Goal: Task Accomplishment & Management: Use online tool/utility

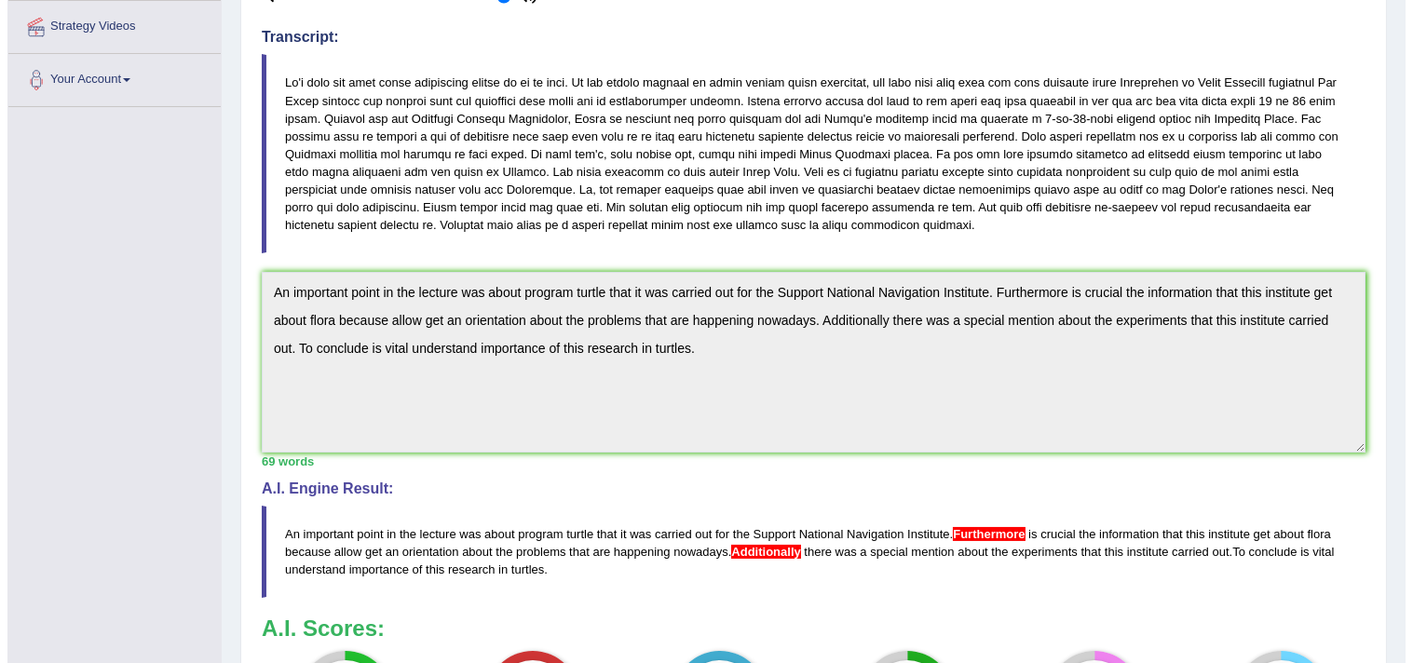
scroll to position [334, 0]
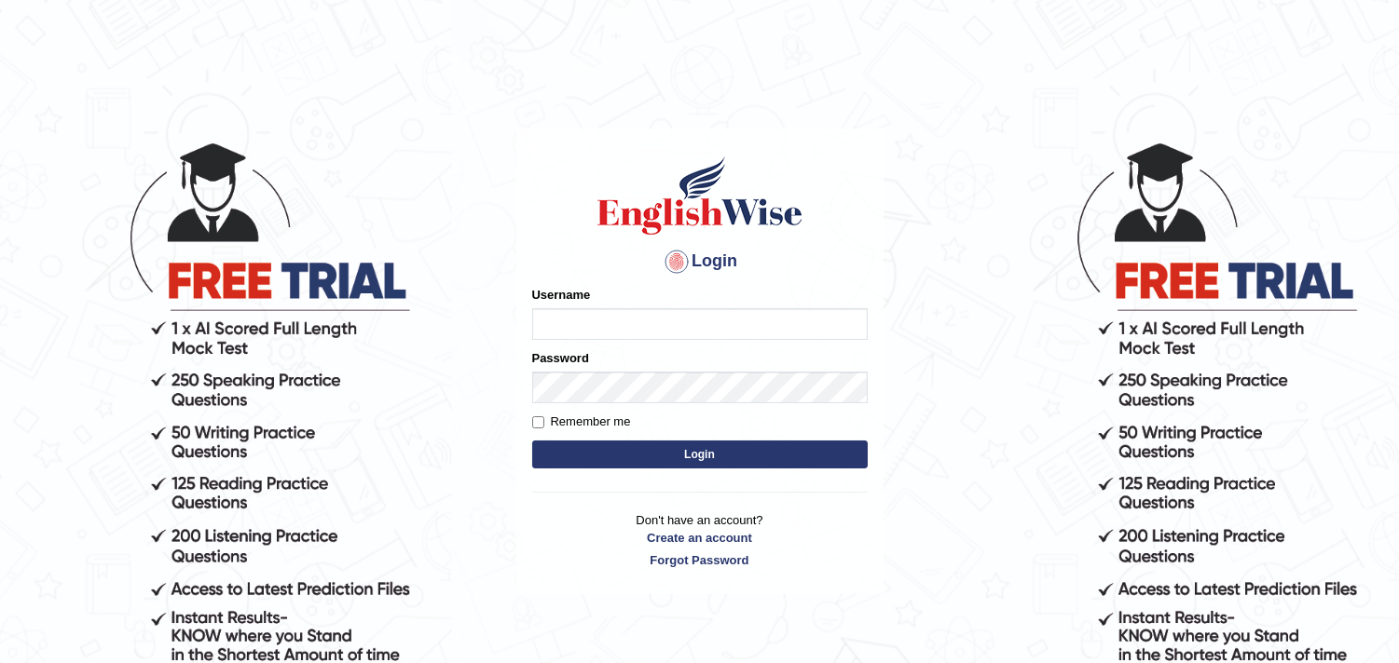
type input "Nicolas_pte"
click at [705, 466] on form "Please fix the following errors: Username Nicolas_pte Password Remember me Login" at bounding box center [699, 379] width 335 height 187
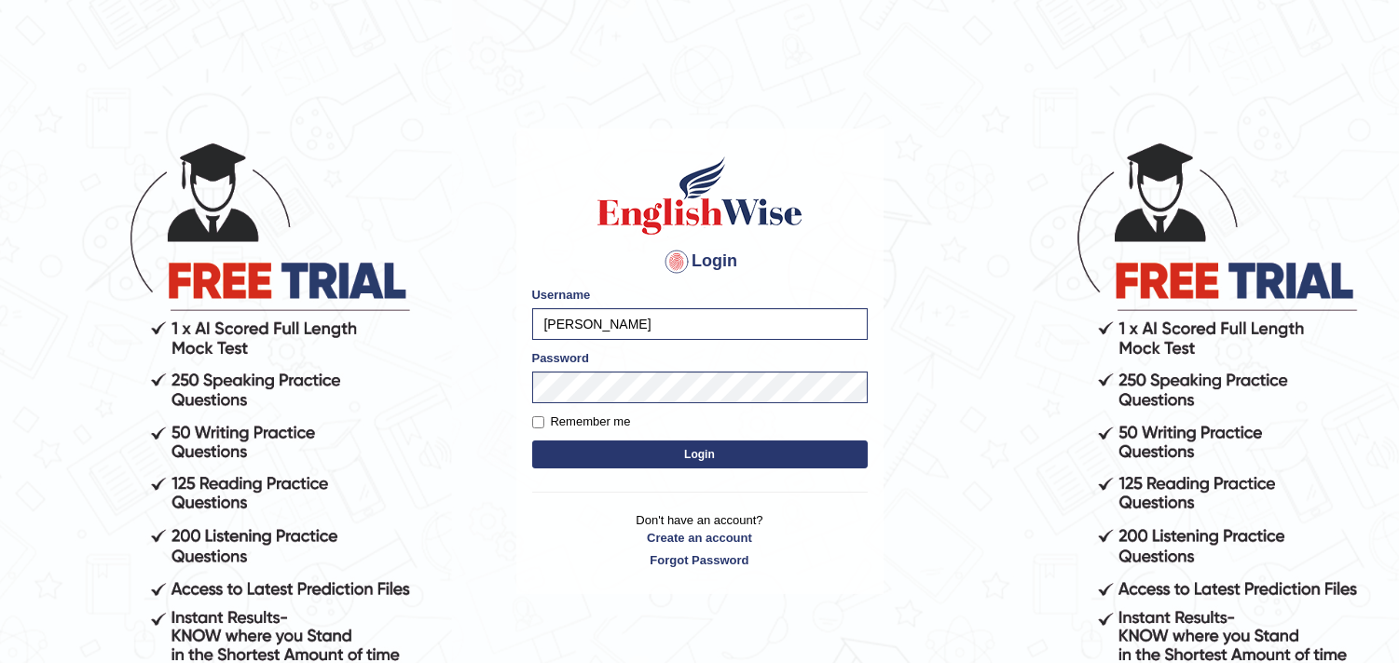
click at [710, 457] on button "Login" at bounding box center [699, 455] width 335 height 28
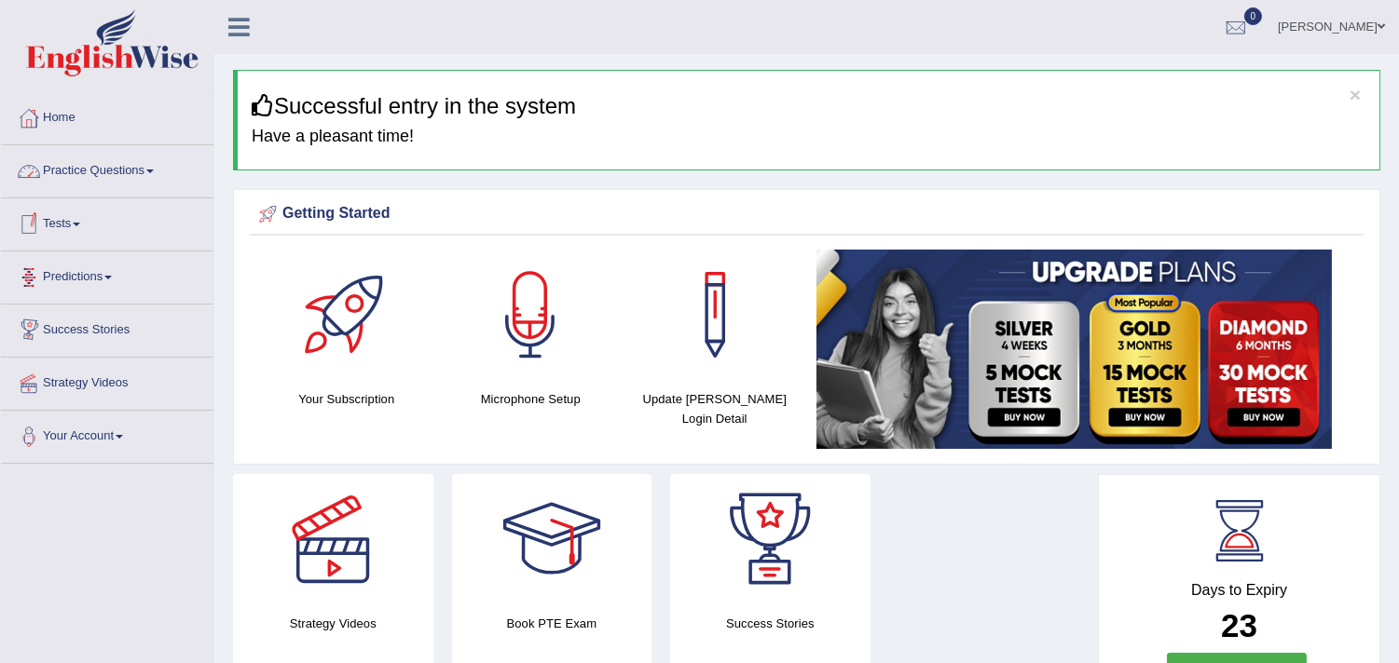
click at [129, 171] on link "Practice Questions" at bounding box center [107, 168] width 212 height 47
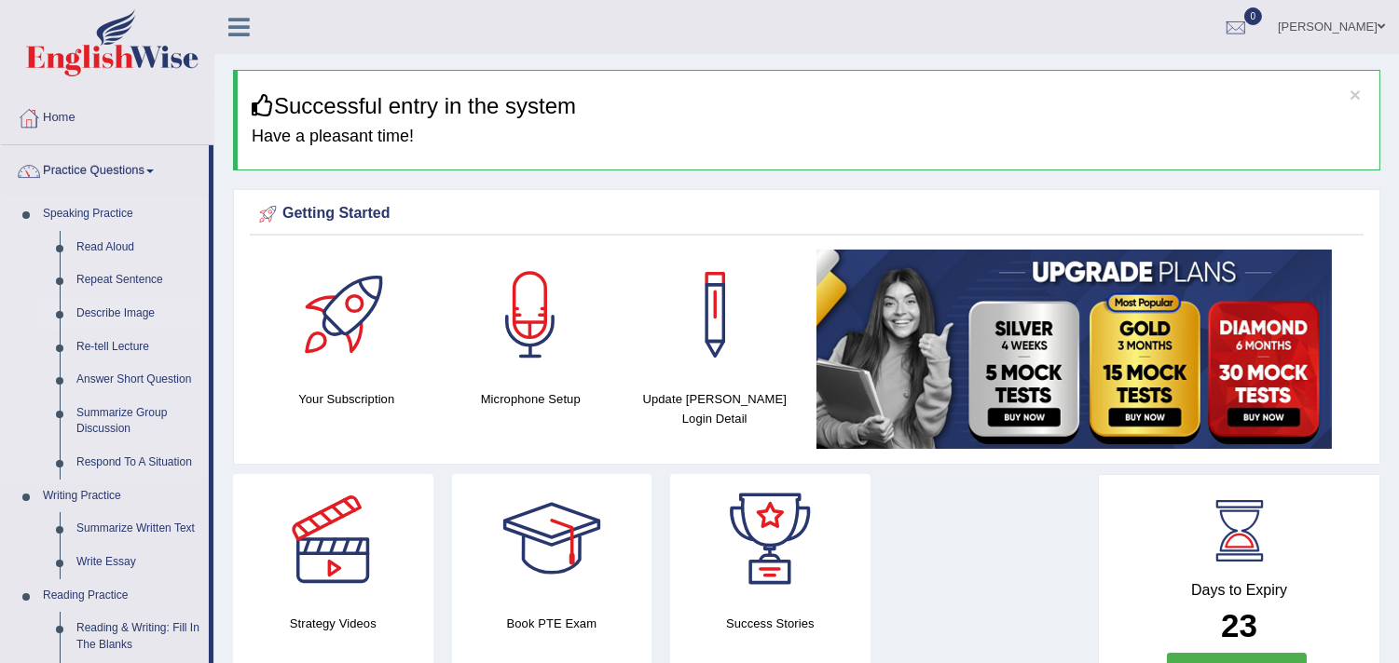
click at [114, 312] on link "Describe Image" at bounding box center [138, 314] width 141 height 34
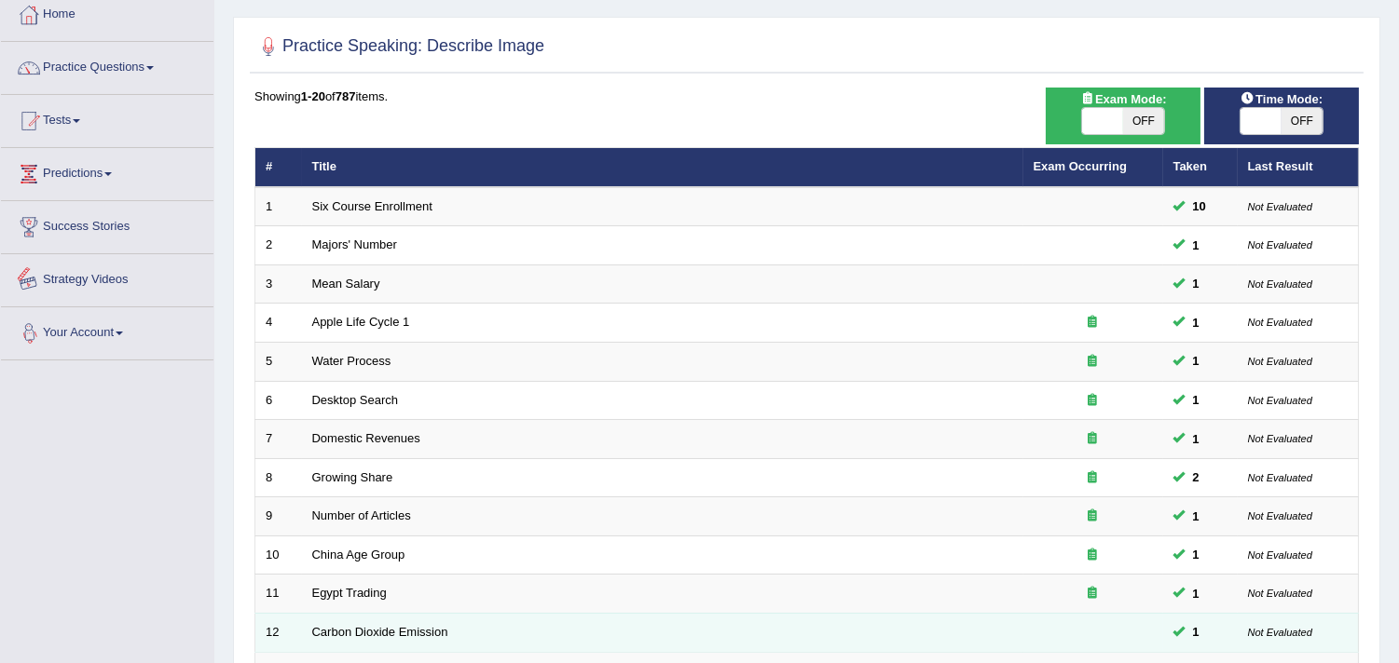
scroll to position [517, 0]
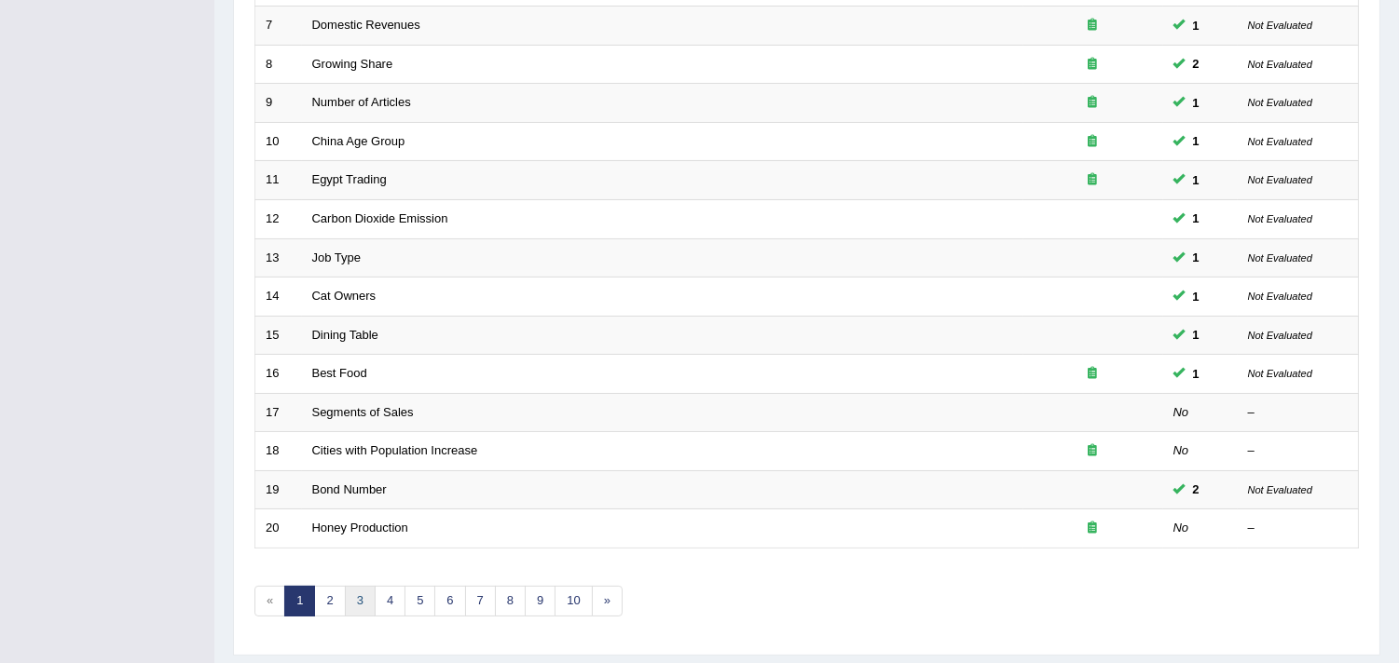
click at [355, 606] on link "3" at bounding box center [360, 601] width 31 height 31
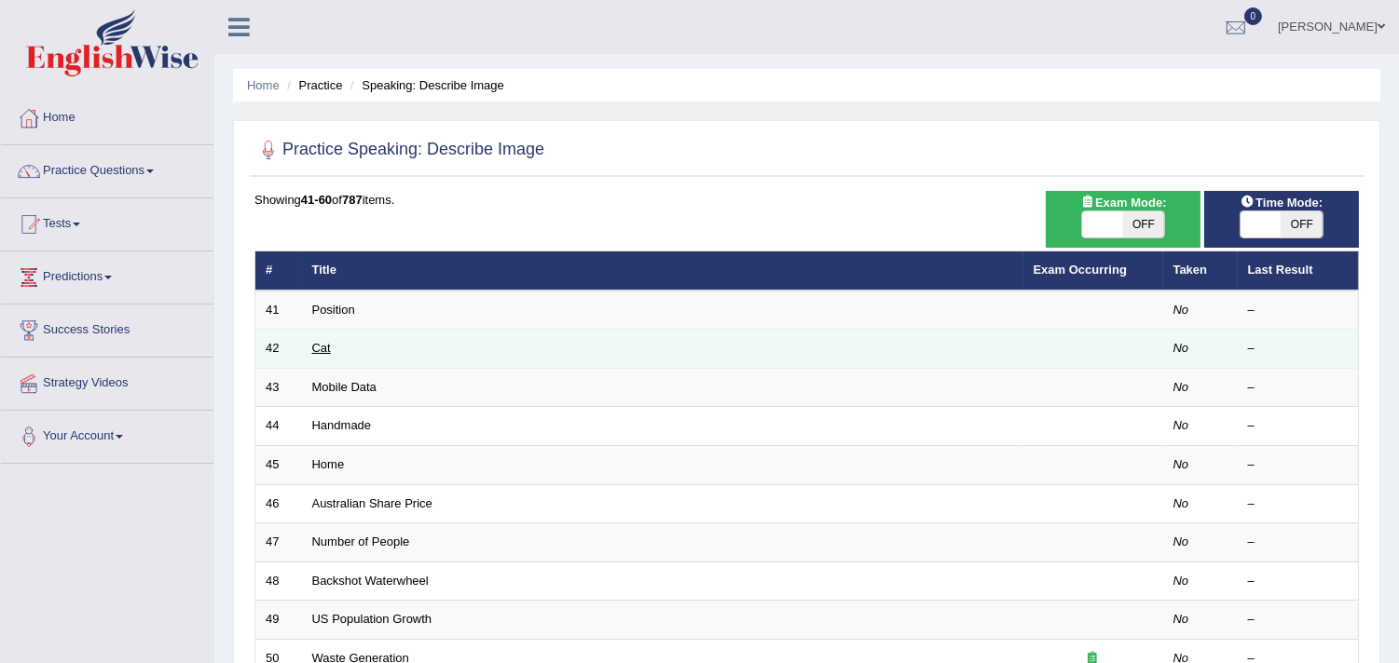
click at [323, 348] on link "Cat" at bounding box center [321, 348] width 19 height 14
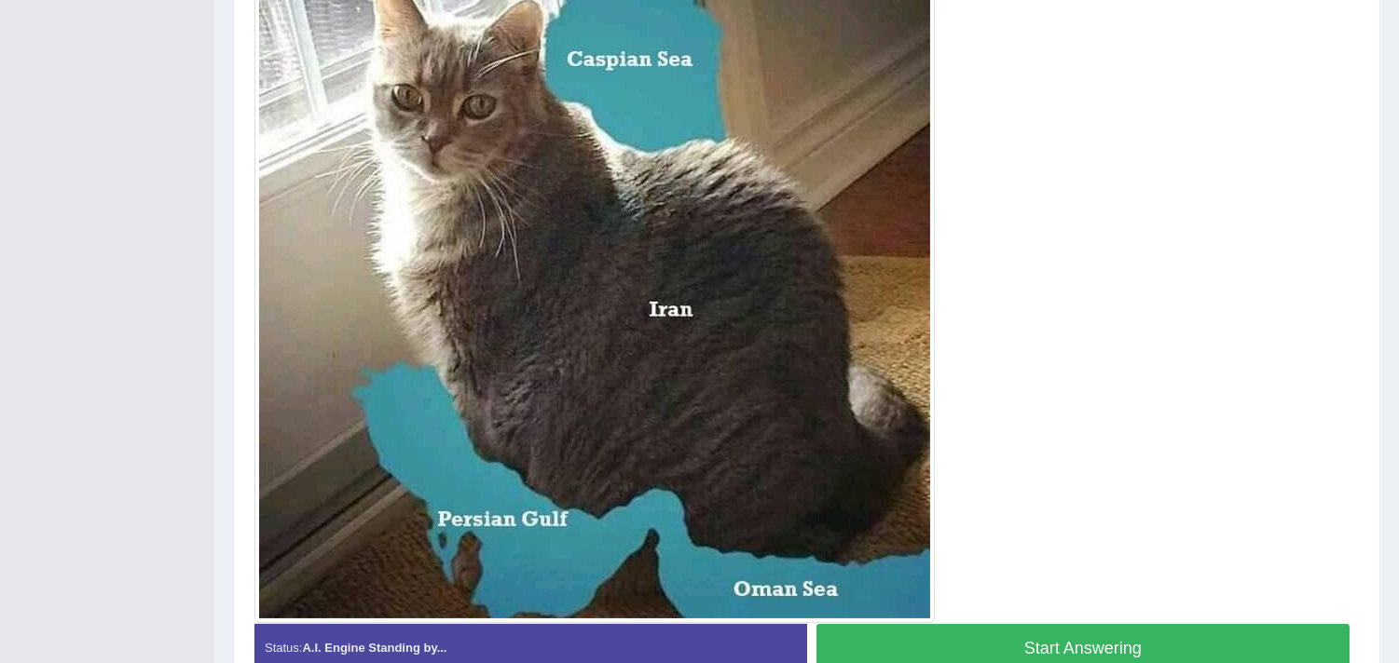
scroll to position [517, 0]
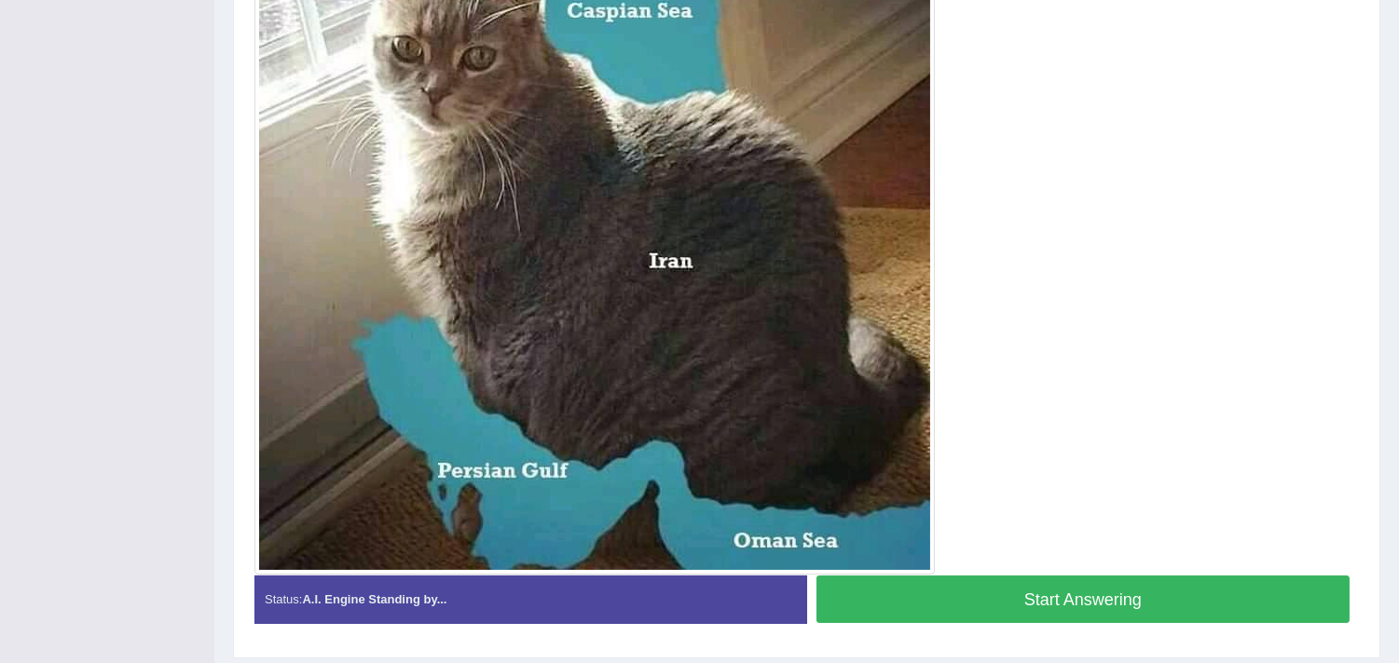
click at [1053, 599] on button "Start Answering" at bounding box center [1083, 600] width 534 height 48
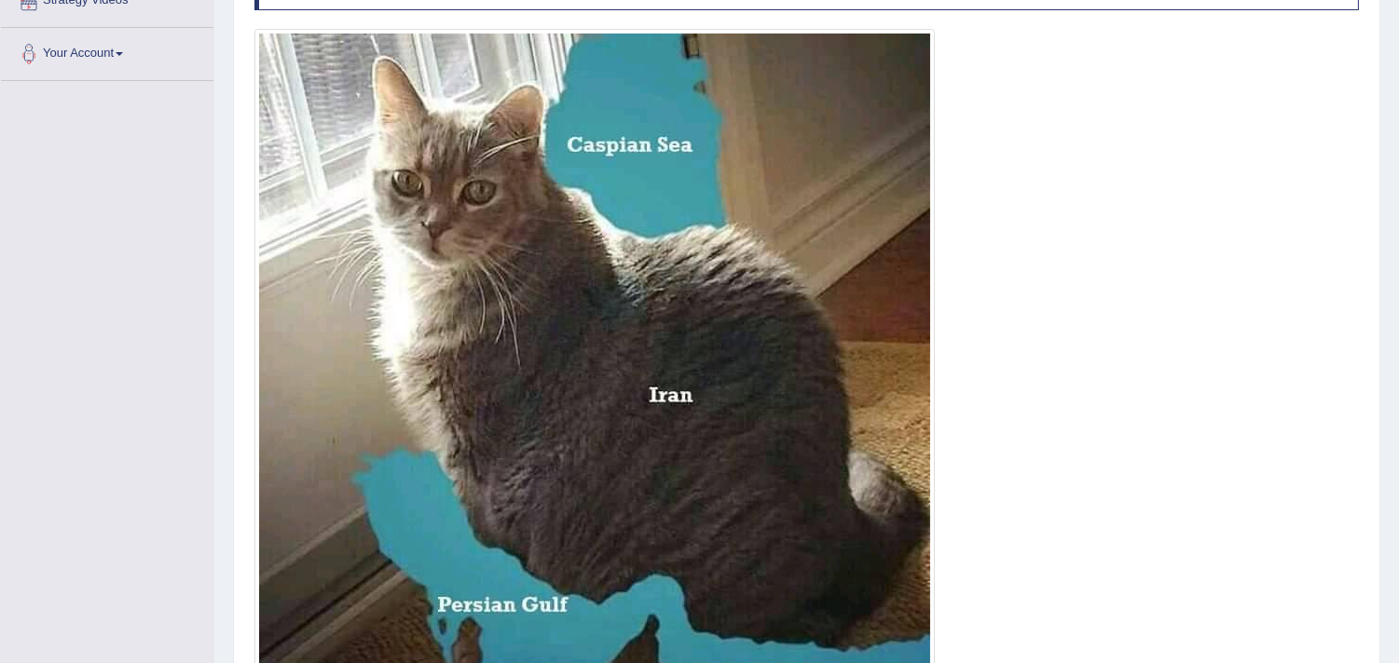
scroll to position [590, 0]
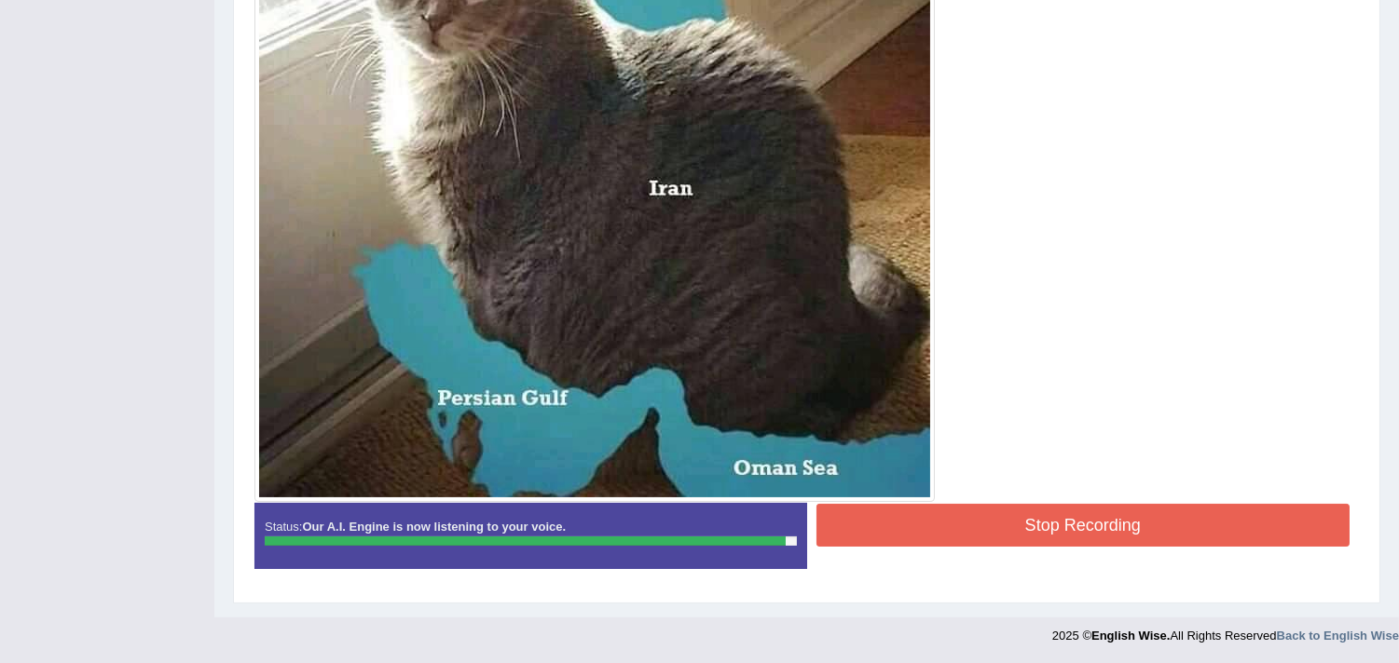
click at [1081, 524] on button "Stop Recording" at bounding box center [1083, 525] width 534 height 43
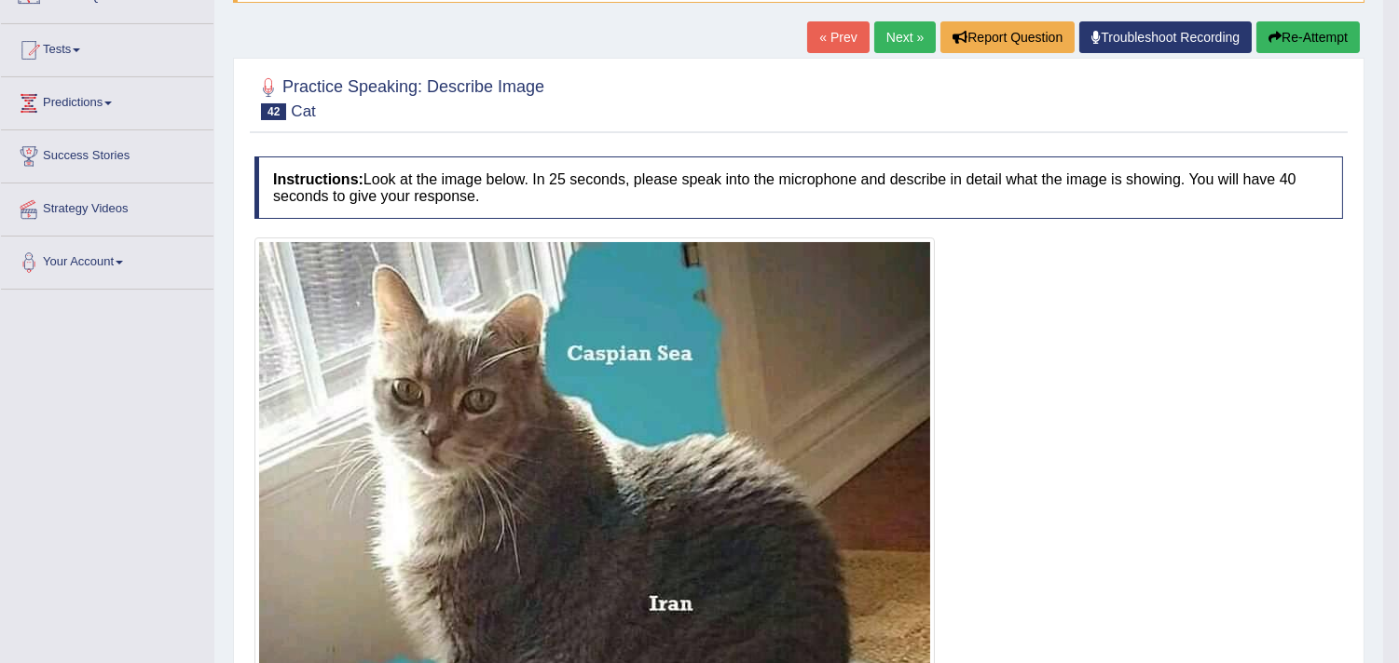
scroll to position [0, 0]
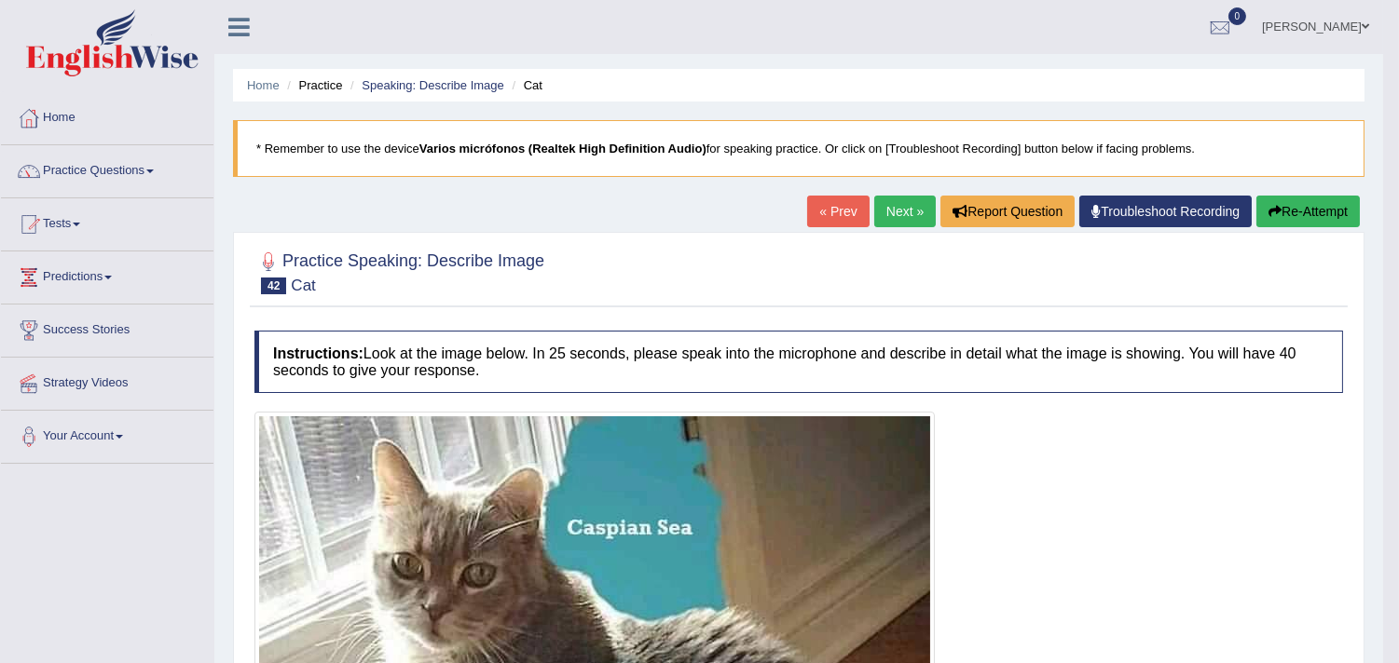
click at [904, 209] on link "Next »" at bounding box center [904, 212] width 61 height 32
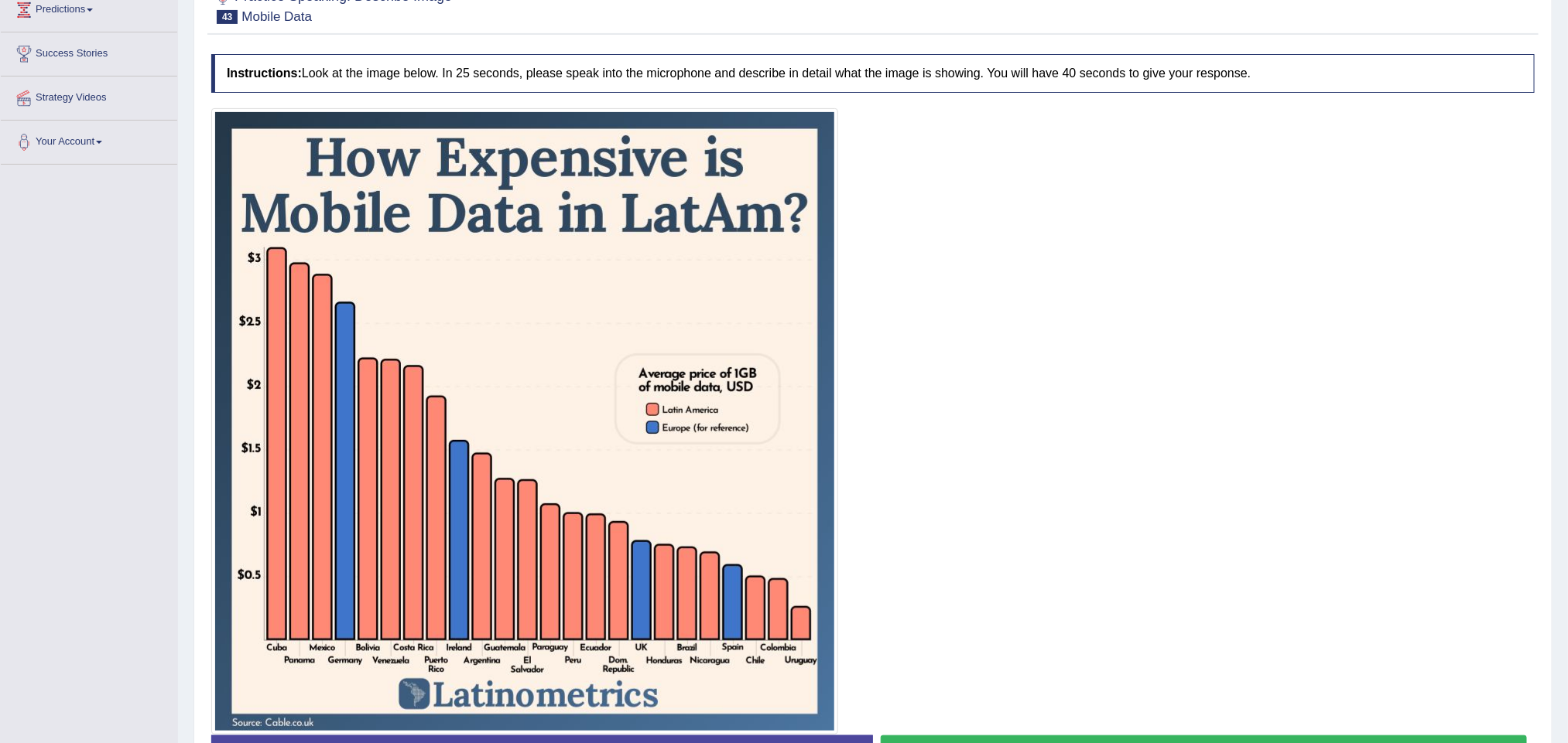
scroll to position [336, 0]
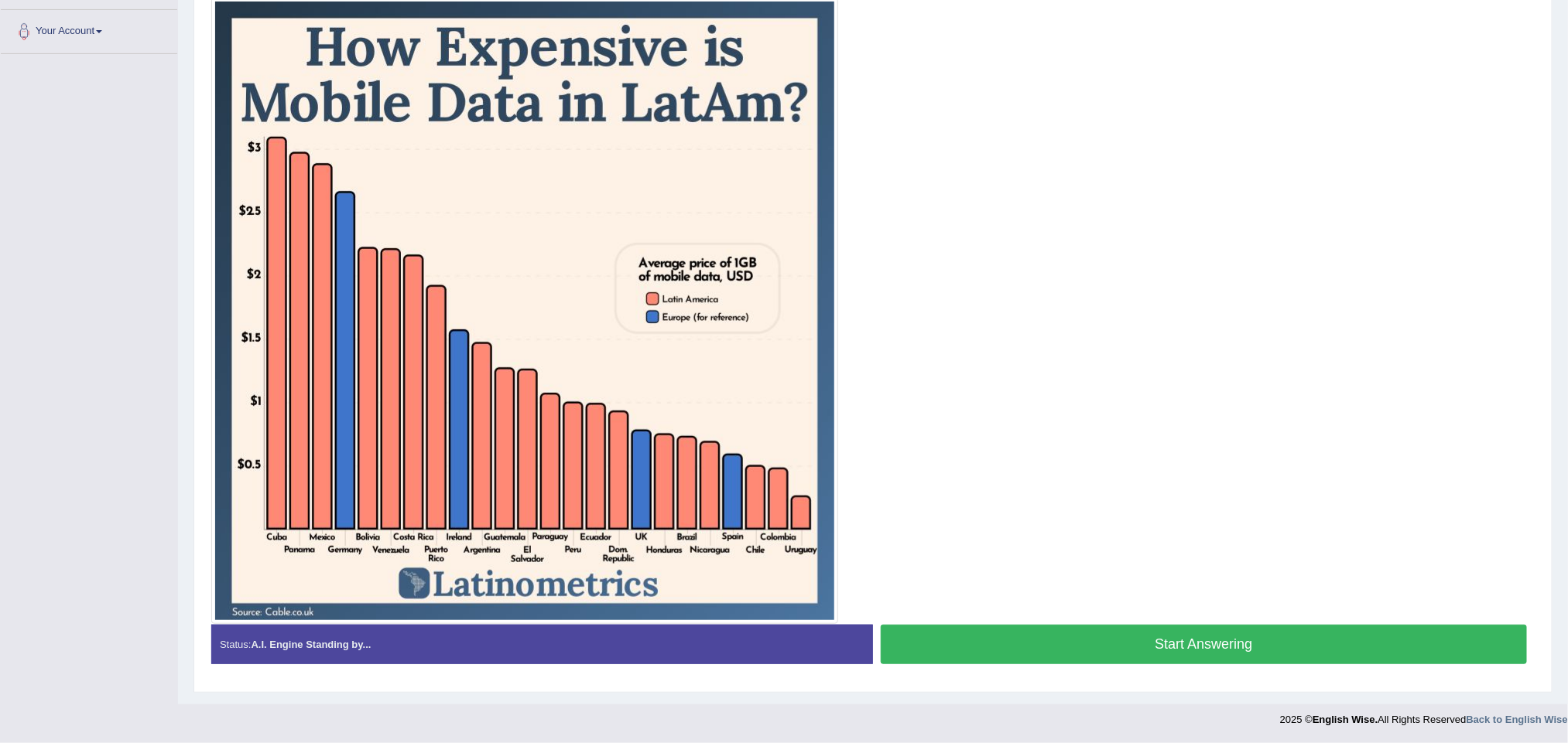
click at [1161, 550] on button "Start Answering" at bounding box center [1203, 645] width 646 height 40
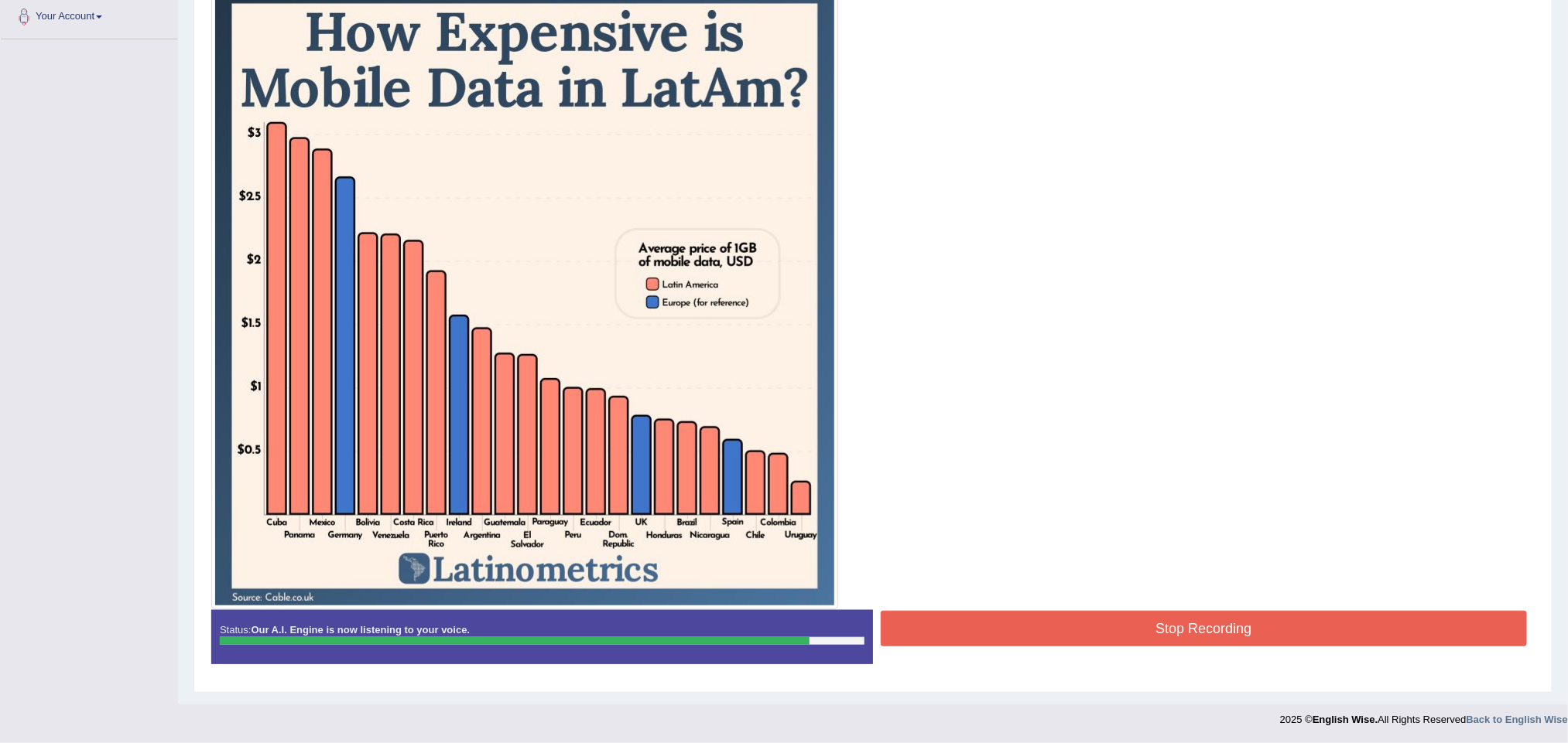
scroll to position [350, 0]
click at [1131, 550] on button "Stop Recording" at bounding box center [1203, 628] width 646 height 36
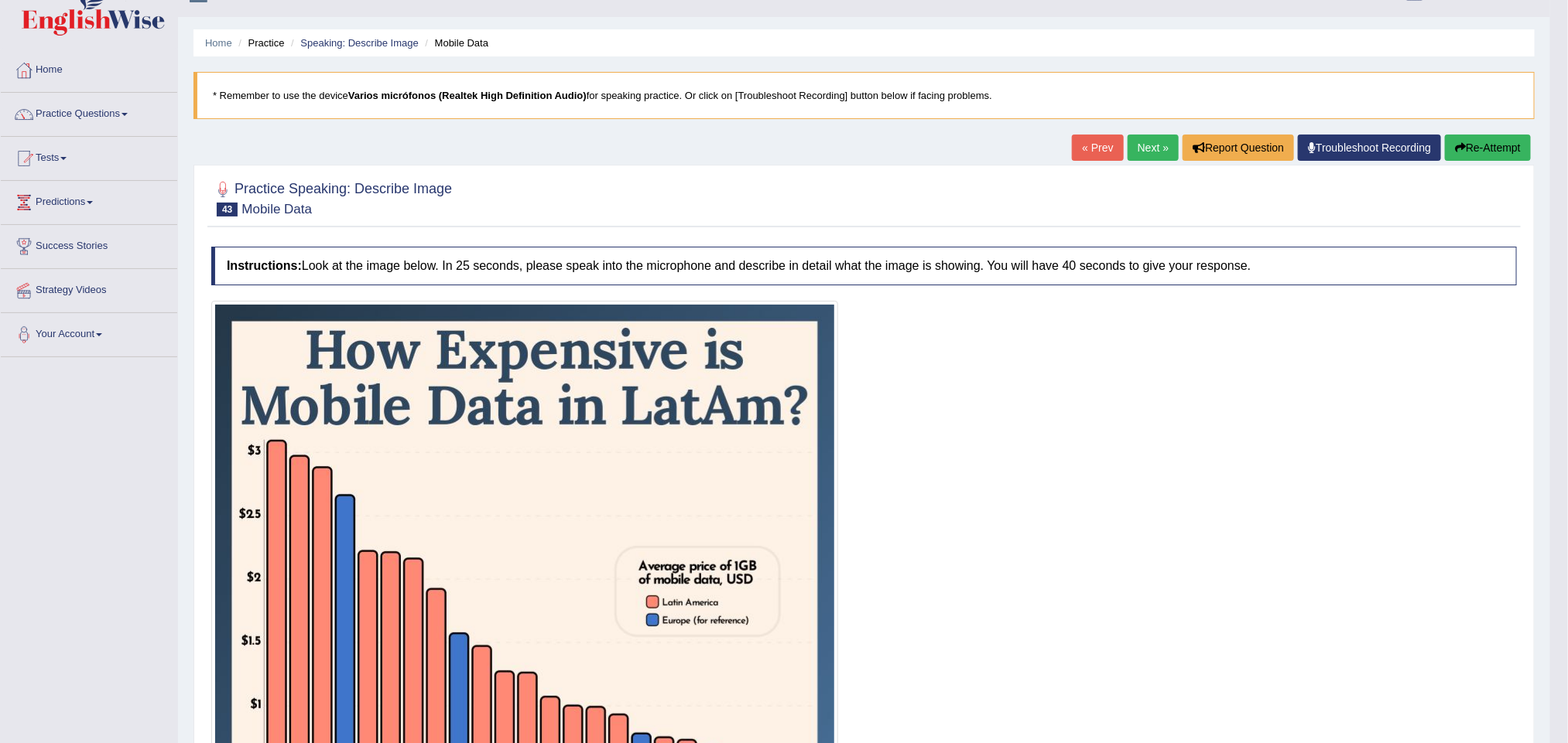
scroll to position [0, 0]
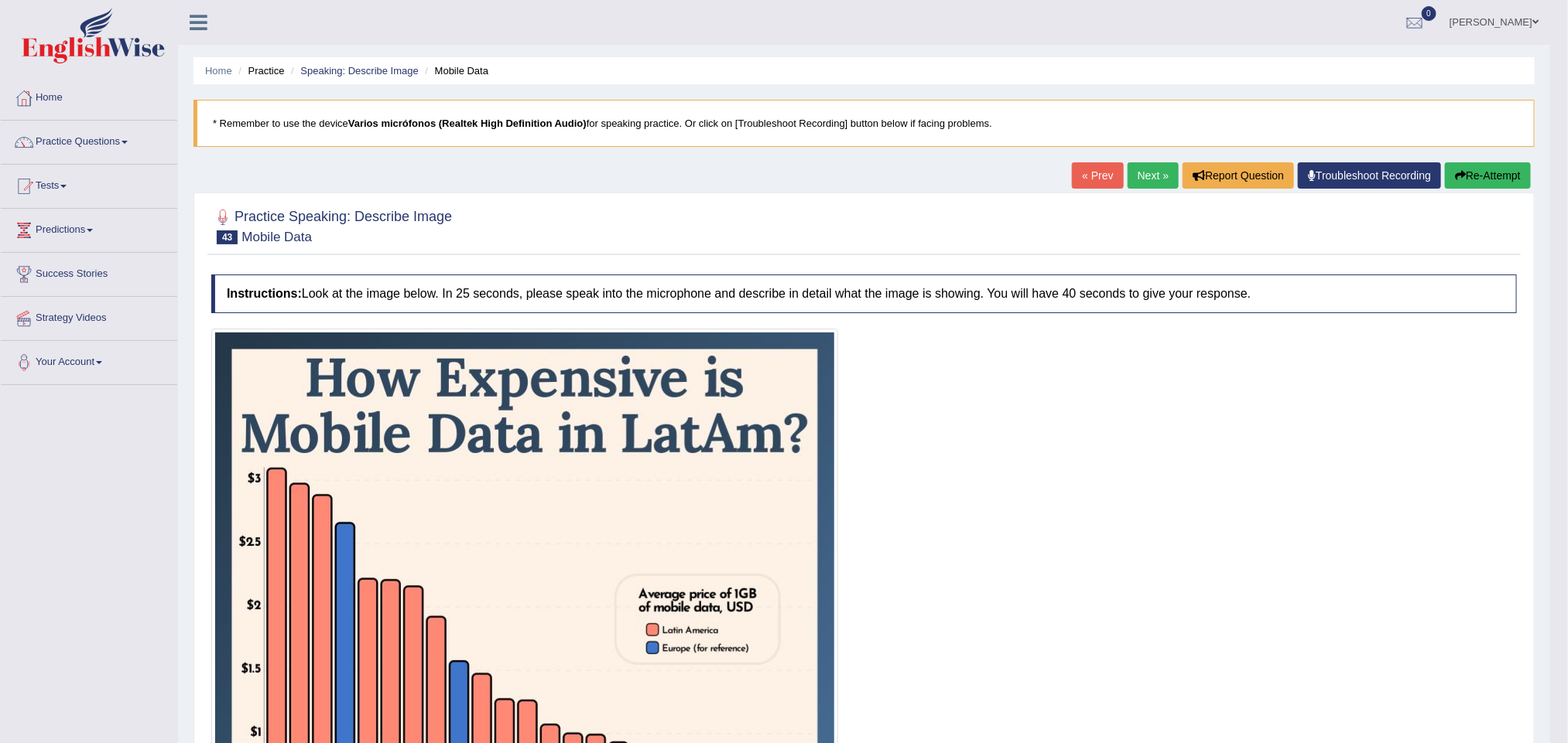
click at [1138, 173] on link "Next »" at bounding box center [1153, 176] width 51 height 27
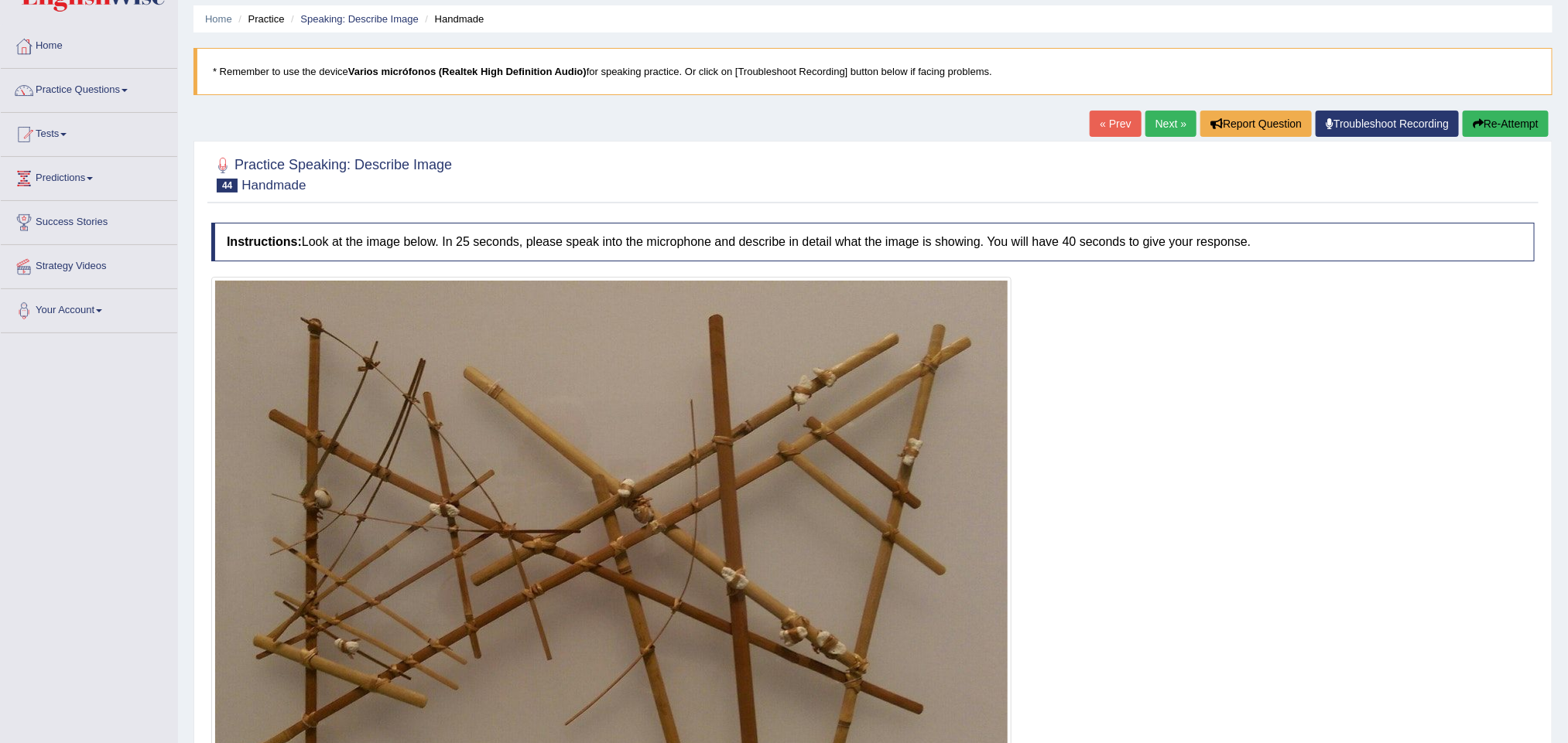
scroll to position [38, 0]
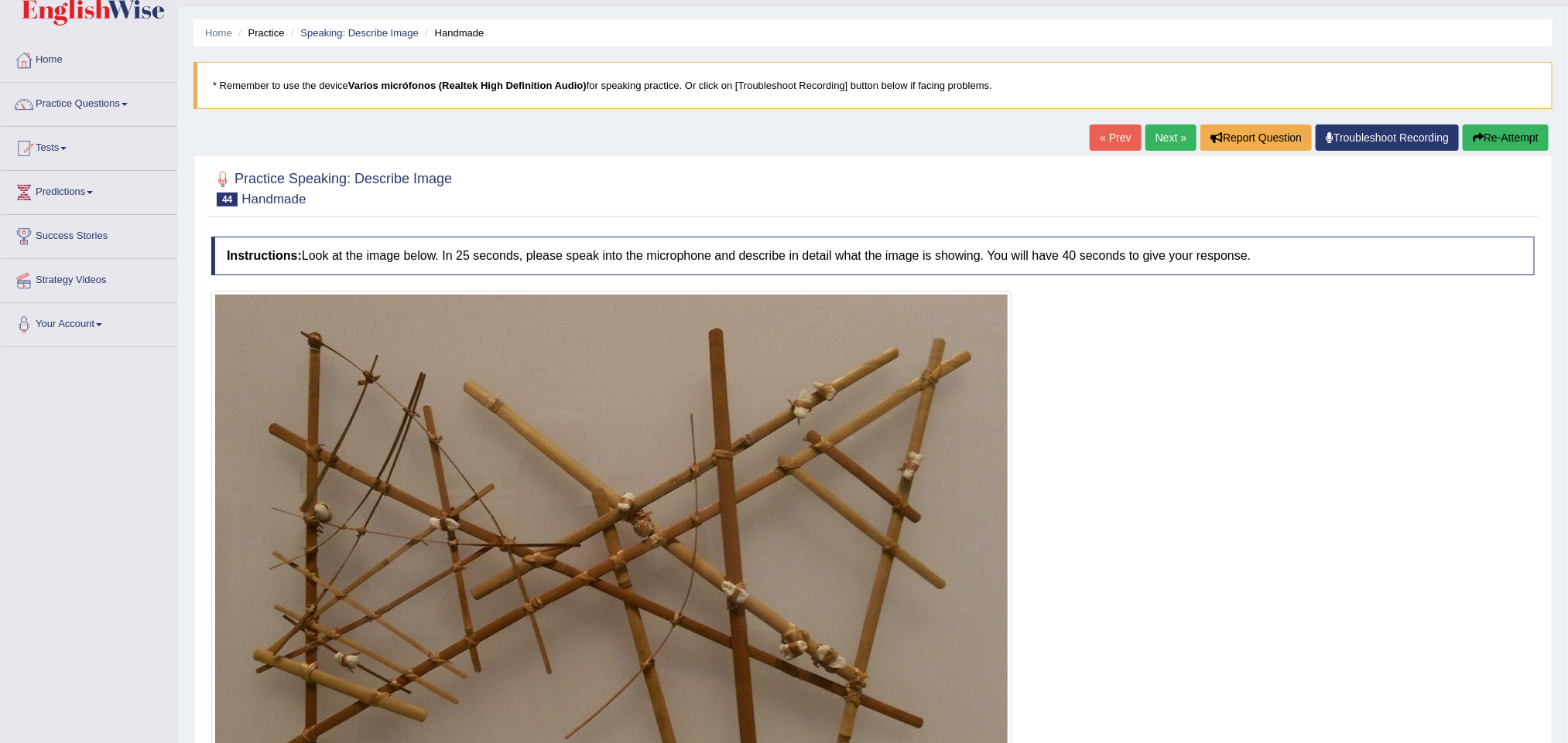
click at [1168, 142] on link "Next »" at bounding box center [1170, 138] width 51 height 27
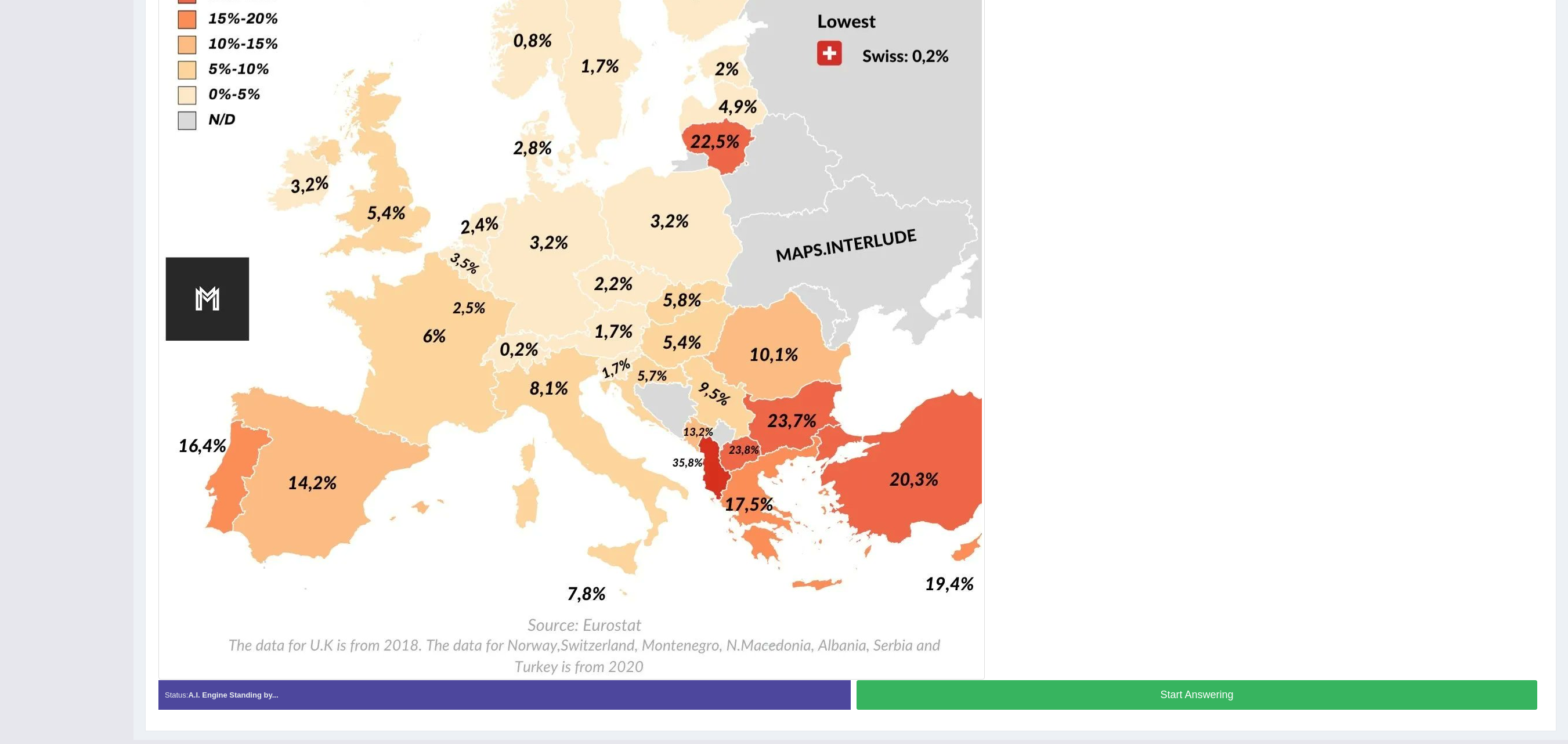
scroll to position [646, 0]
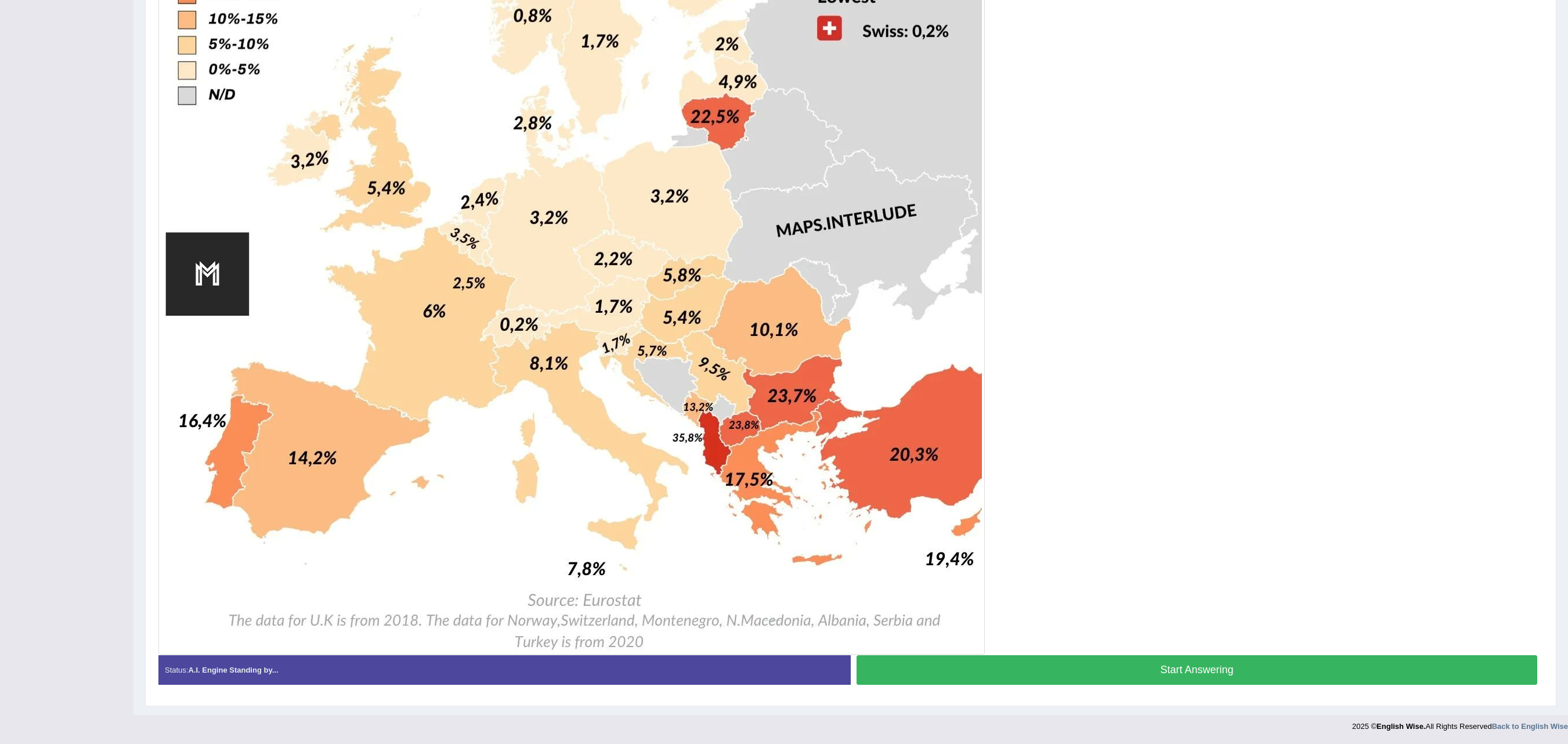
click at [1175, 557] on button "Start Answering" at bounding box center [1196, 670] width 681 height 30
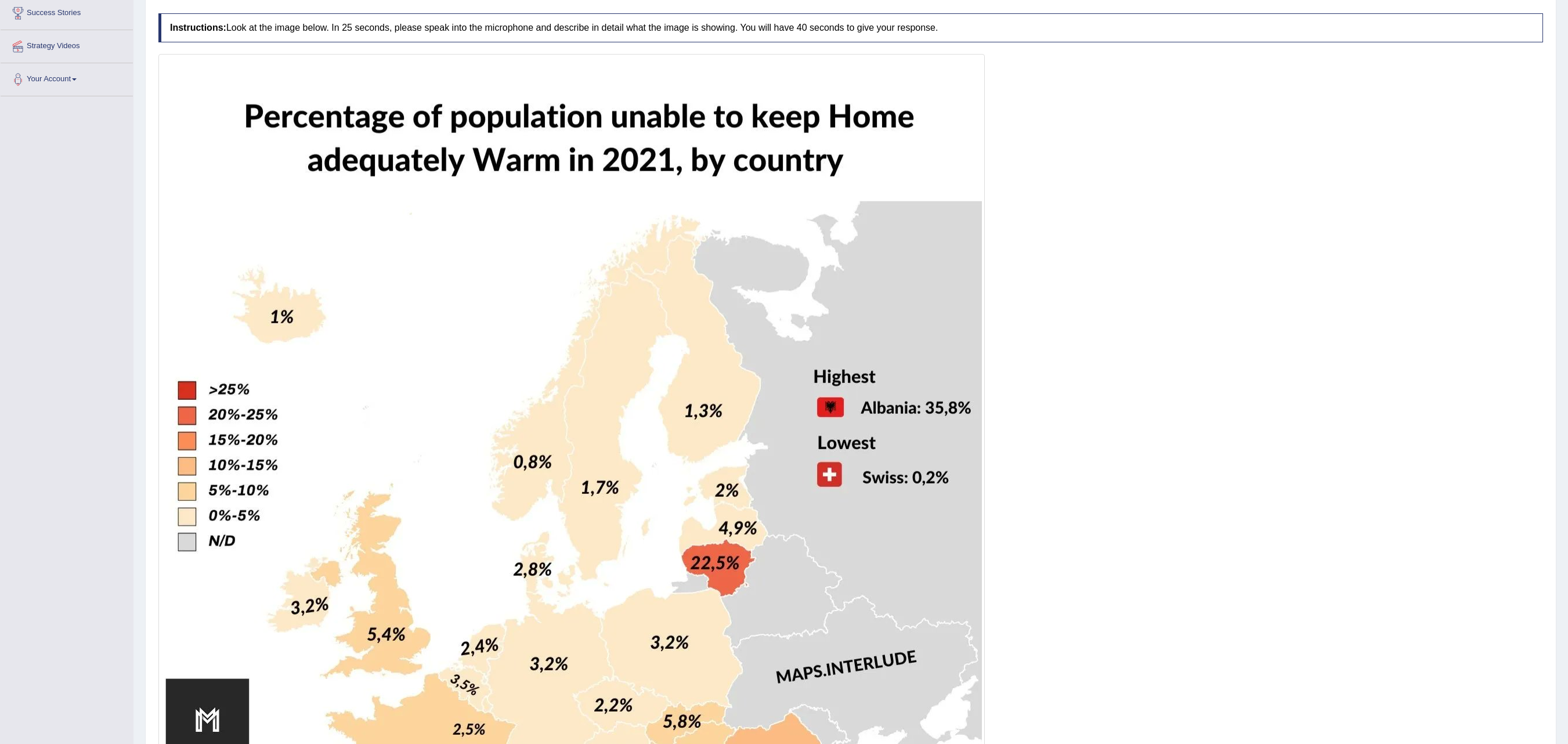
scroll to position [657, 0]
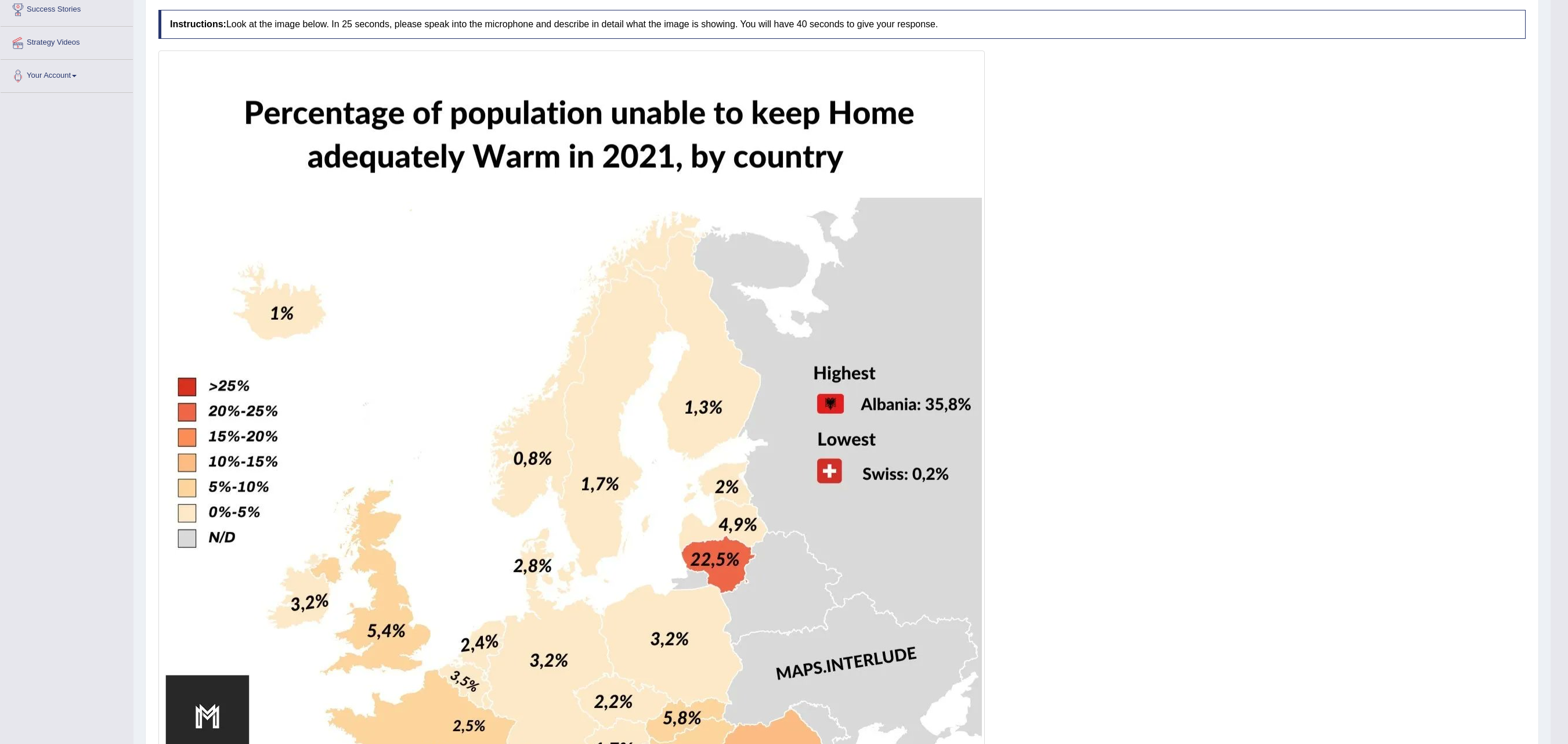
scroll to position [0, 0]
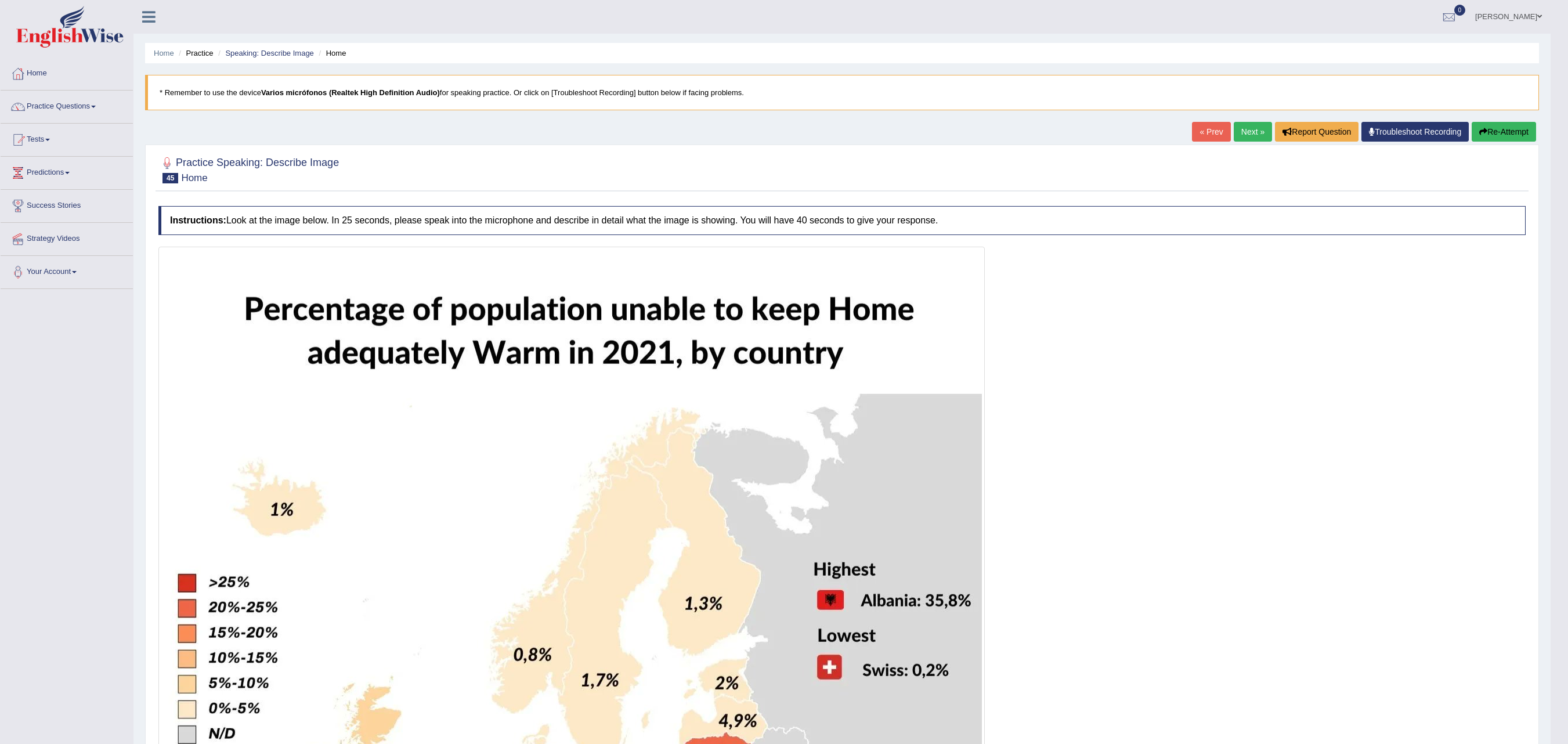
click at [1175, 140] on link "Next »" at bounding box center [1252, 132] width 38 height 20
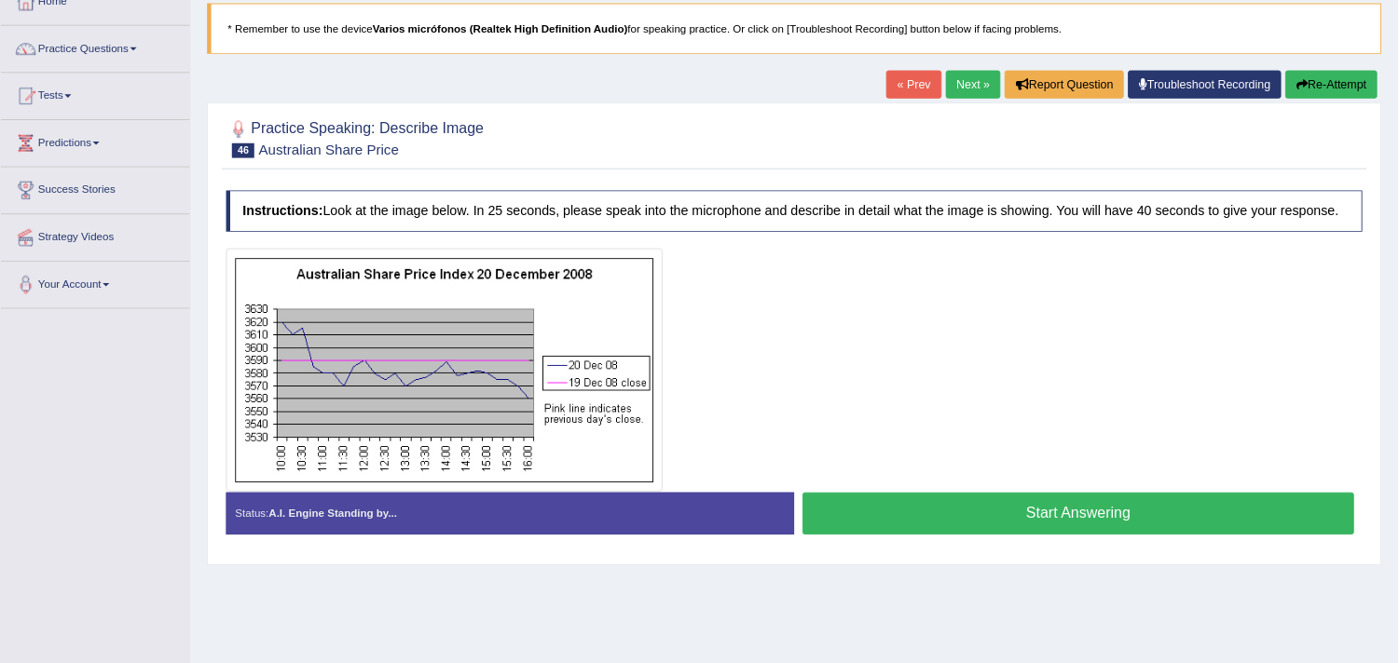
scroll to position [116, 0]
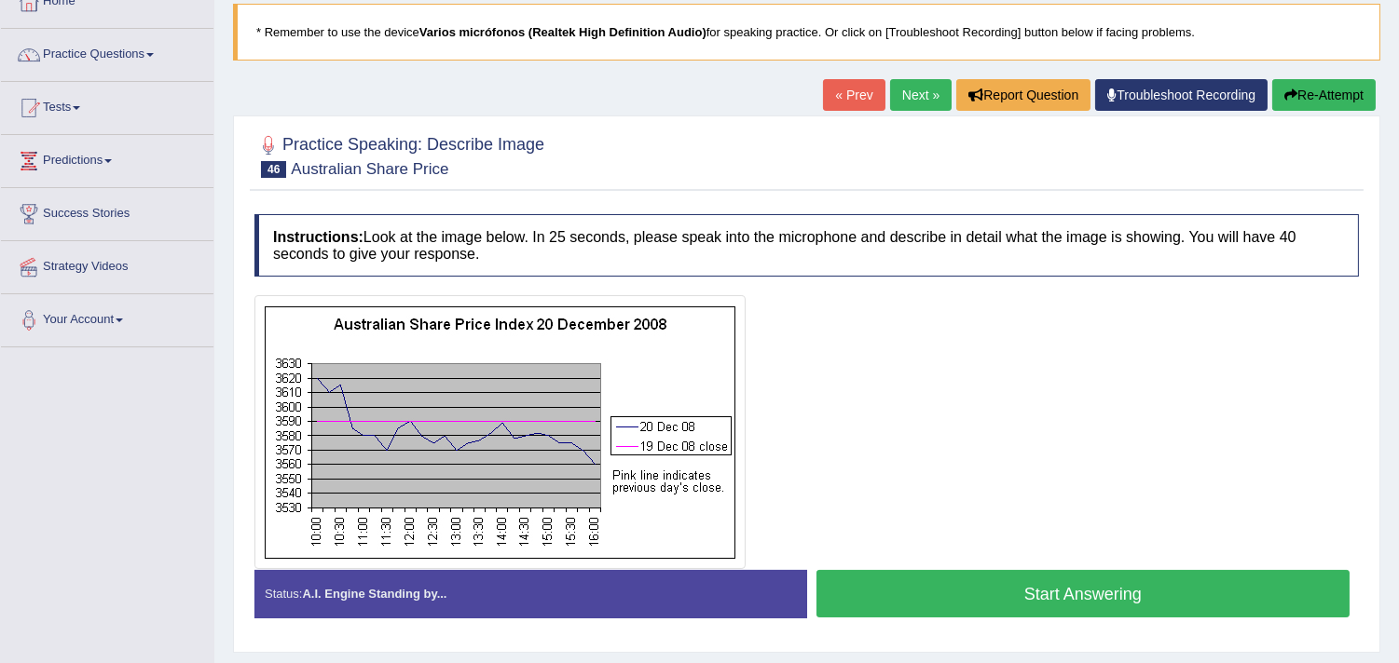
click at [1007, 588] on button "Start Answering" at bounding box center [1083, 594] width 534 height 48
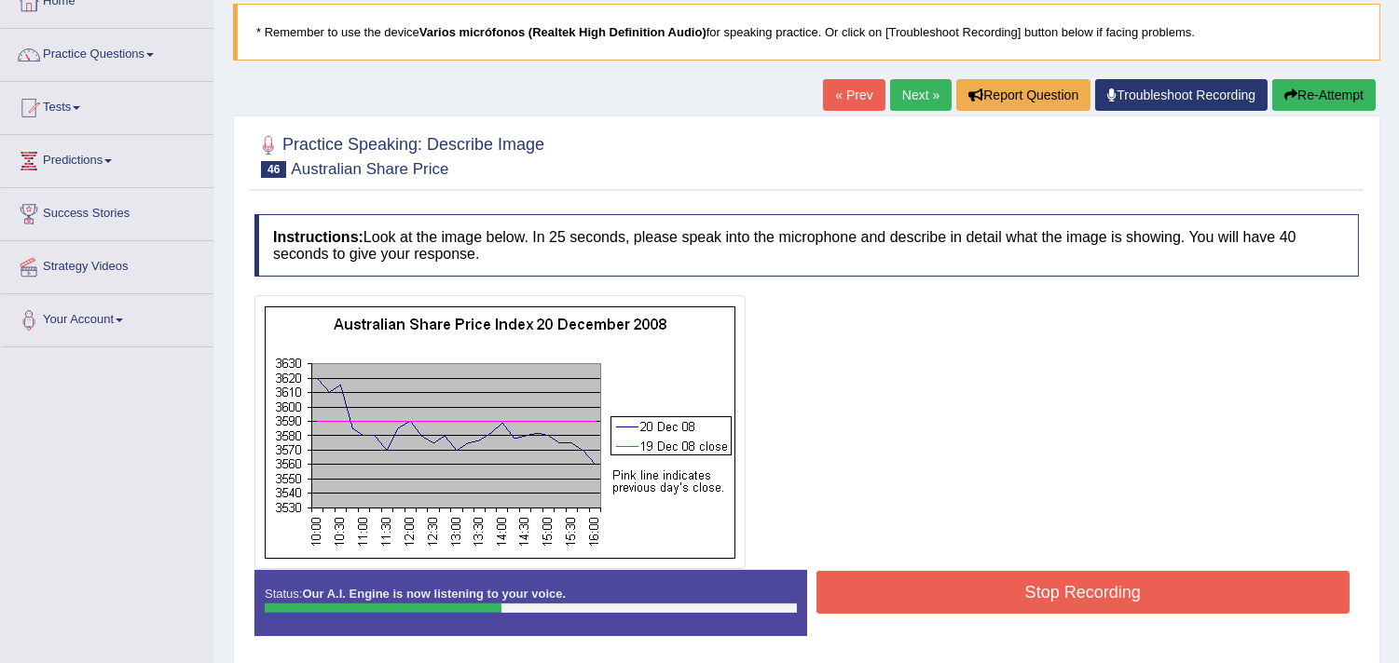
click at [899, 97] on link "Next »" at bounding box center [920, 95] width 61 height 32
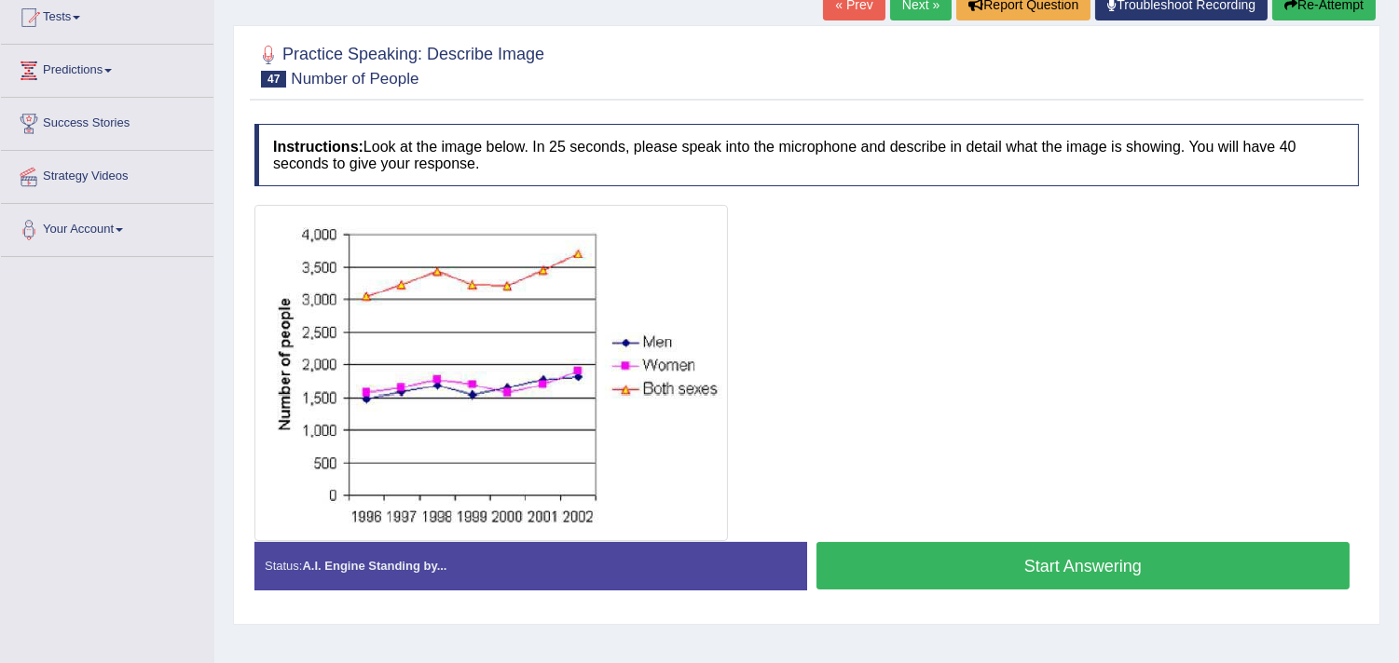
scroll to position [207, 0]
click at [1085, 572] on button "Start Answering" at bounding box center [1083, 566] width 534 height 48
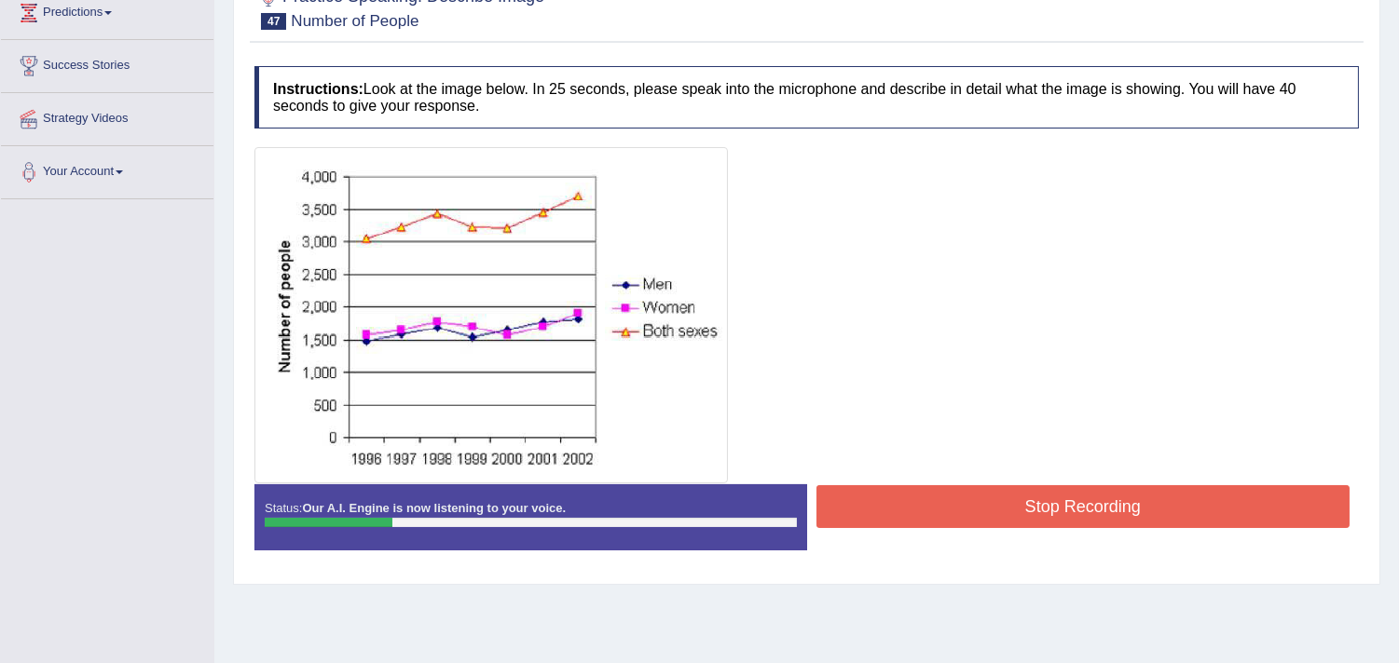
scroll to position [310, 0]
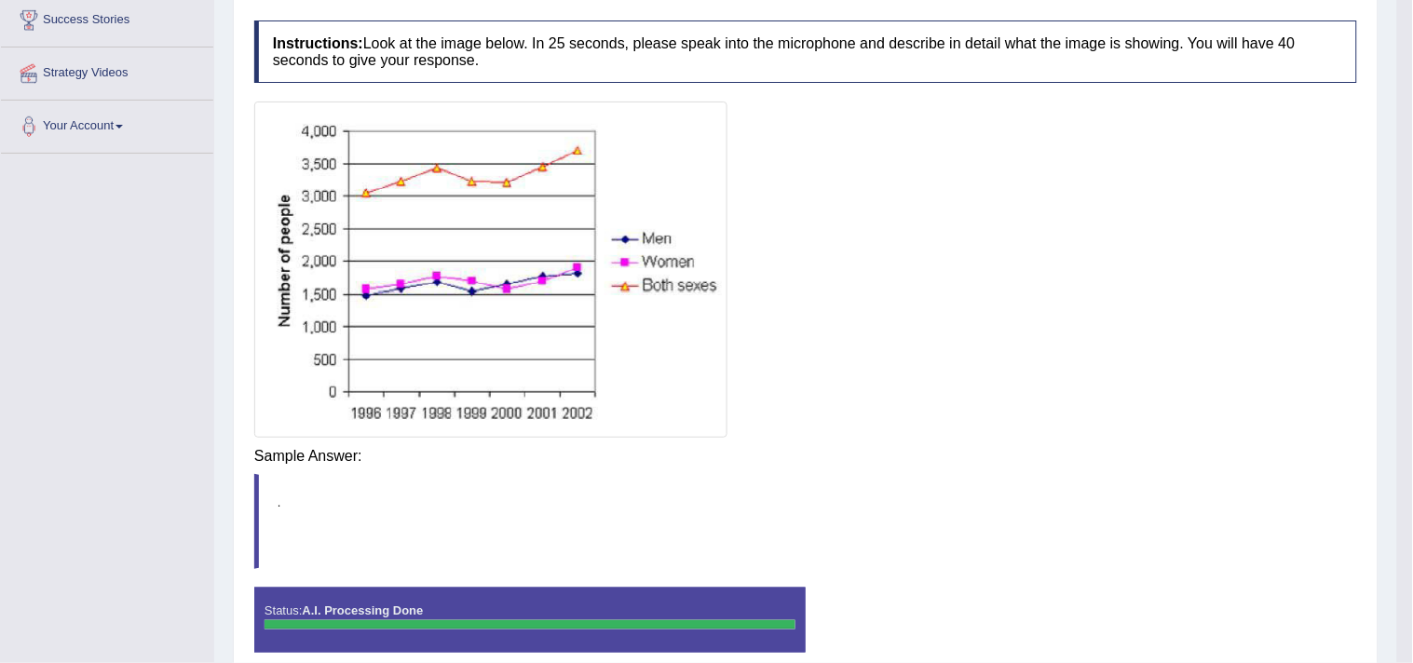
click at [1020, 474] on blockquote "." at bounding box center [805, 521] width 1103 height 94
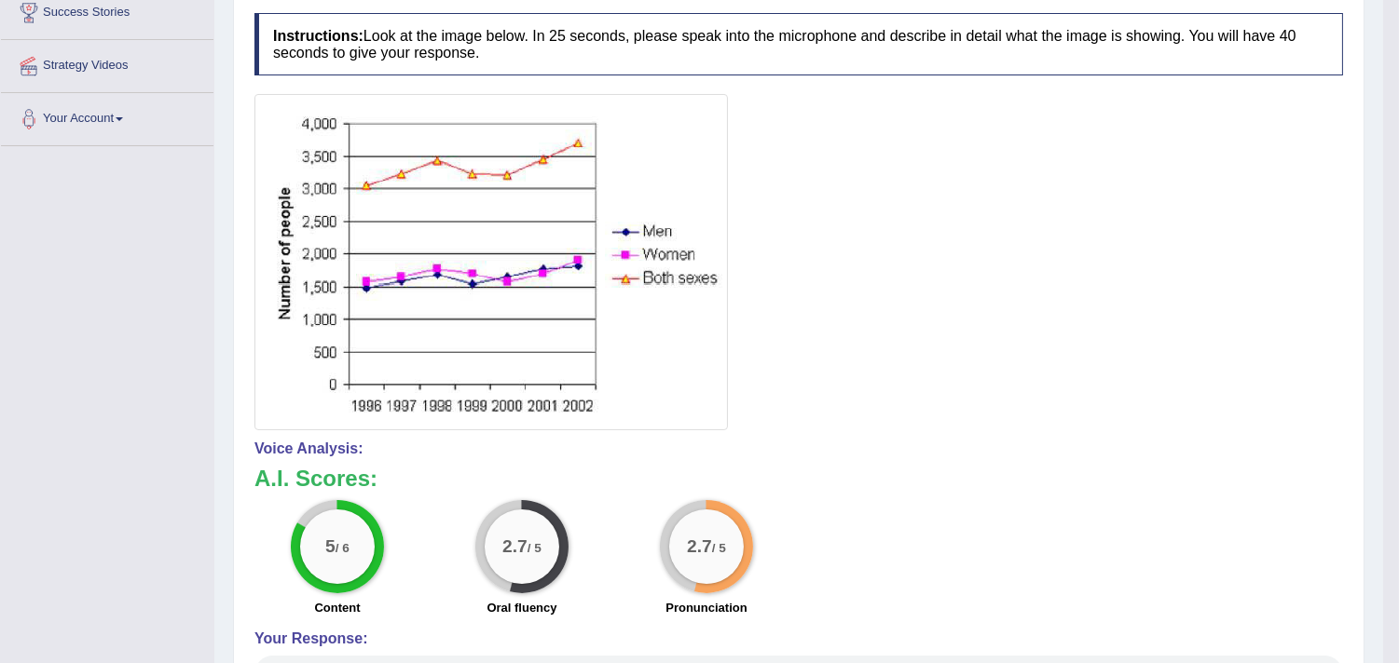
scroll to position [0, 0]
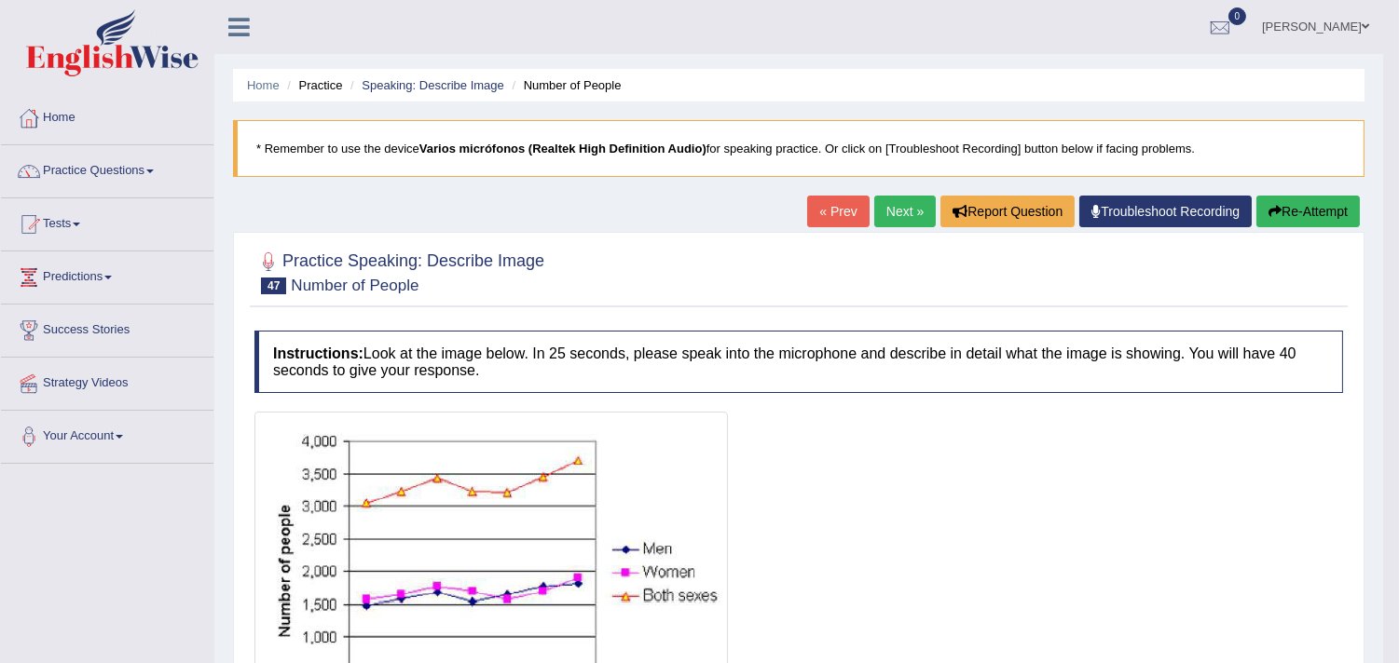
click at [889, 214] on link "Next »" at bounding box center [904, 212] width 61 height 32
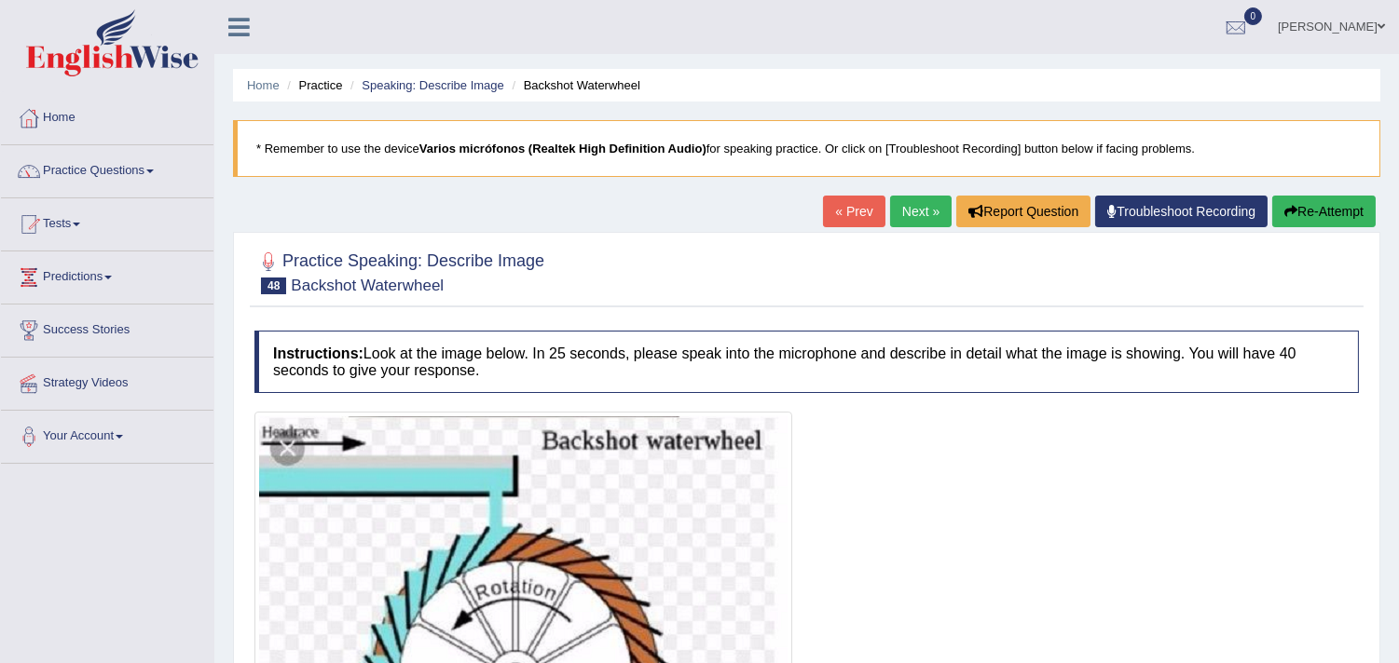
click at [904, 216] on link "Next »" at bounding box center [920, 212] width 61 height 32
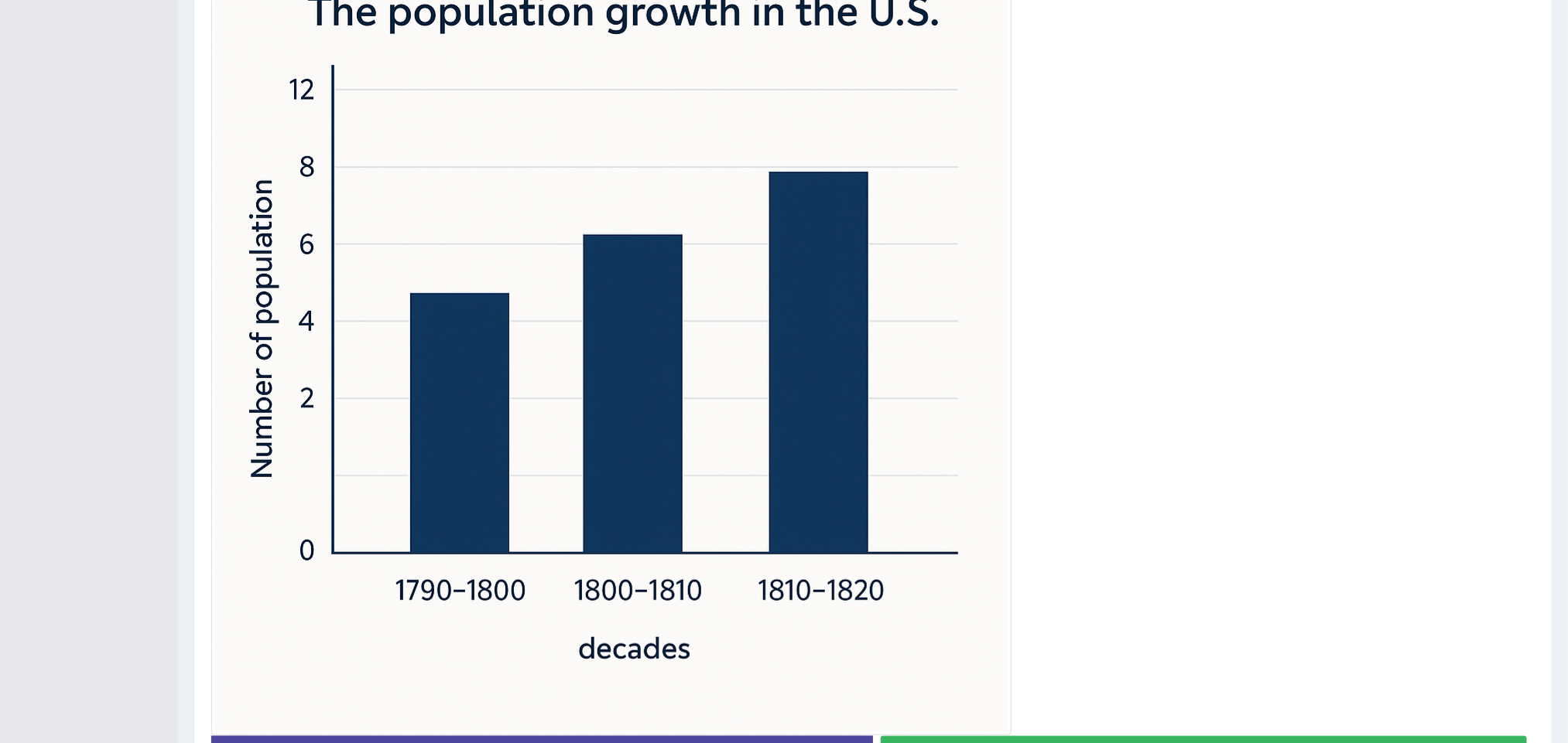
scroll to position [509, 0]
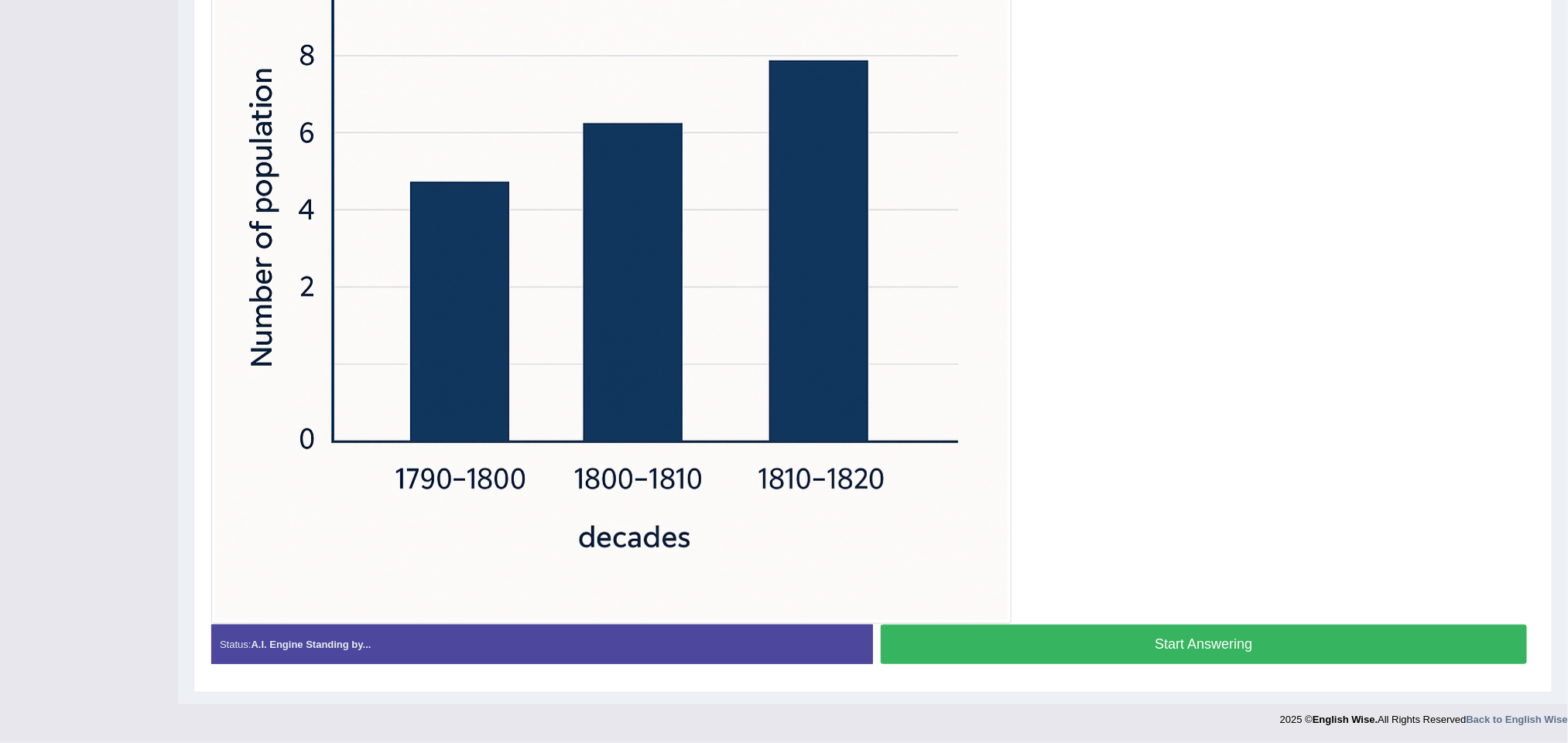
click at [1134, 550] on button "Start Answering" at bounding box center [1203, 645] width 646 height 40
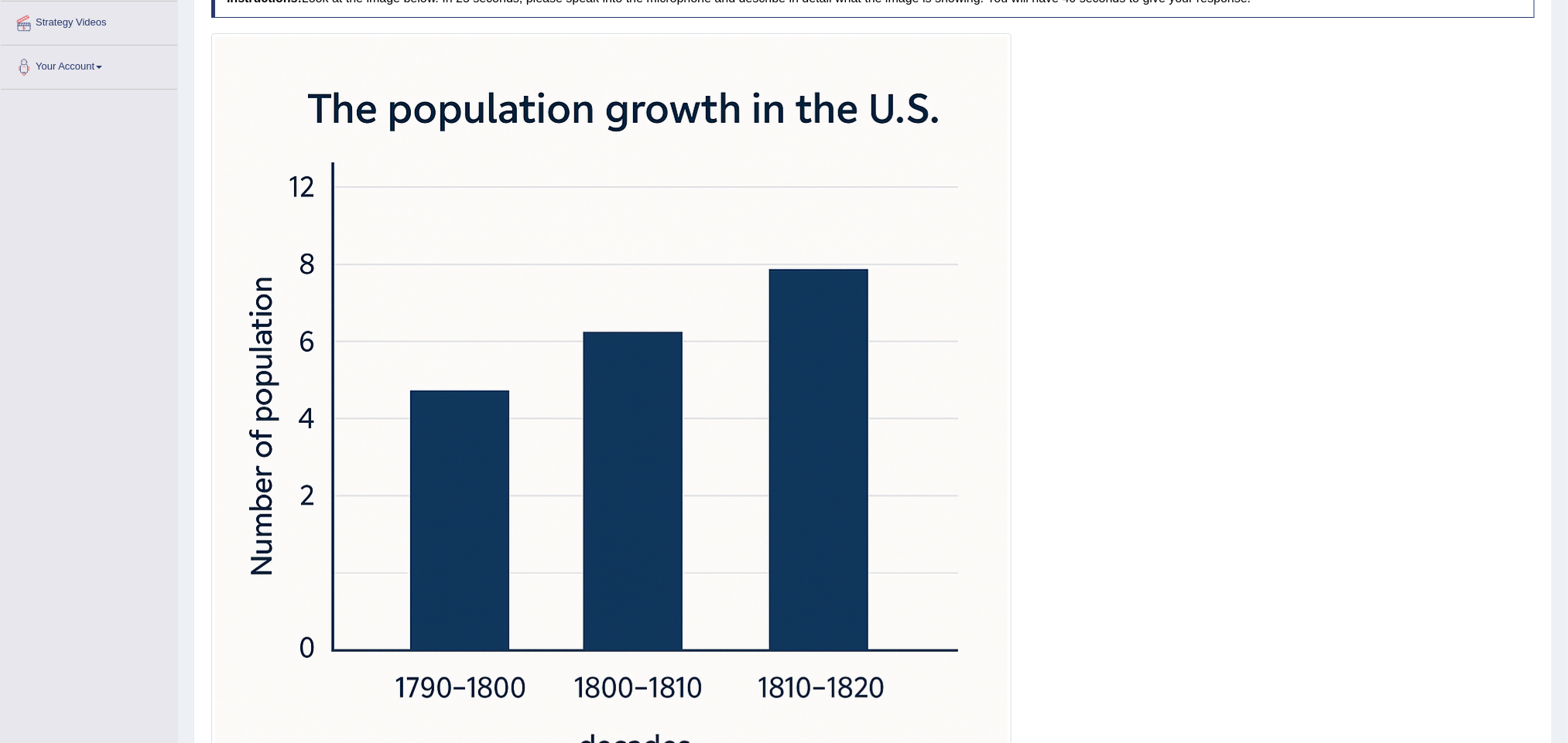
scroll to position [61, 0]
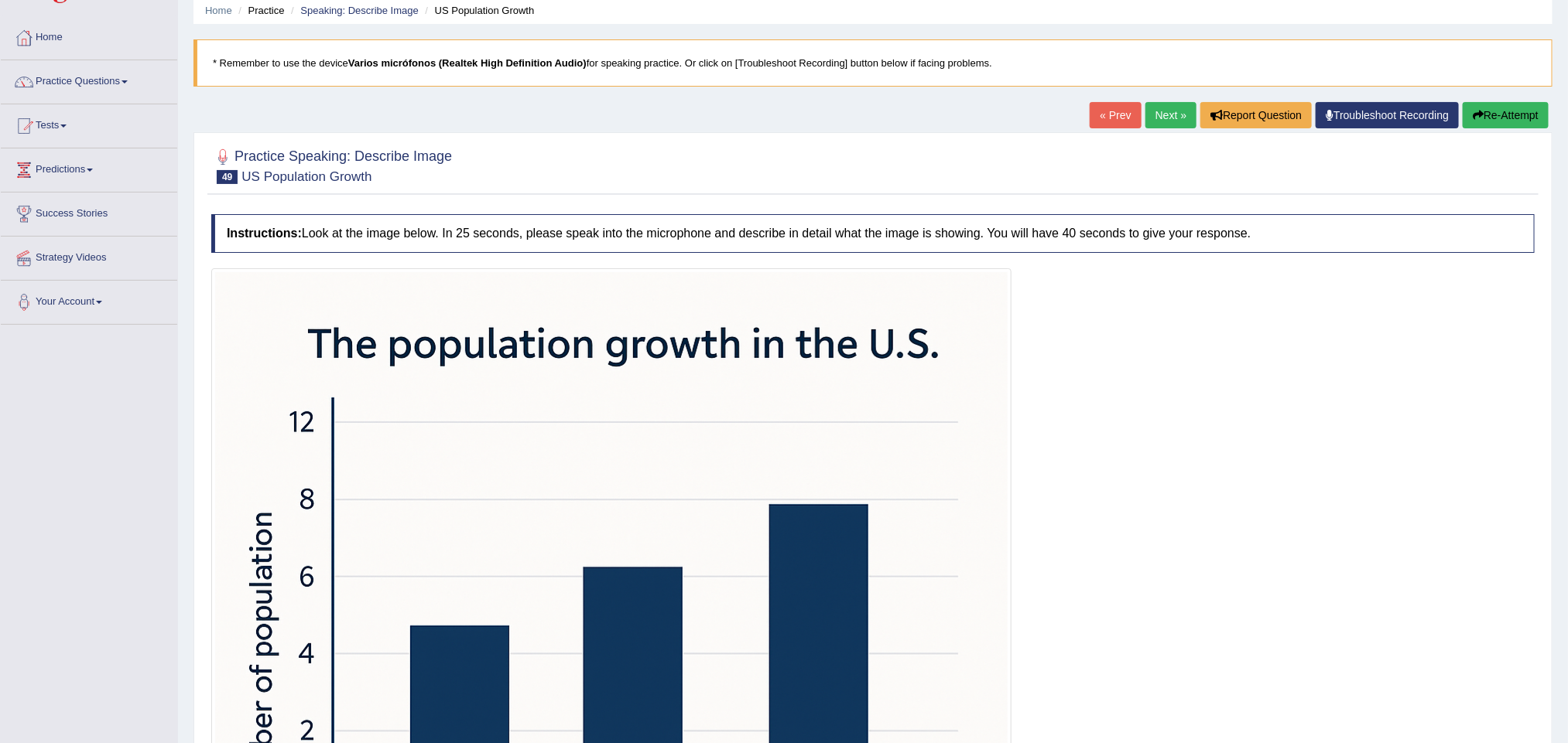
click at [1159, 115] on link "Next »" at bounding box center [1170, 115] width 51 height 27
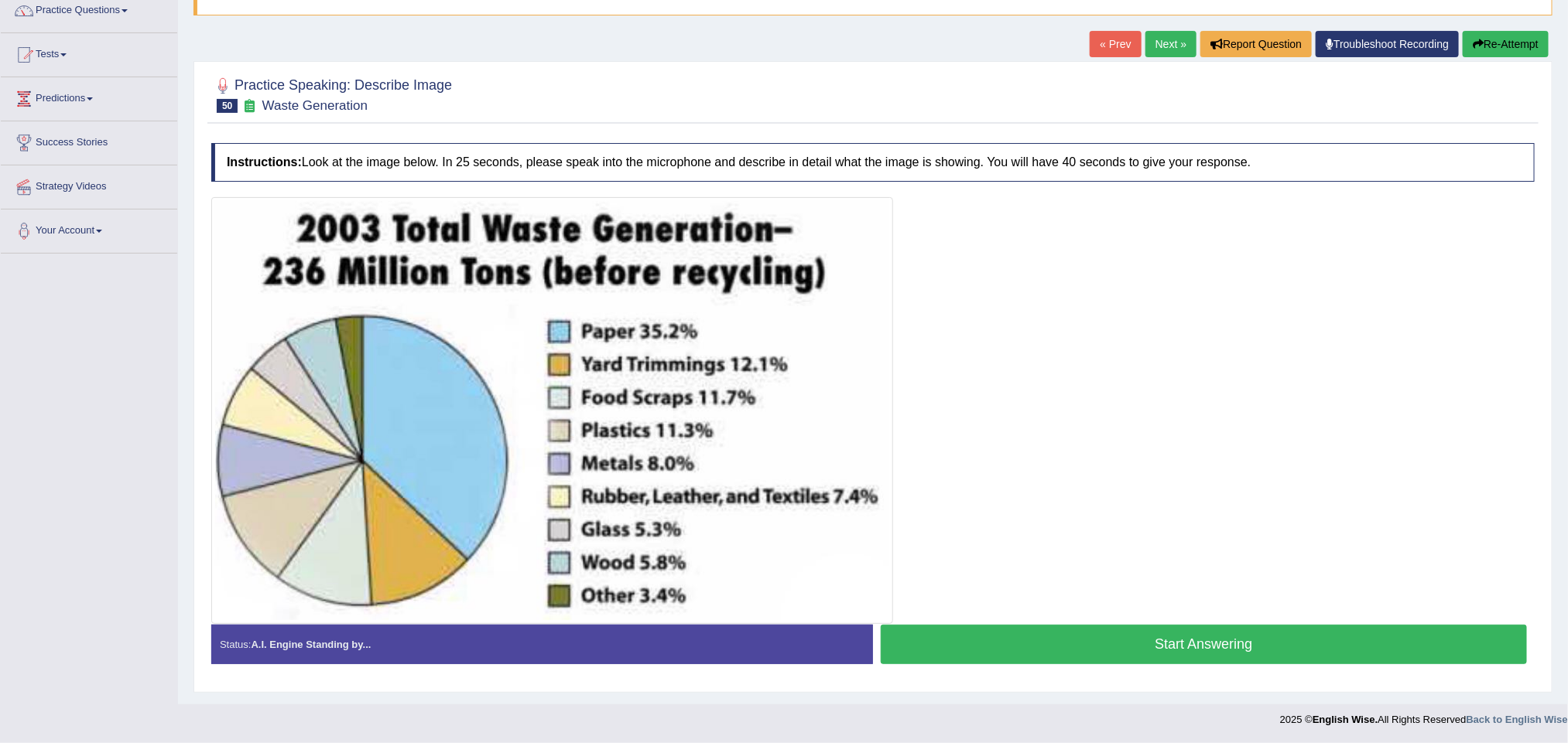
click at [1170, 641] on button "Start Answering" at bounding box center [1203, 645] width 646 height 40
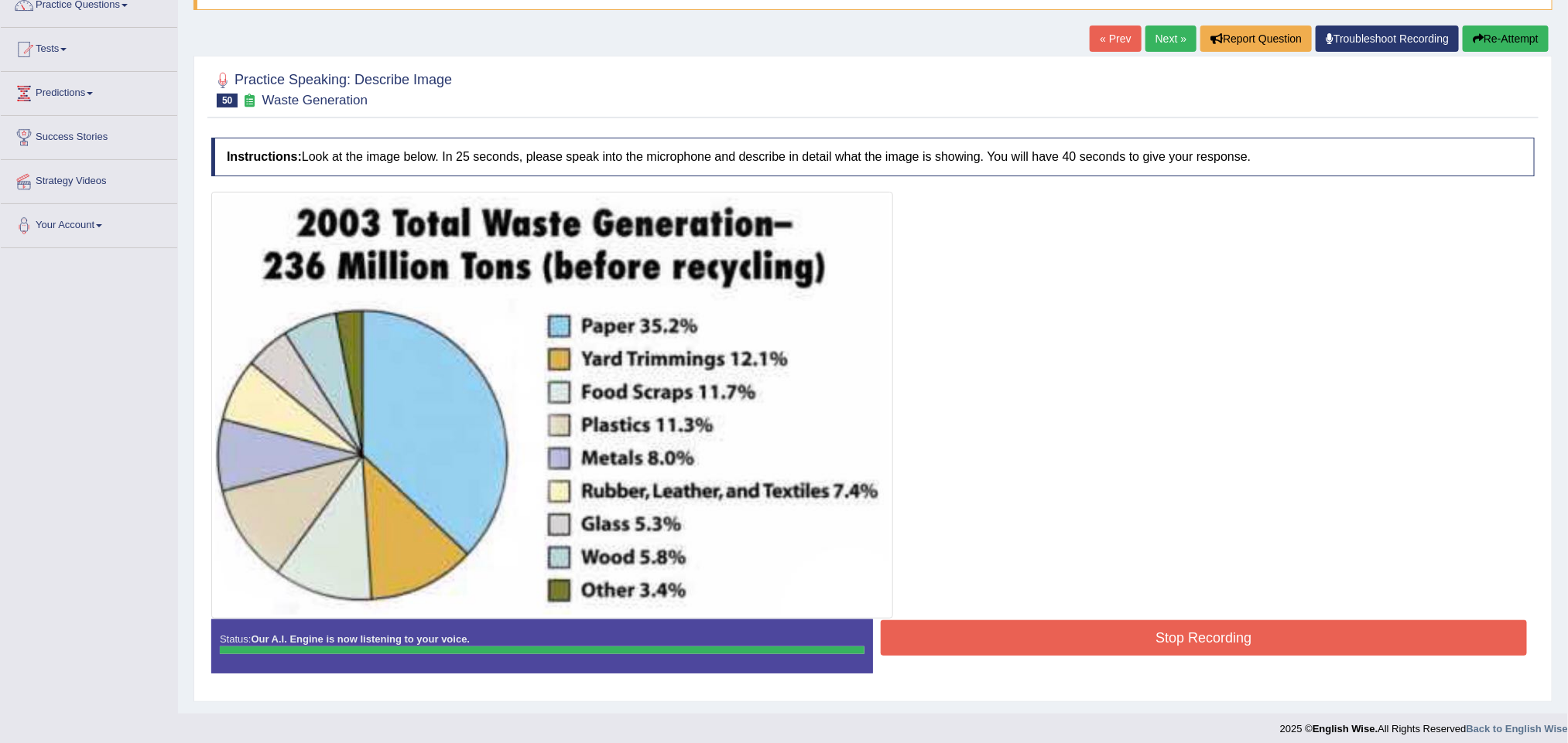
click at [1124, 646] on button "Stop Recording" at bounding box center [1203, 638] width 646 height 36
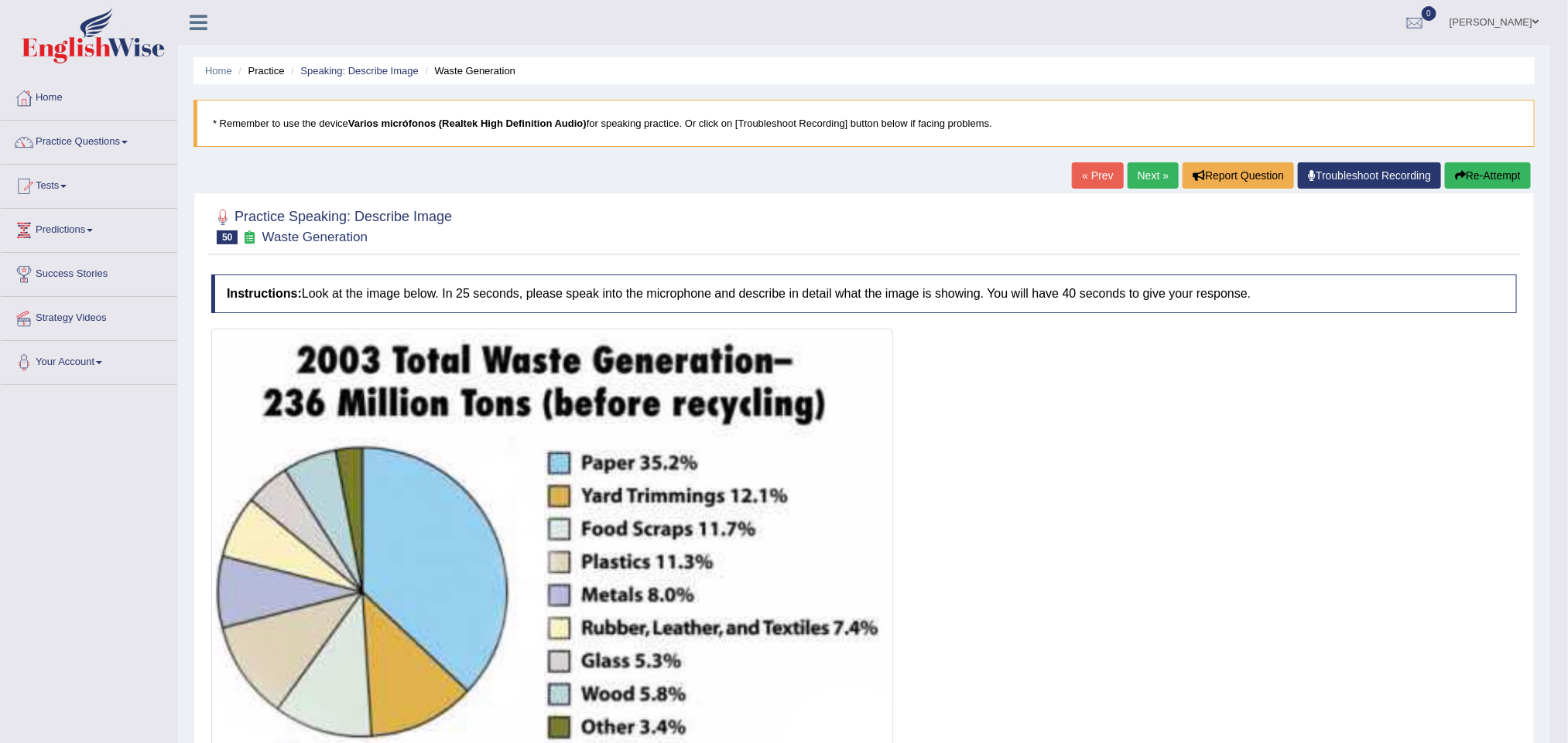
click at [1144, 179] on link "Next »" at bounding box center [1153, 176] width 51 height 27
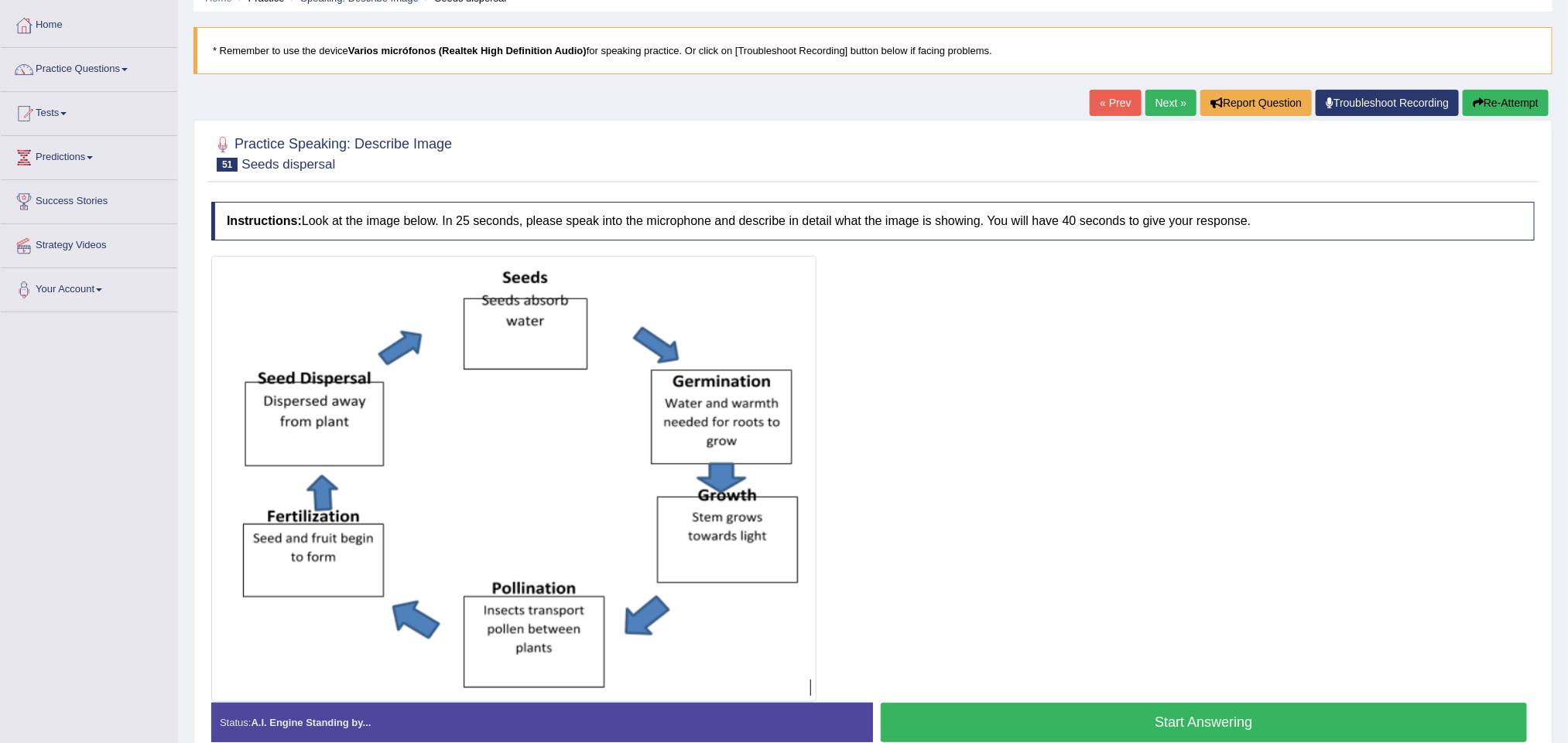
scroll to position [155, 0]
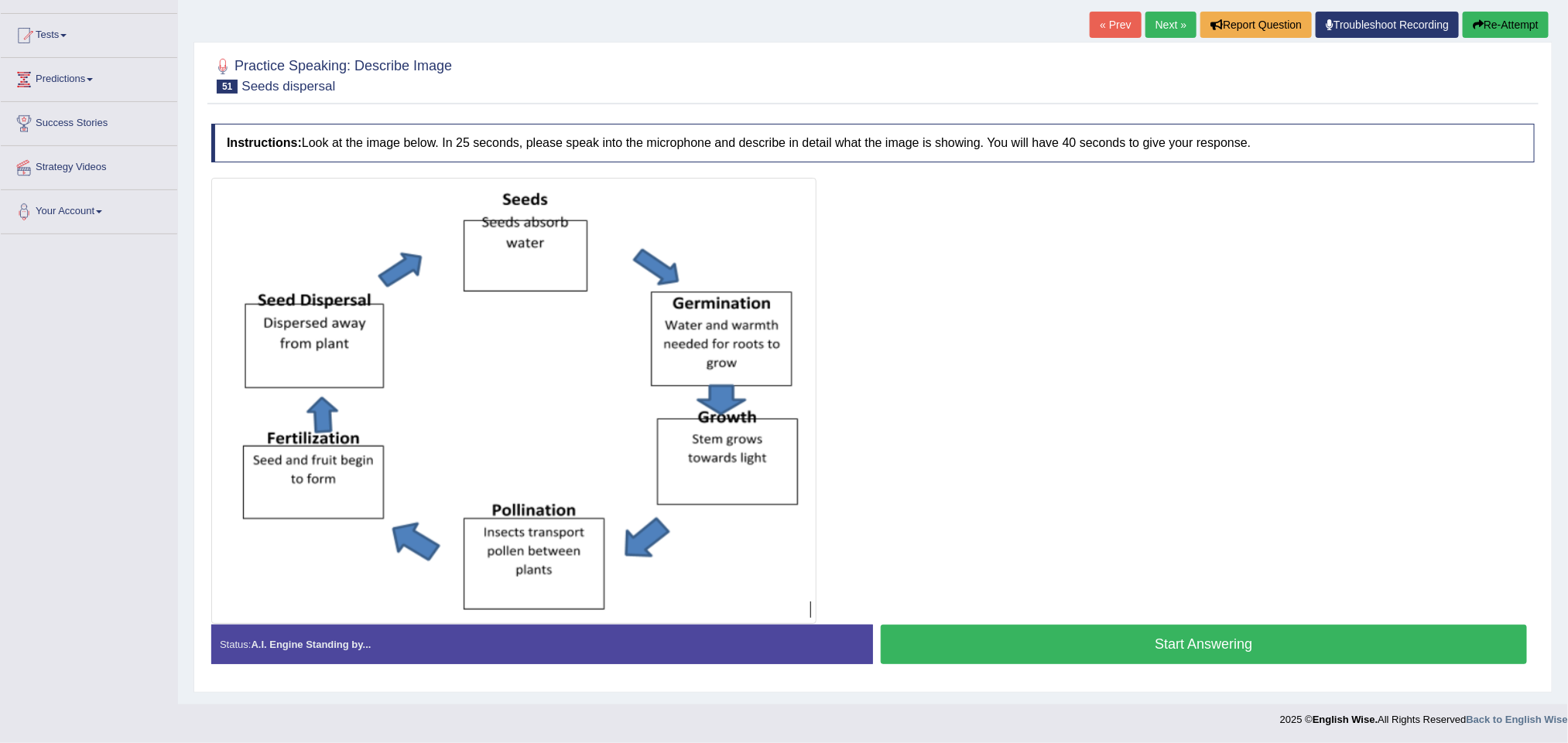
click at [1179, 646] on button "Start Answering" at bounding box center [1203, 645] width 646 height 40
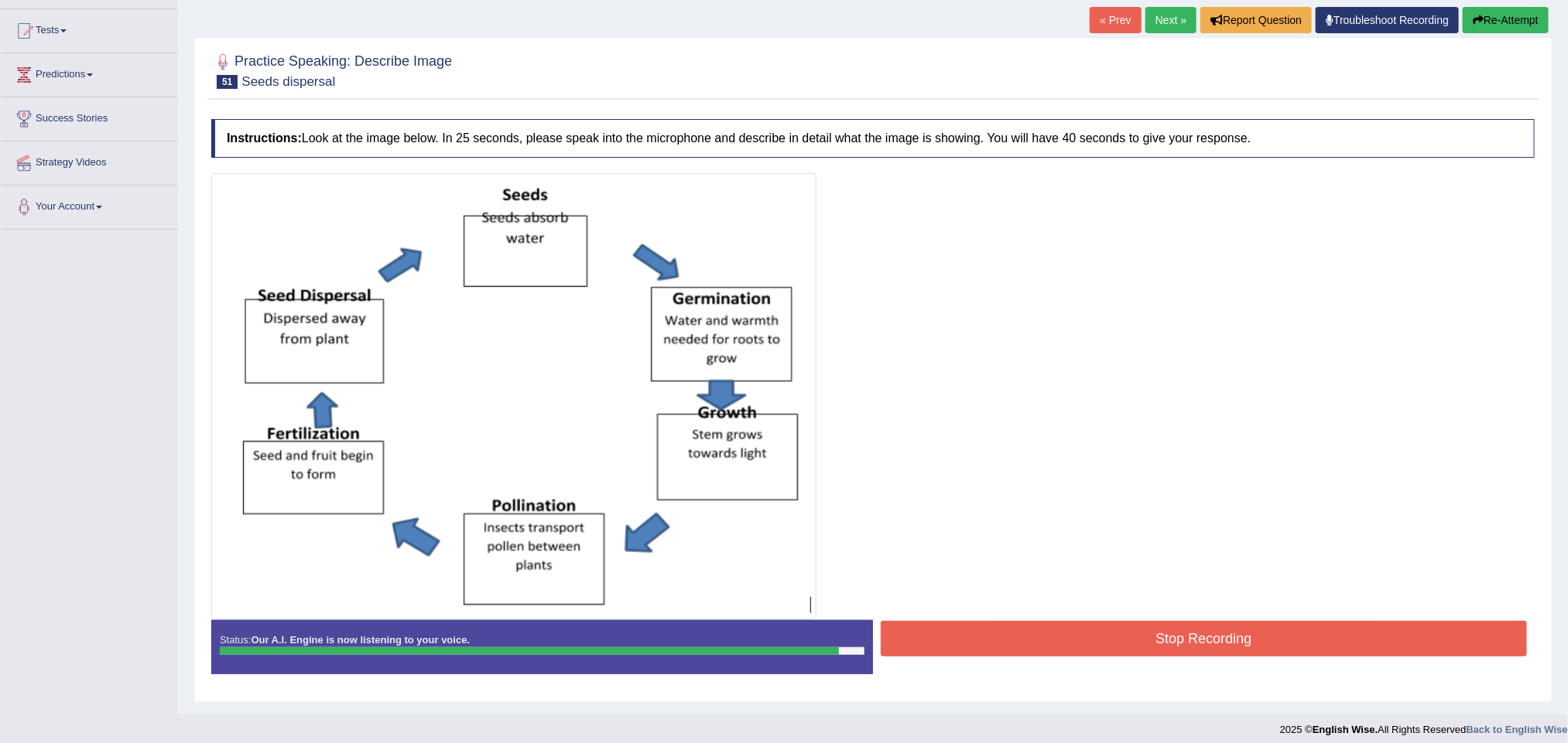
click at [1192, 643] on button "Stop Recording" at bounding box center [1203, 638] width 646 height 36
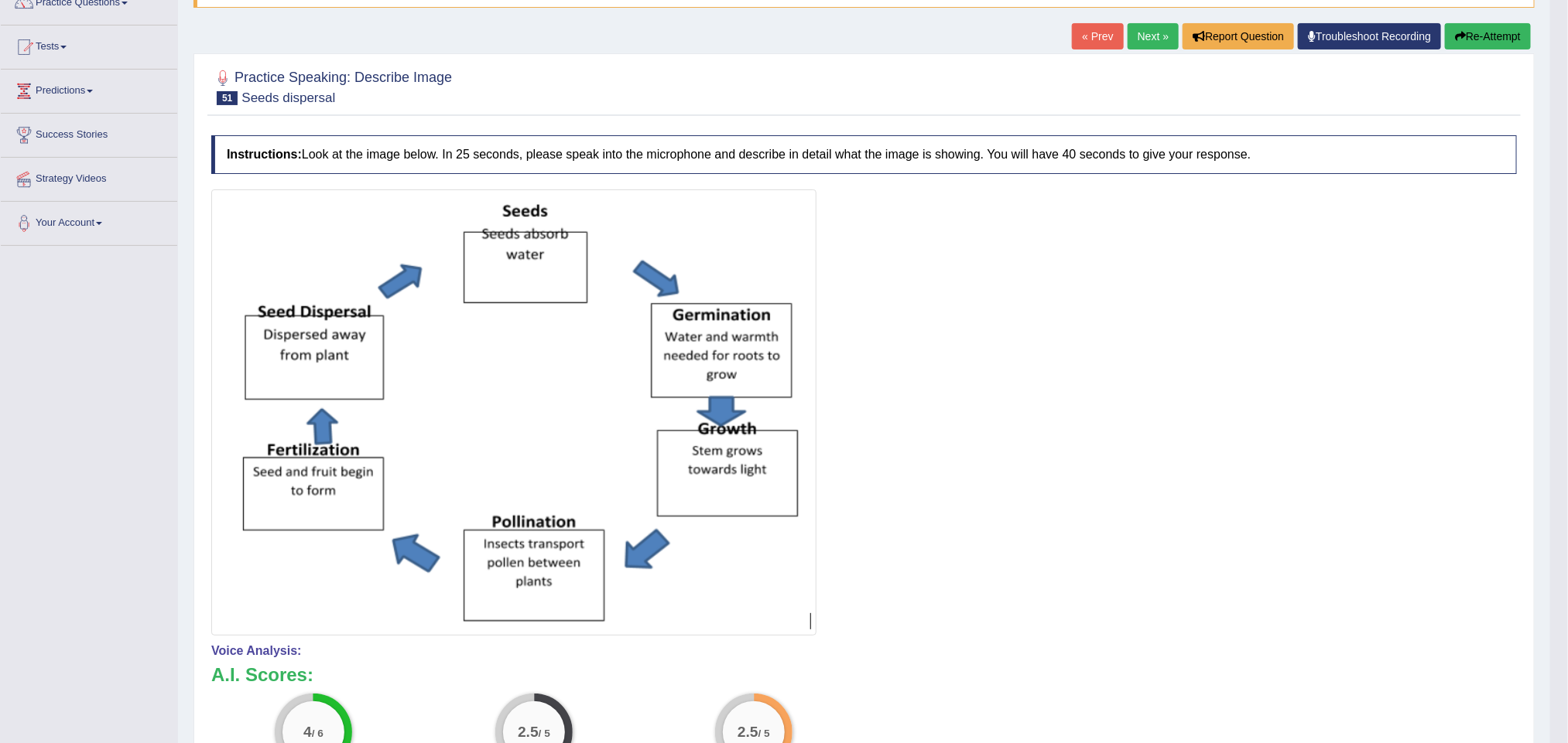
scroll to position [0, 0]
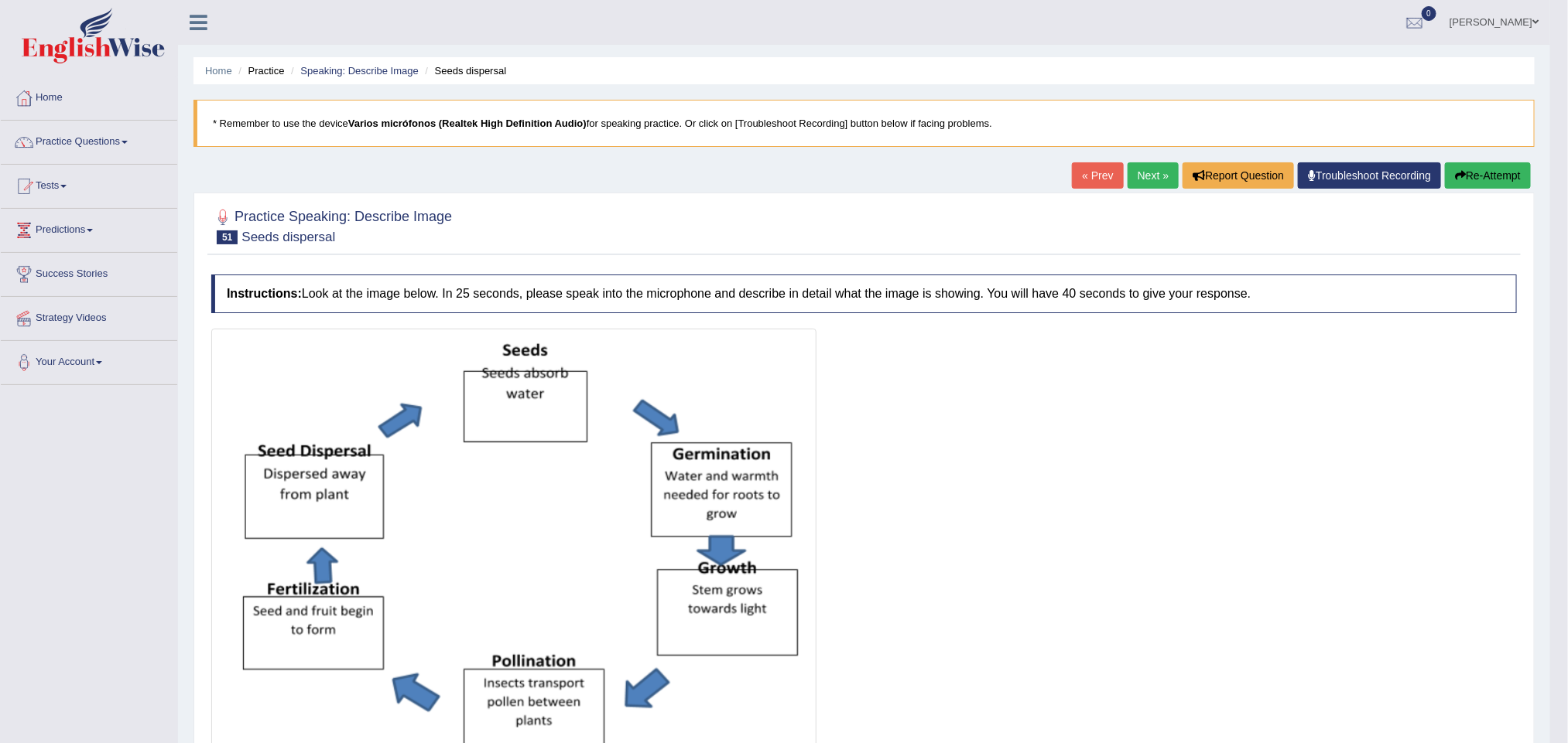
click at [1147, 178] on link "Next »" at bounding box center [1153, 176] width 51 height 27
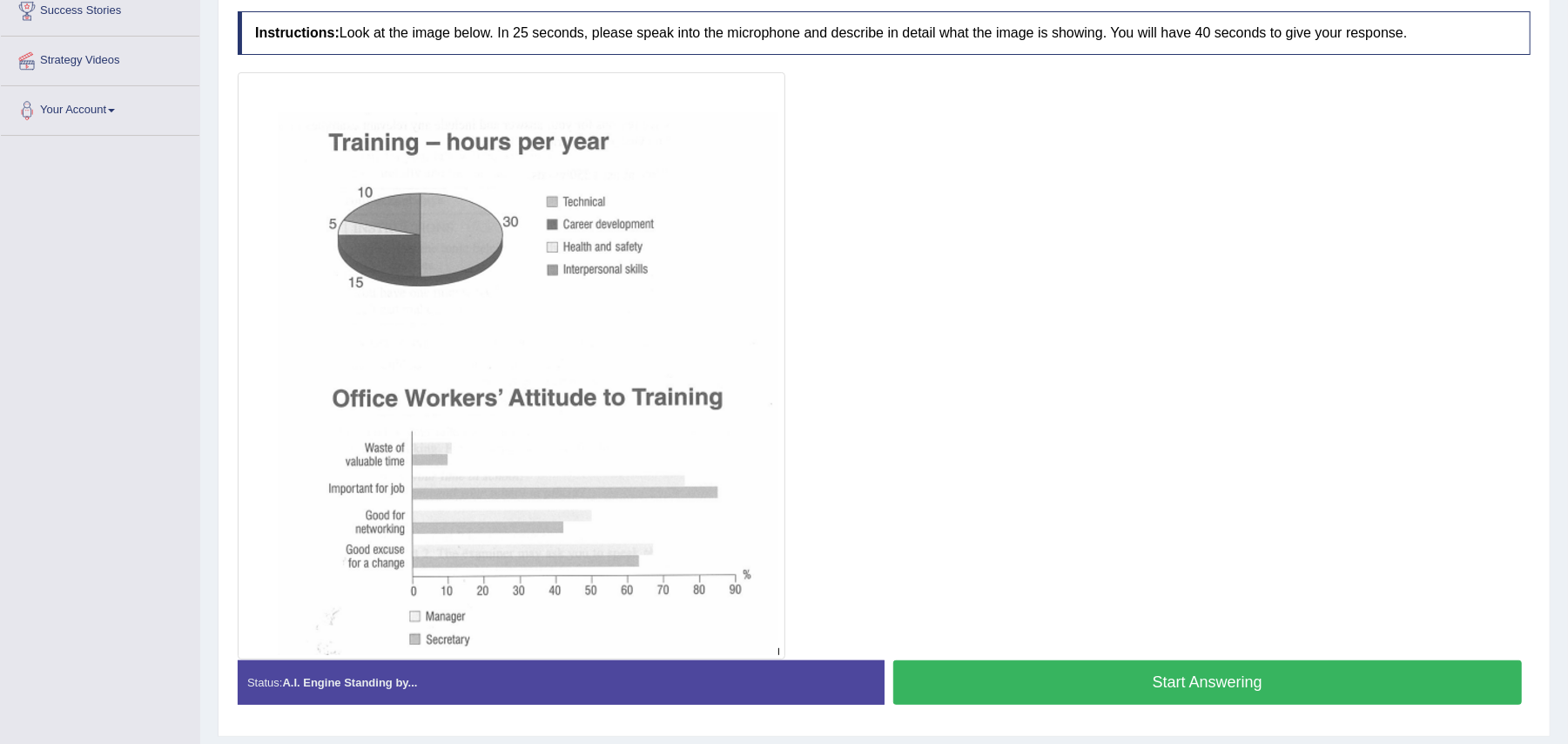
scroll to position [351, 0]
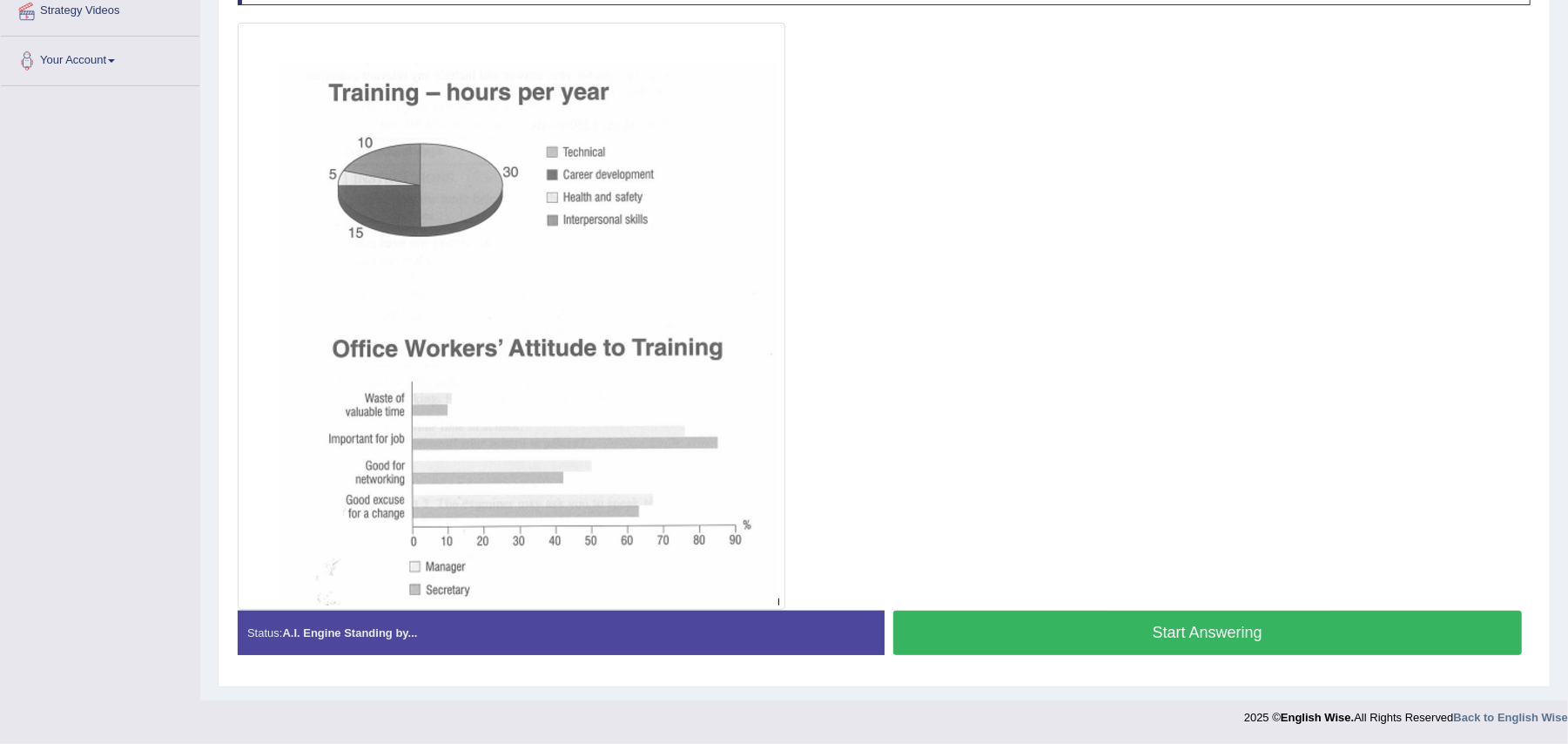
click at [1111, 631] on button "Start Answering" at bounding box center [1208, 633] width 630 height 45
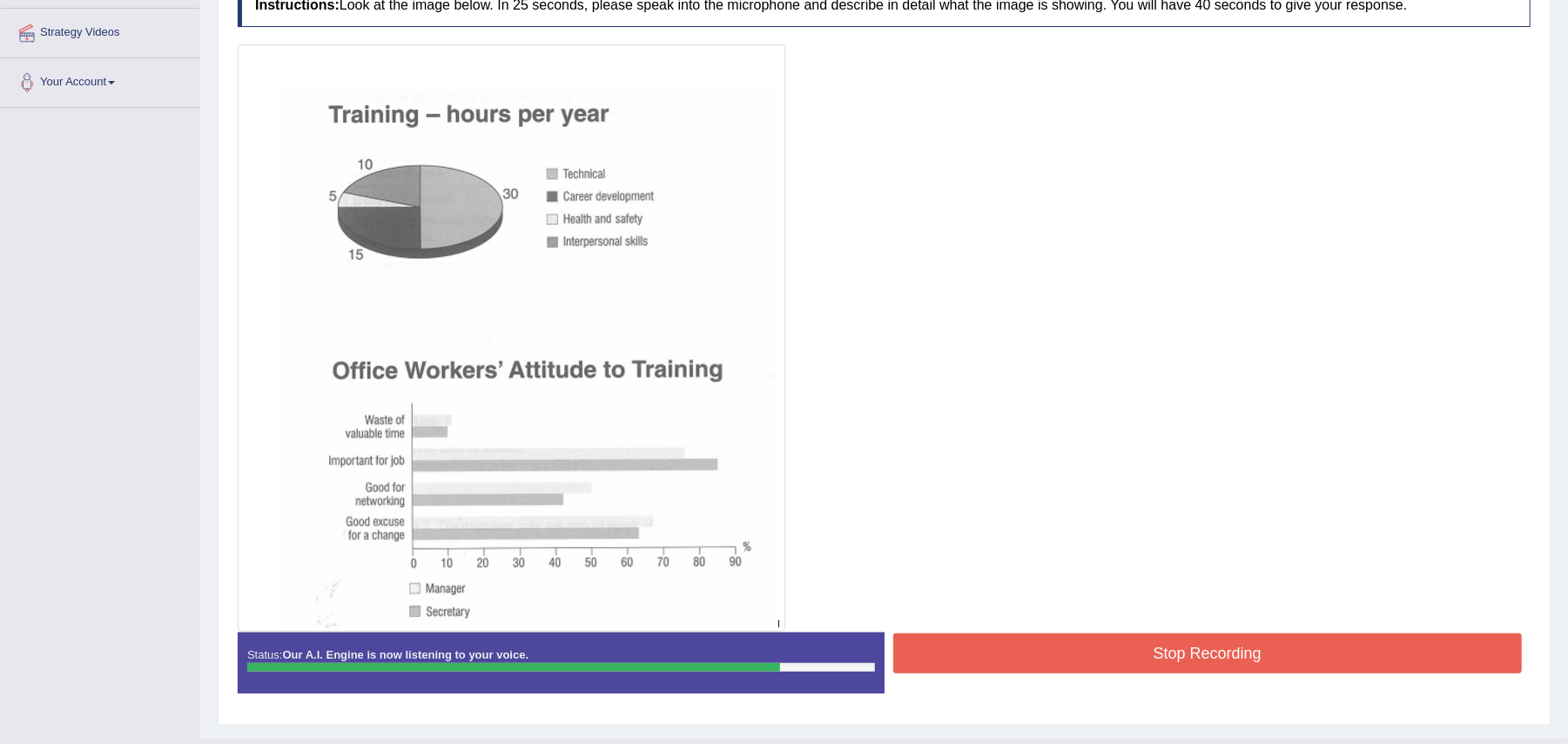
scroll to position [366, 0]
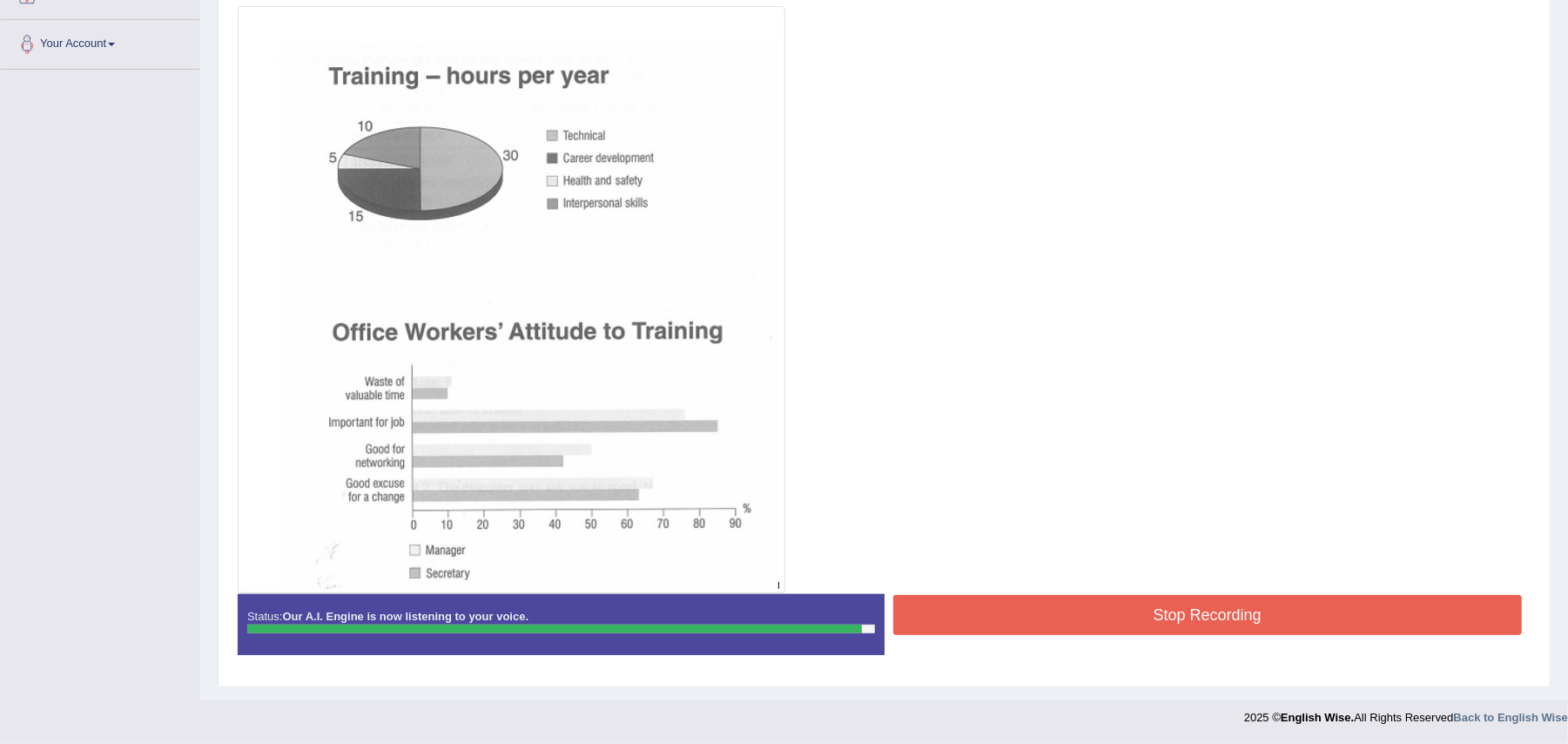
click at [1129, 610] on button "Stop Recording" at bounding box center [1208, 614] width 630 height 40
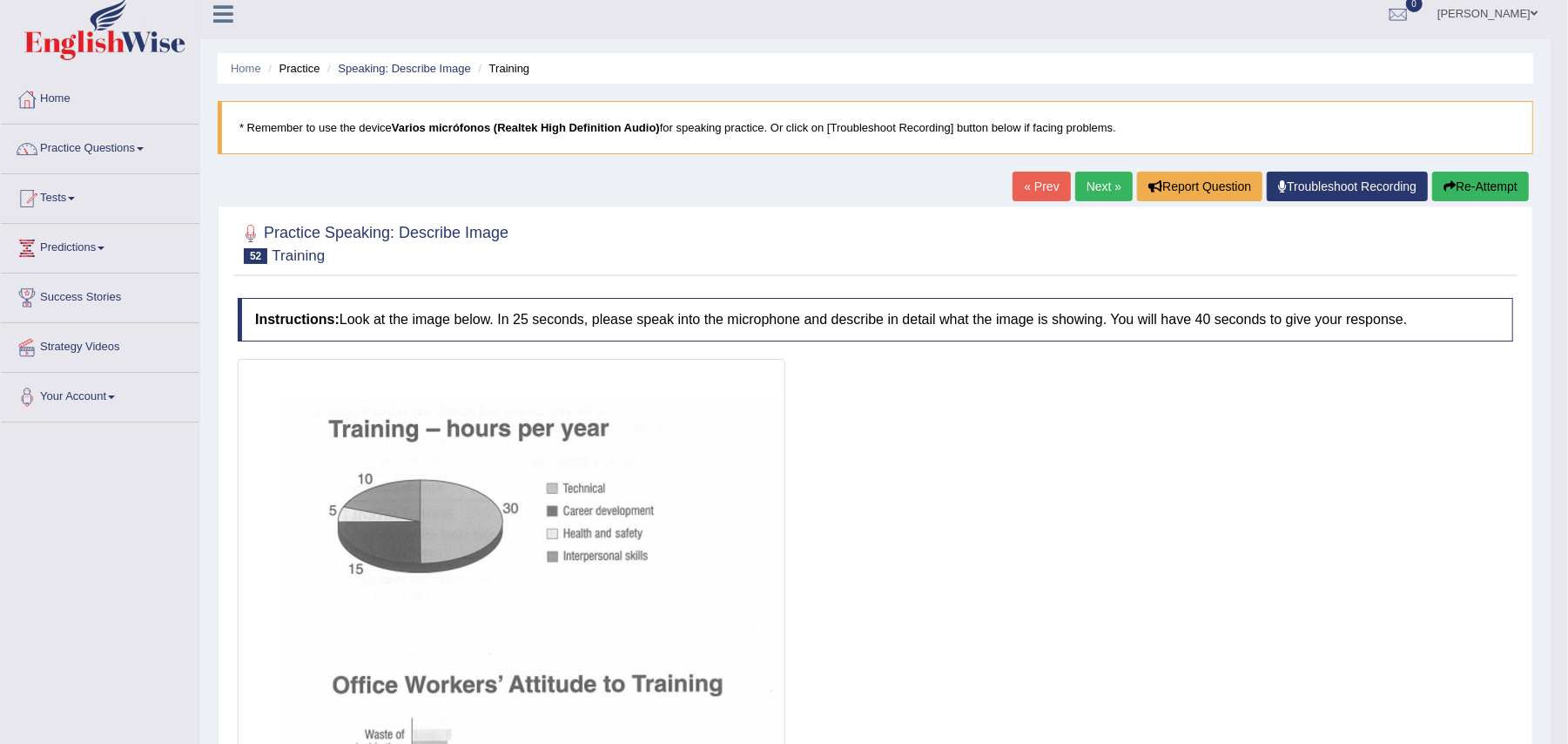
scroll to position [0, 0]
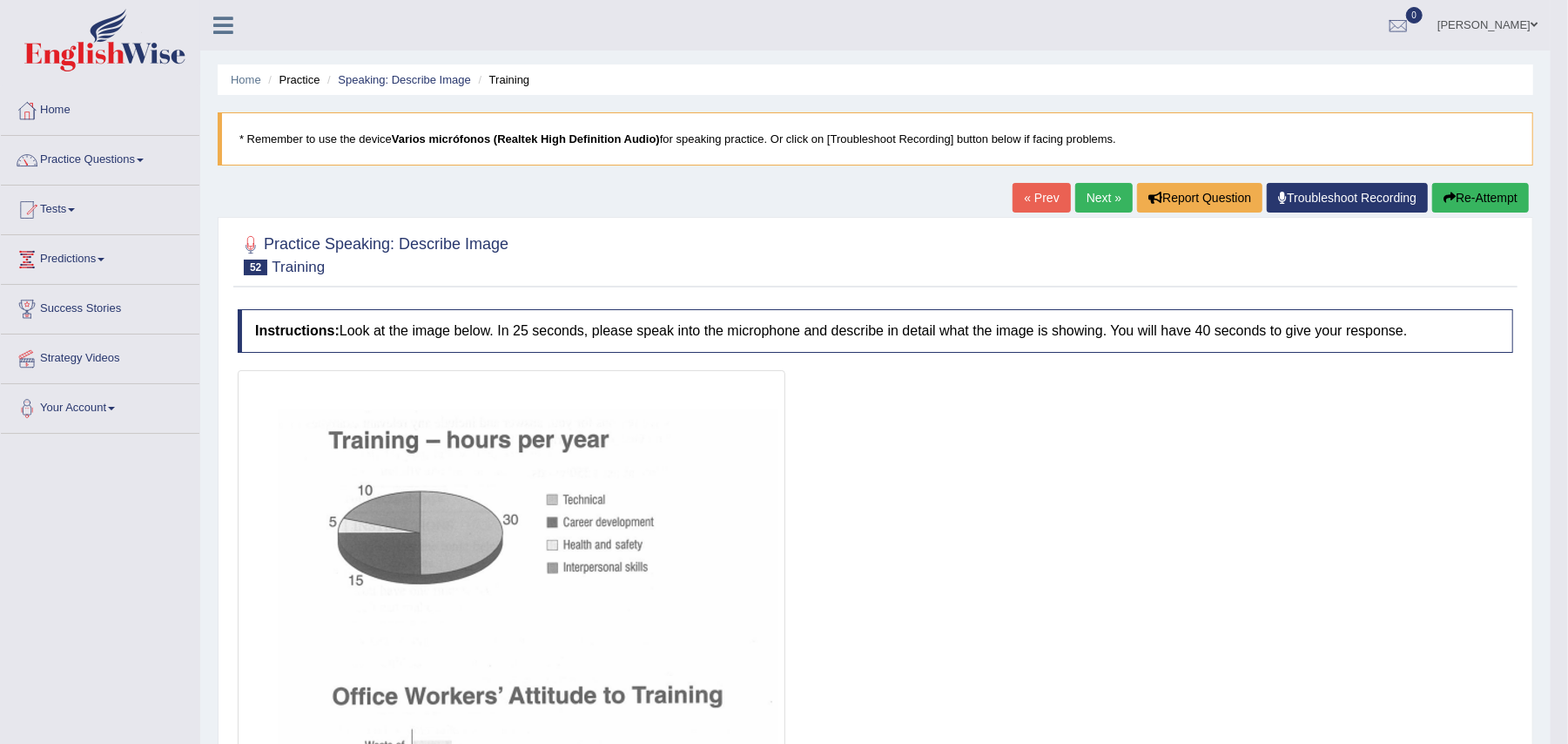
click at [1105, 199] on link "Next »" at bounding box center [1104, 198] width 57 height 30
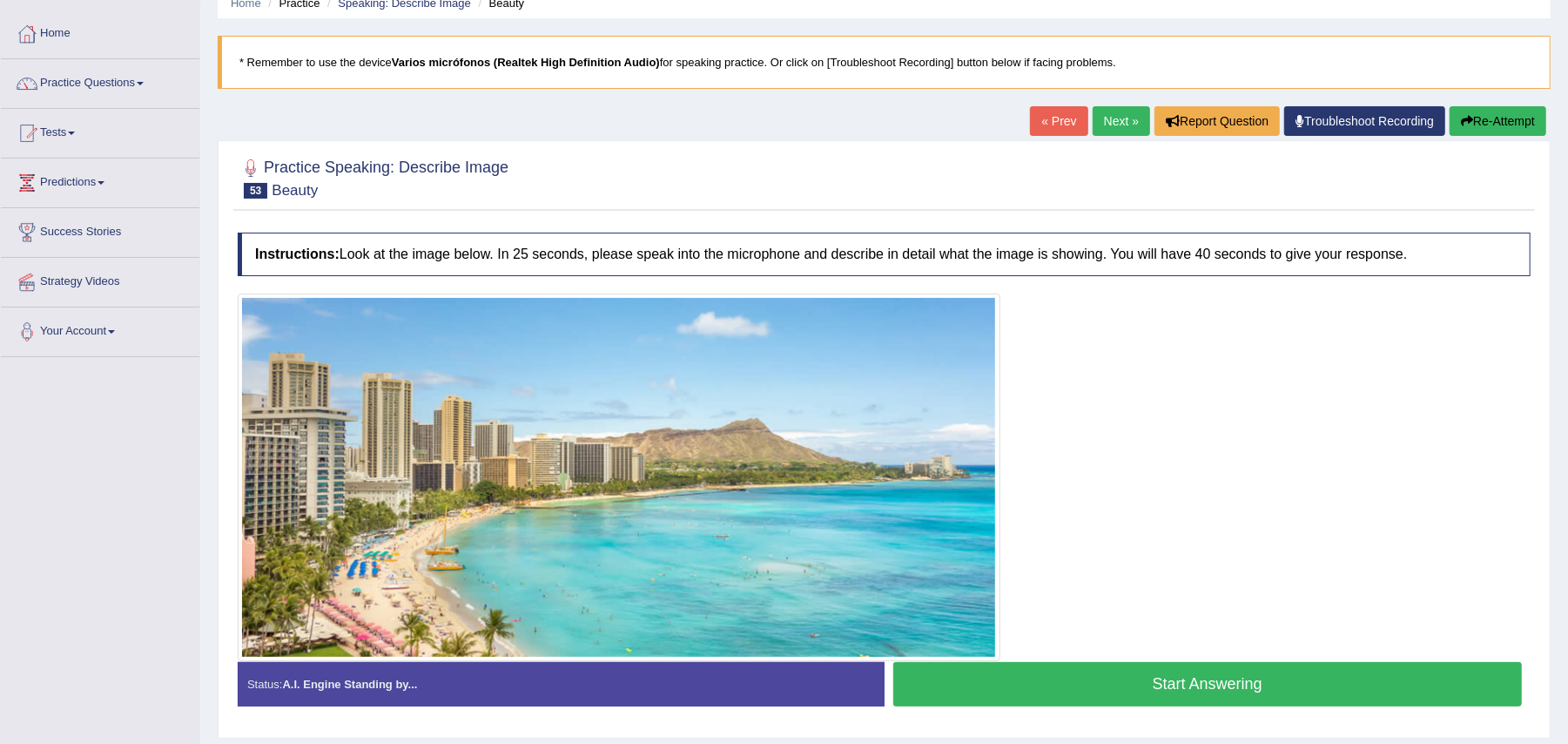
scroll to position [171, 0]
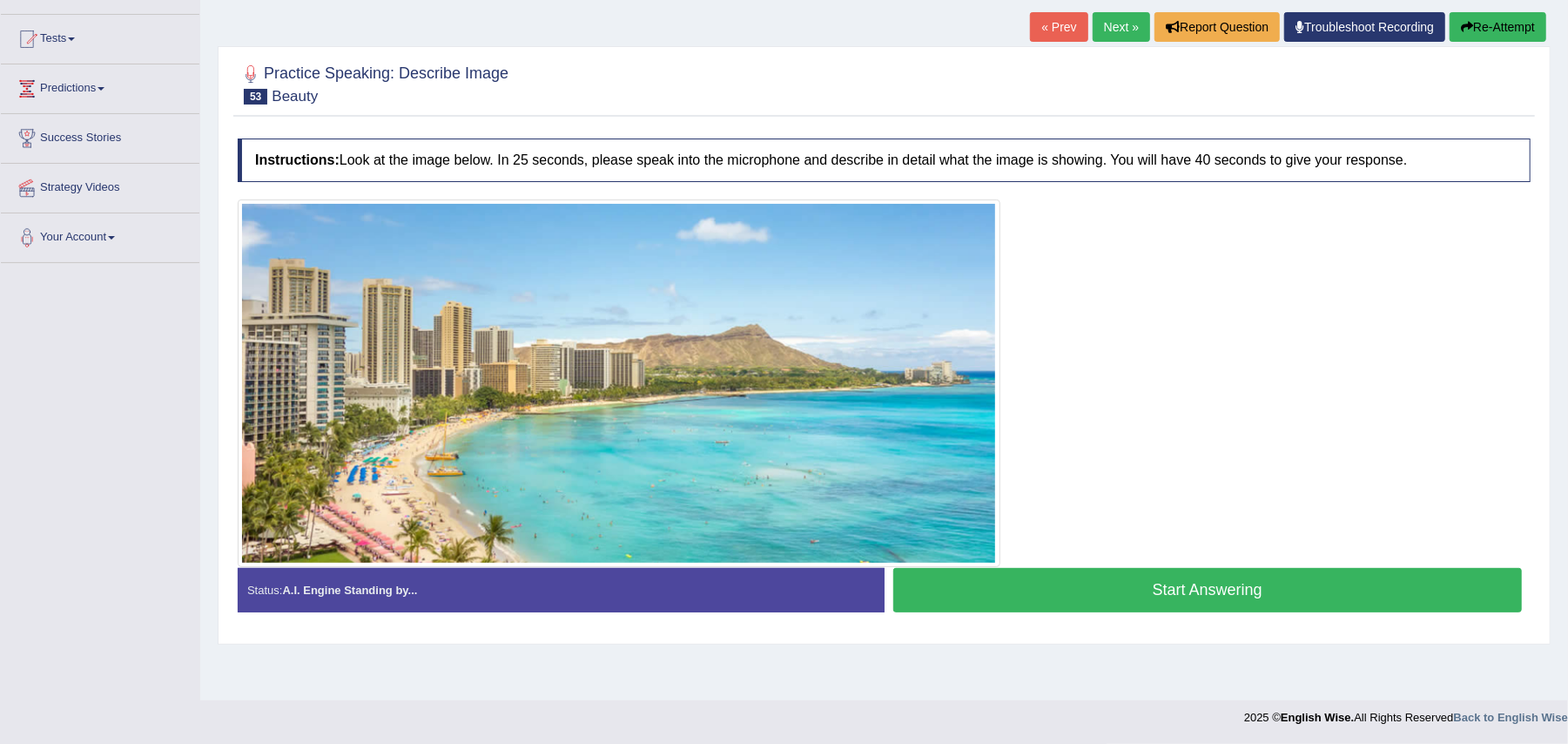
click at [1132, 603] on button "Start Answering" at bounding box center [1208, 590] width 630 height 45
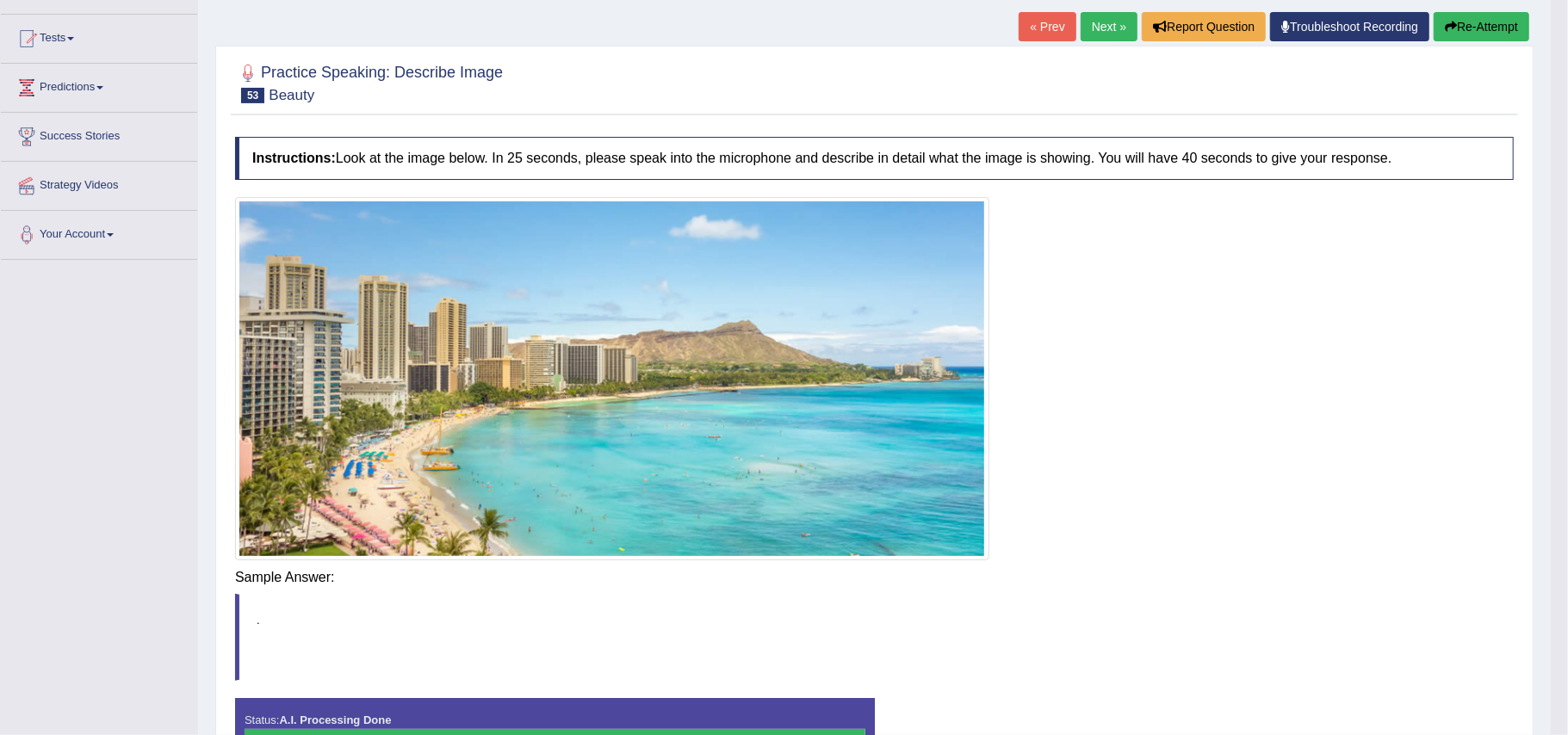
click at [1161, 566] on body "Toggle navigation Home Practice Questions Speaking Practice Read Aloud Repeat S…" at bounding box center [784, 199] width 1568 height 735
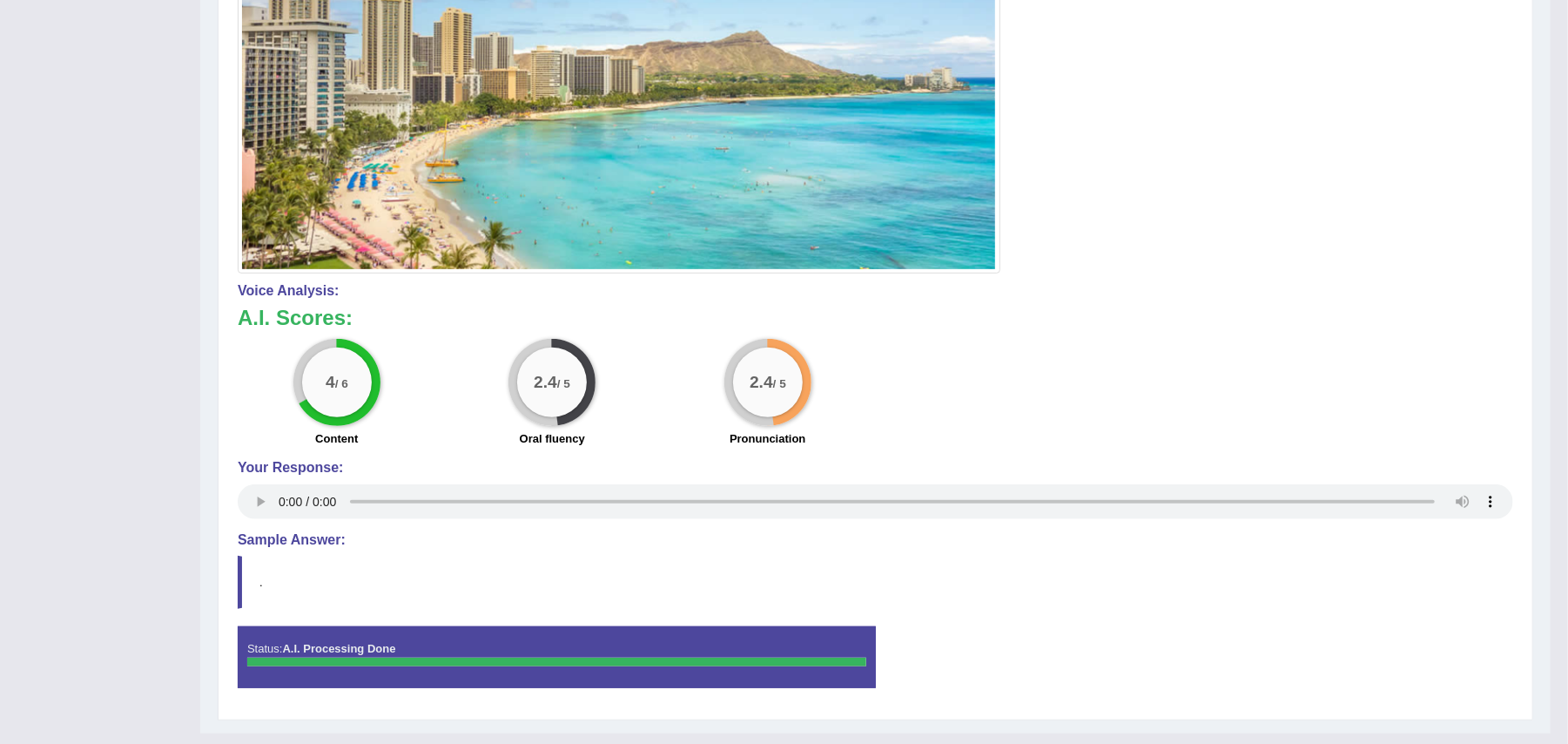
scroll to position [0, 0]
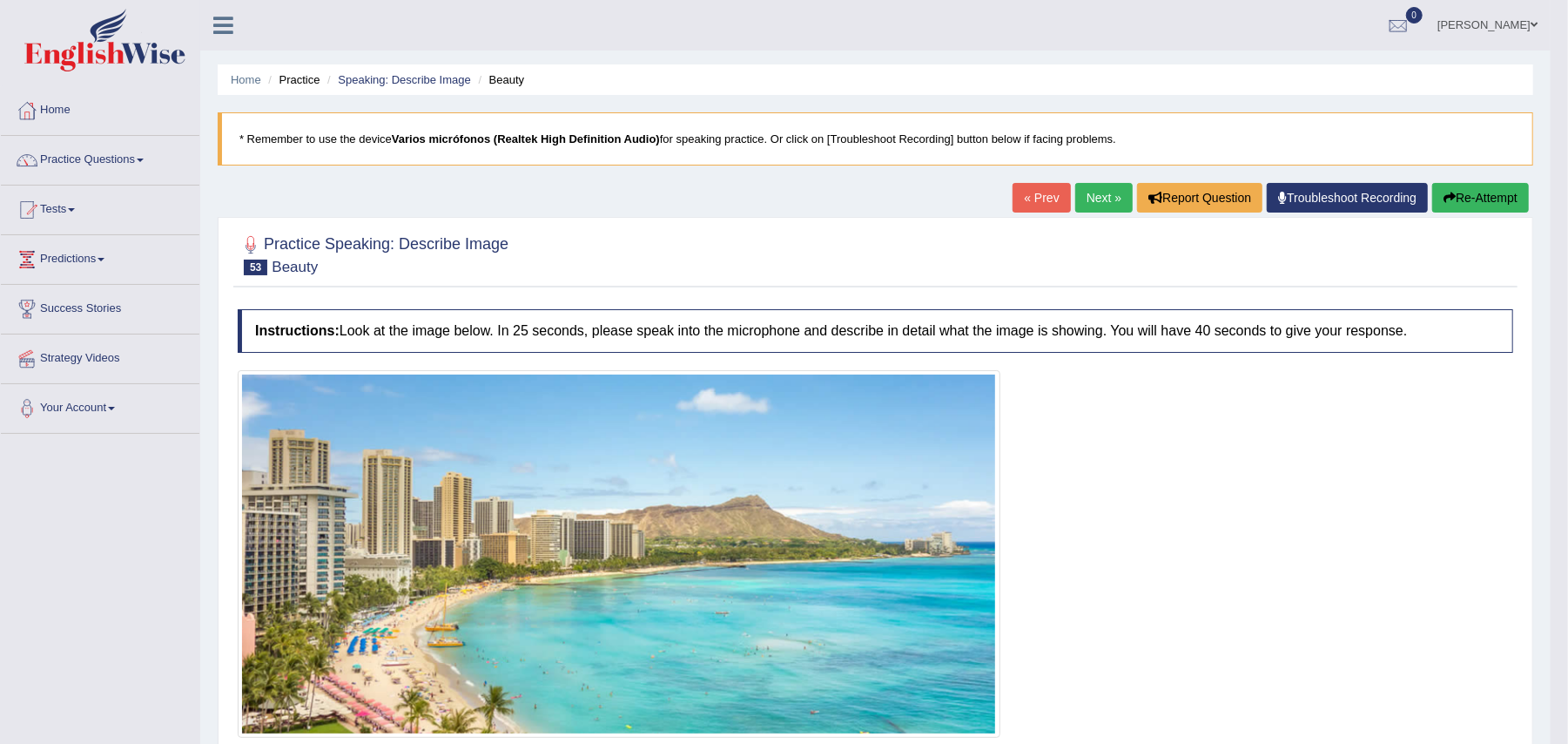
click at [1095, 202] on link "Next »" at bounding box center [1104, 198] width 57 height 30
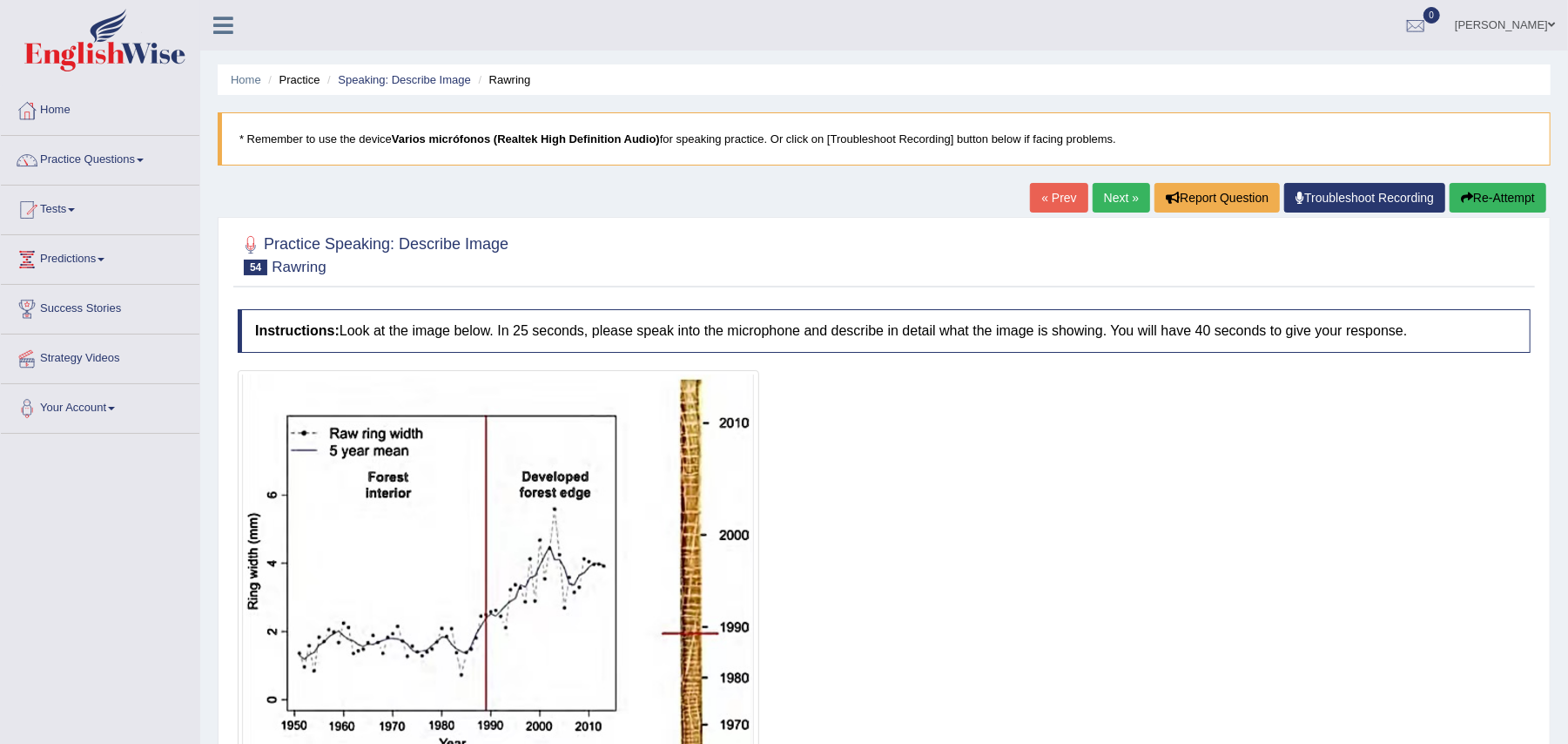
click at [1095, 185] on link "Next »" at bounding box center [1120, 198] width 57 height 30
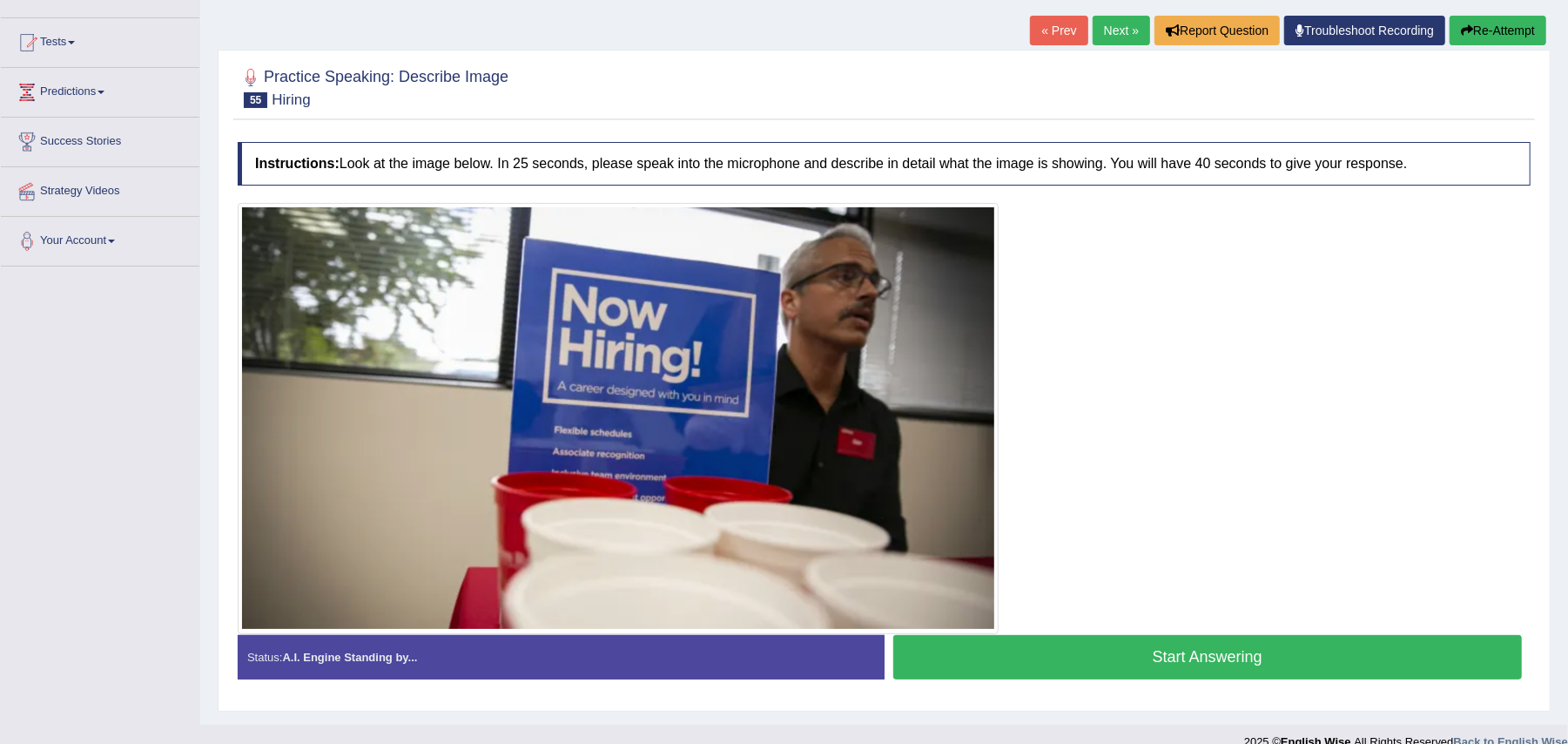
scroll to position [195, 0]
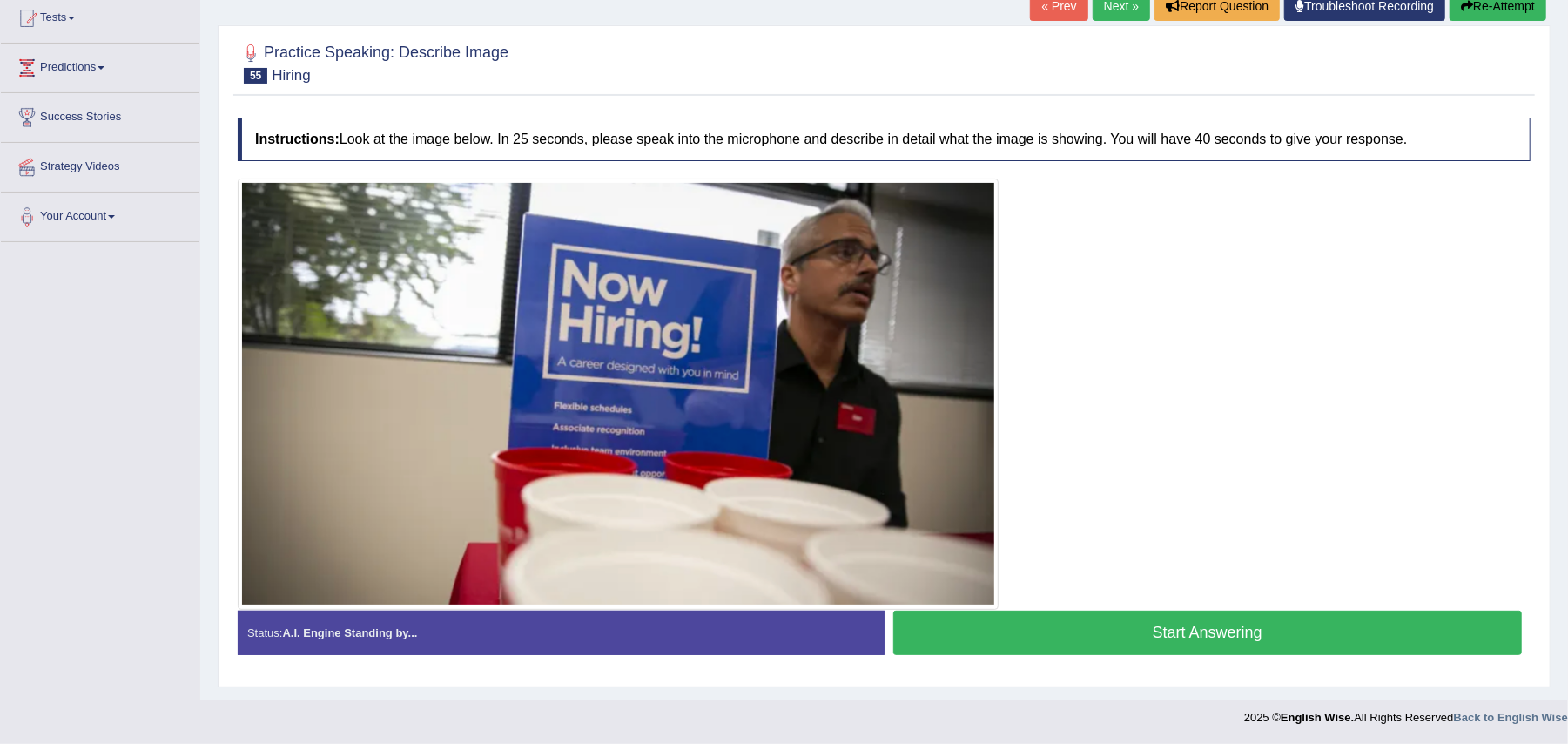
click at [1154, 635] on button "Start Answering" at bounding box center [1208, 633] width 630 height 45
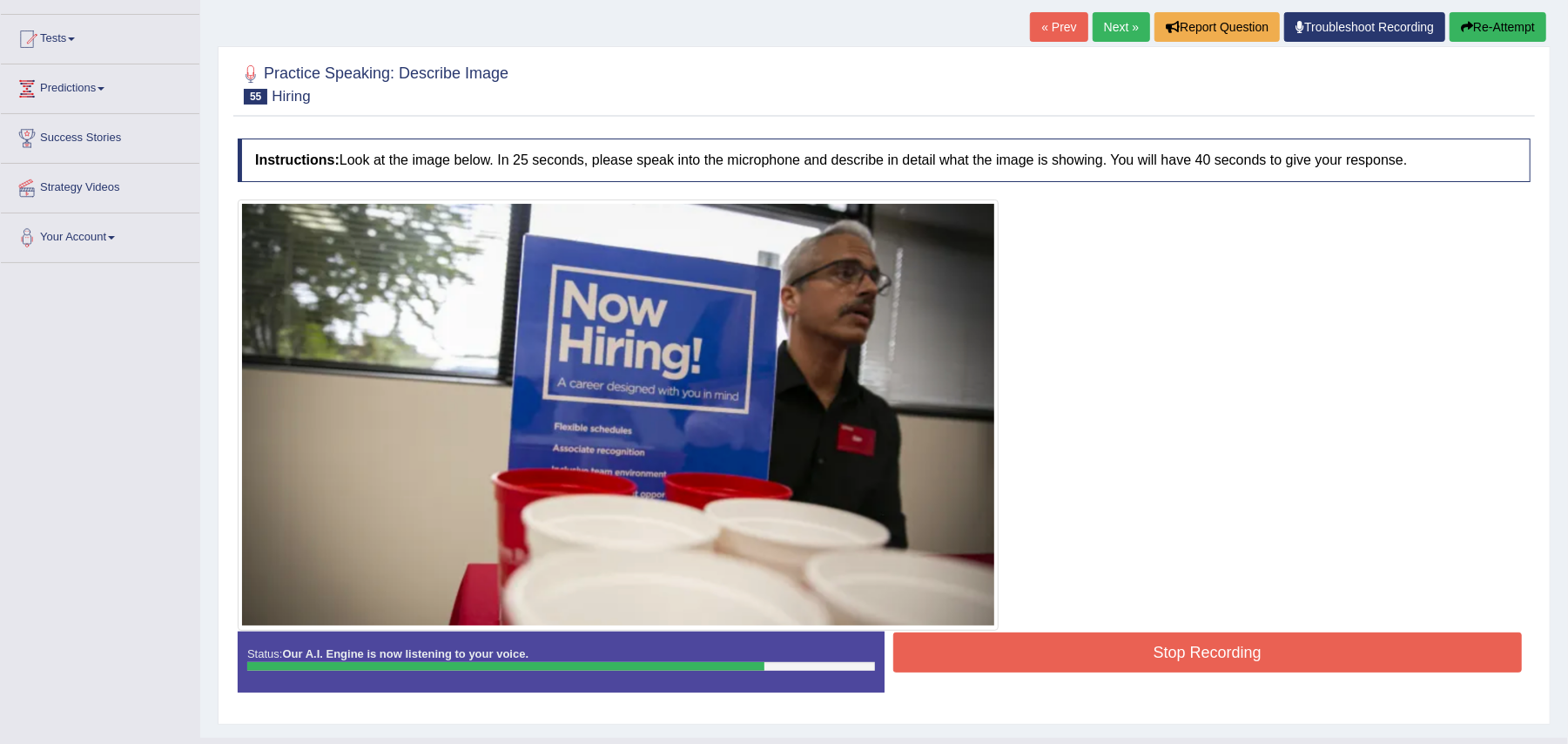
scroll to position [210, 0]
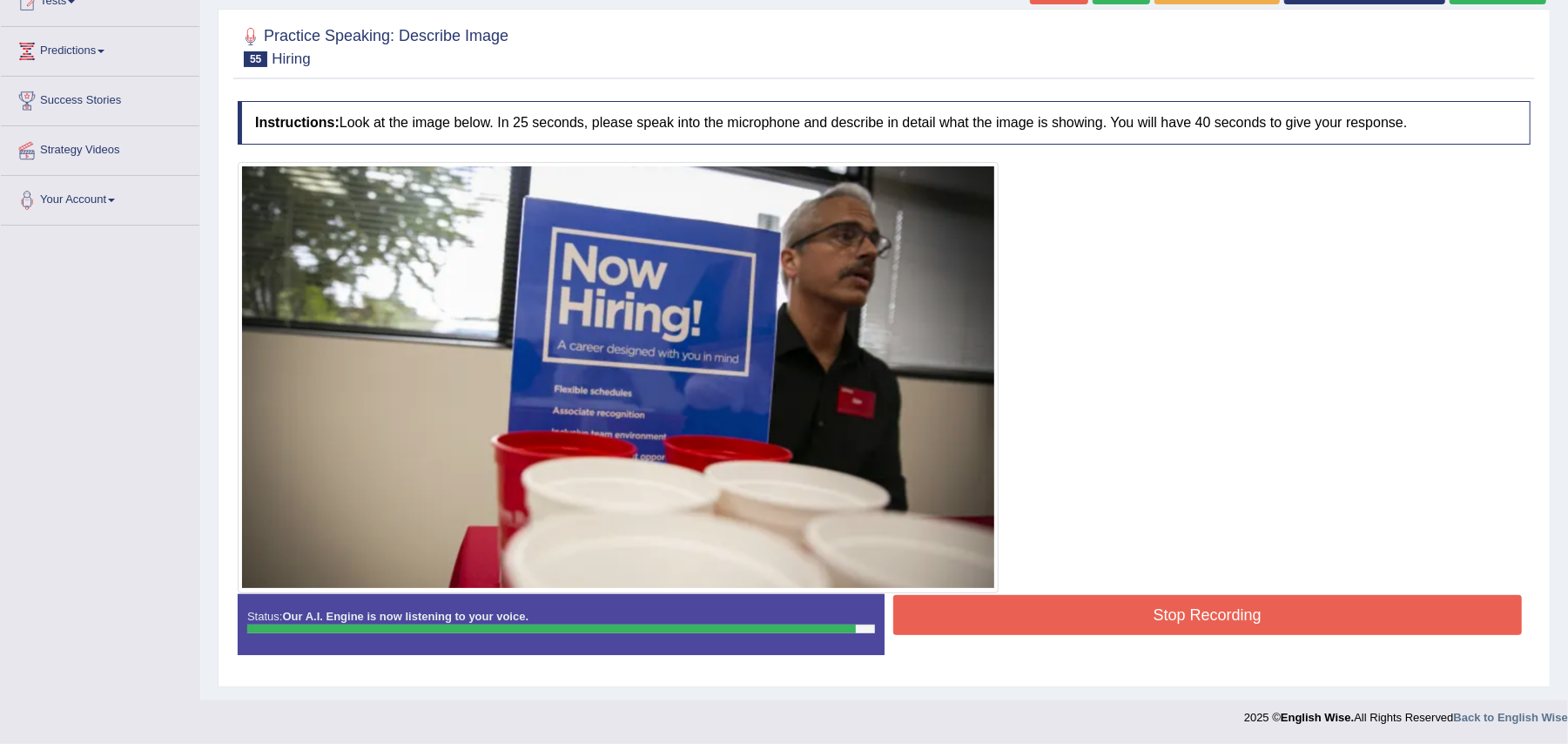
click at [1176, 608] on button "Stop Recording" at bounding box center [1208, 614] width 630 height 40
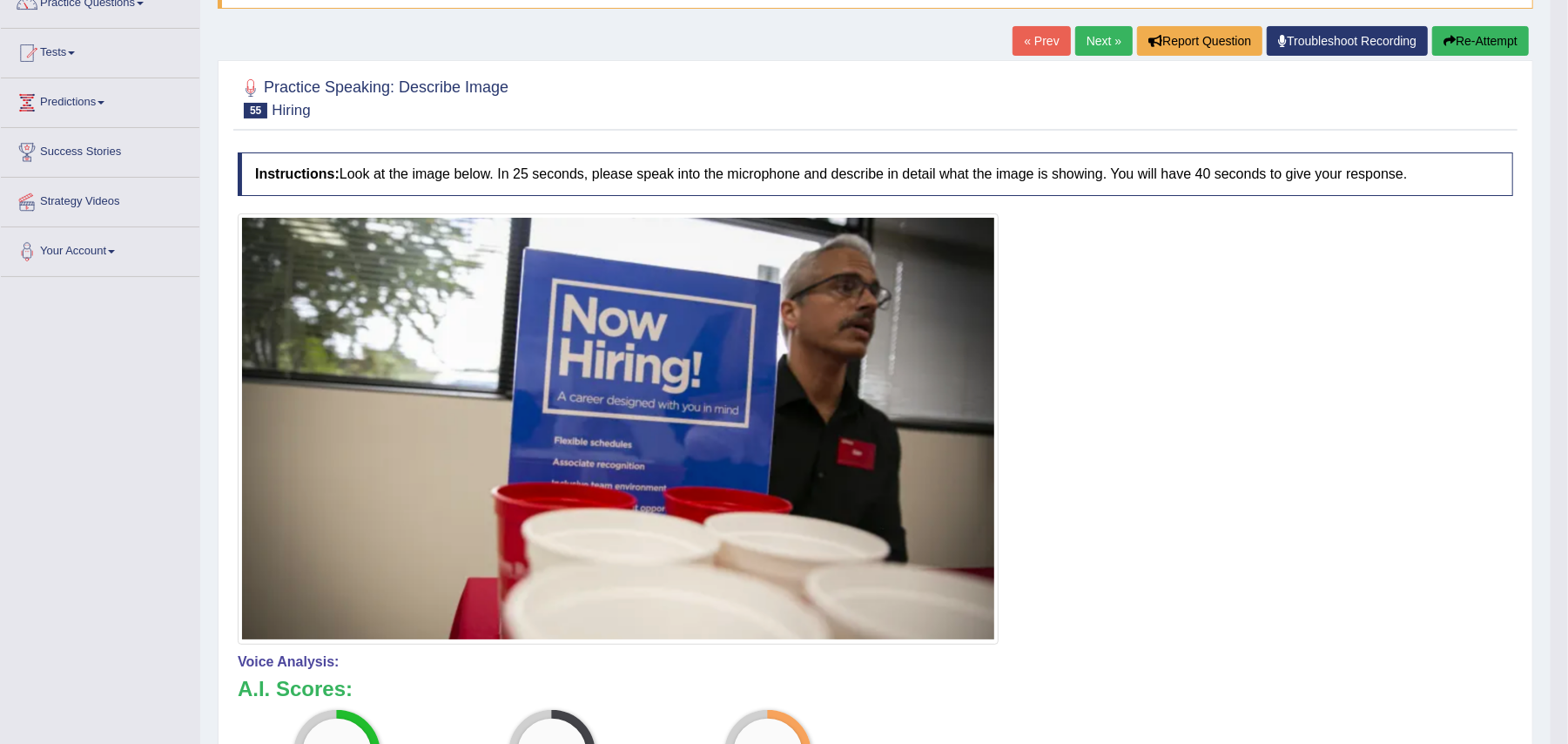
scroll to position [0, 0]
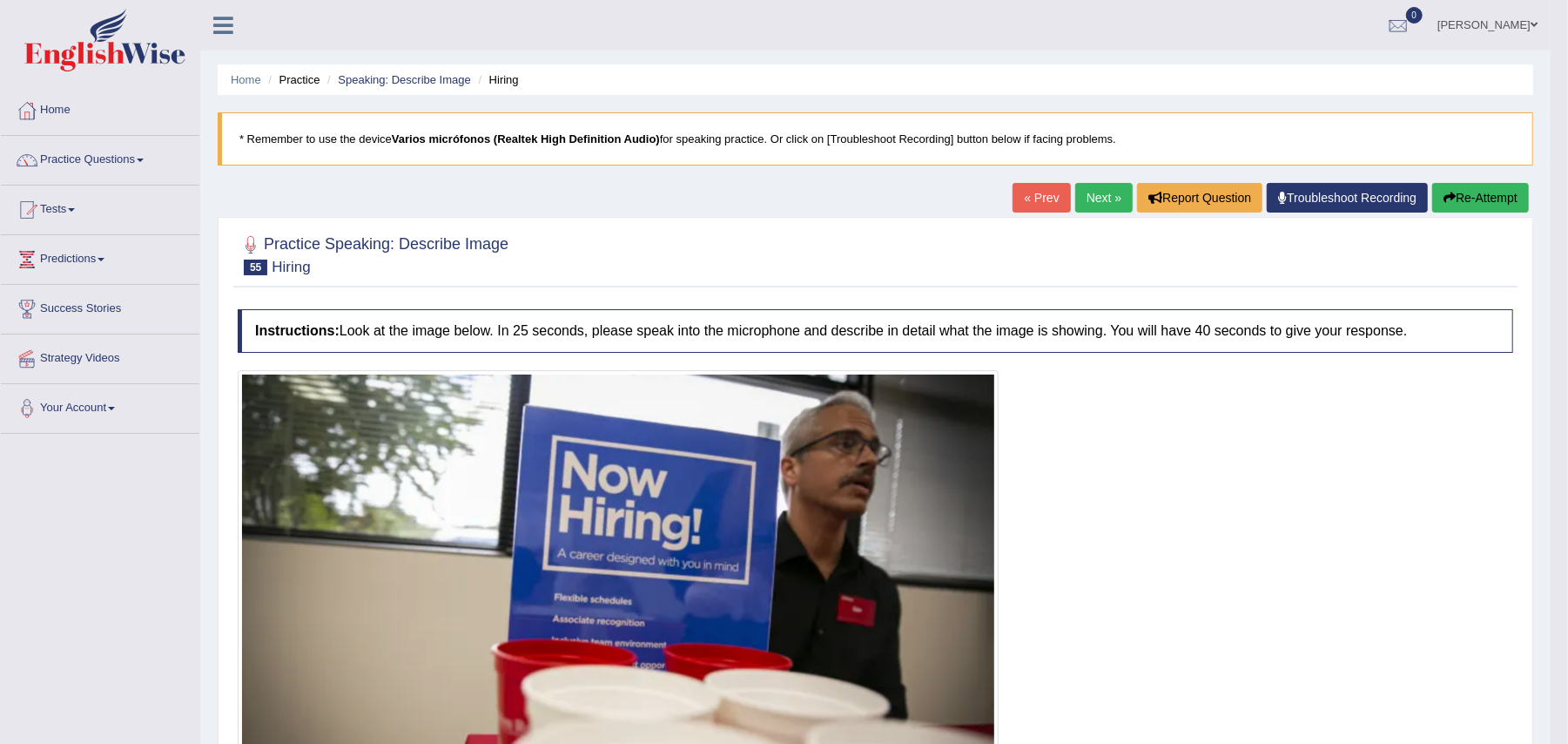
click at [1084, 181] on div "Home Practice Speaking: Describe Image Hiring * Remember to use the device Vari…" at bounding box center [875, 630] width 1350 height 1261
click at [1087, 199] on link "Next »" at bounding box center [1104, 198] width 57 height 30
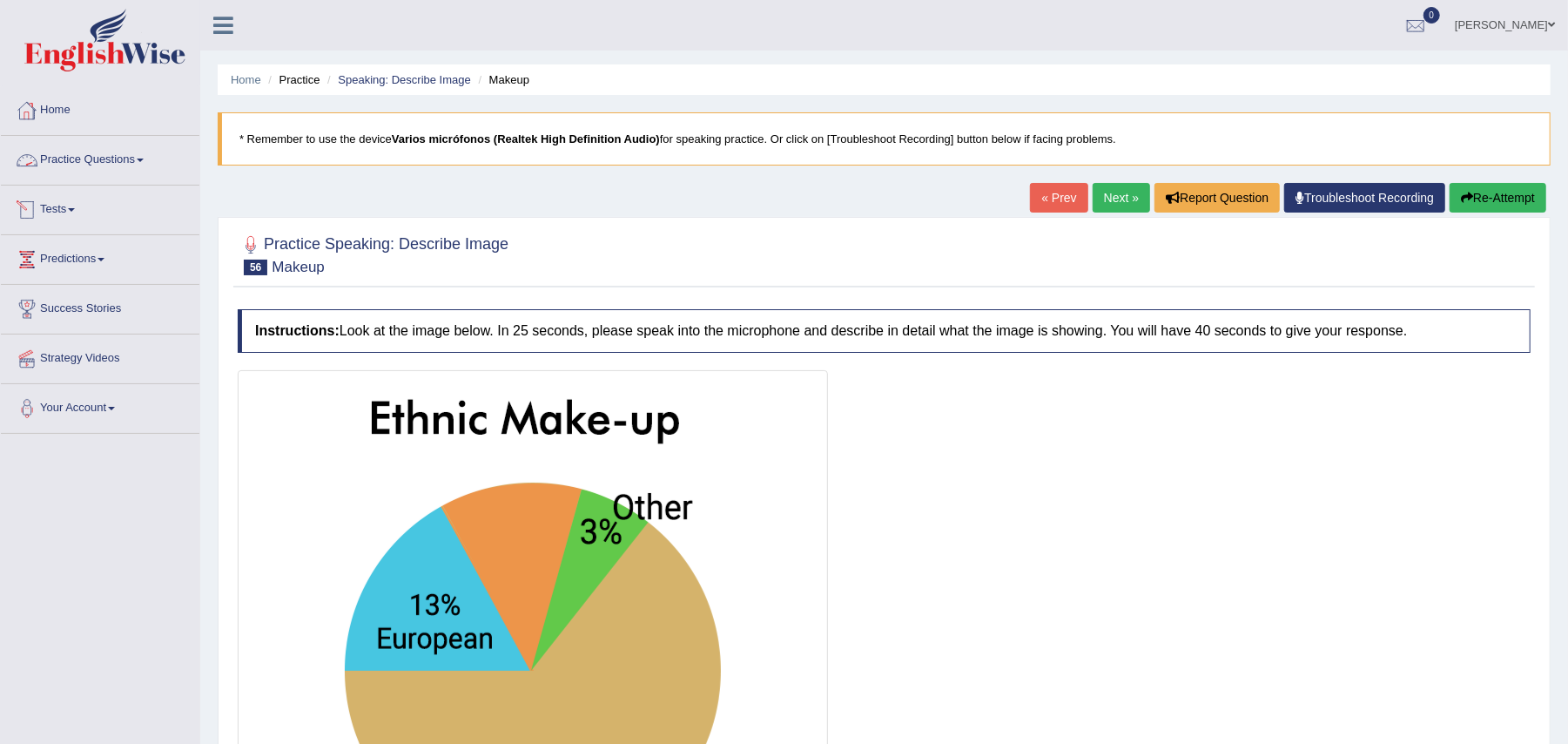
click at [111, 160] on link "Practice Questions" at bounding box center [100, 157] width 198 height 44
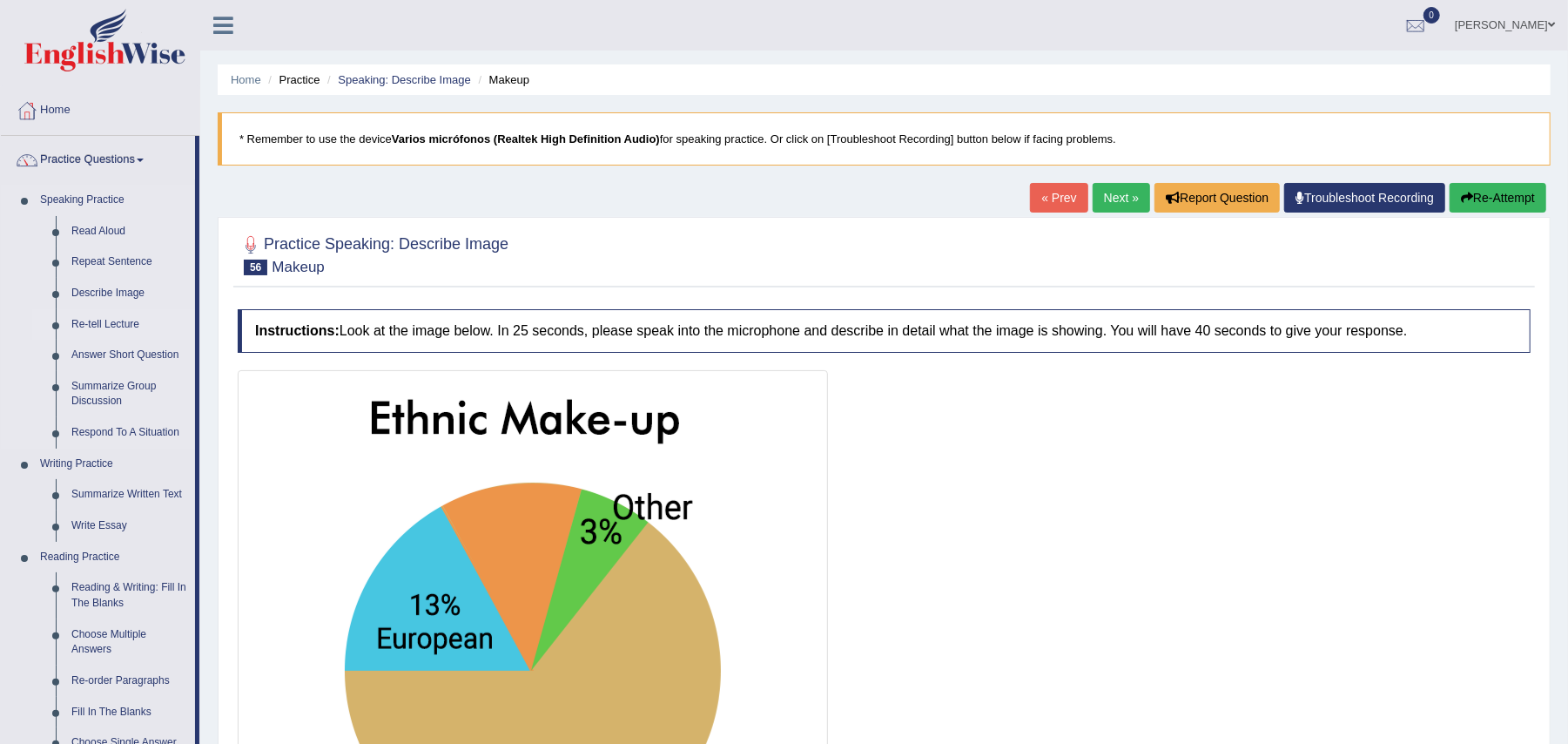
click at [111, 322] on link "Re-tell Lecture" at bounding box center [129, 325] width 132 height 32
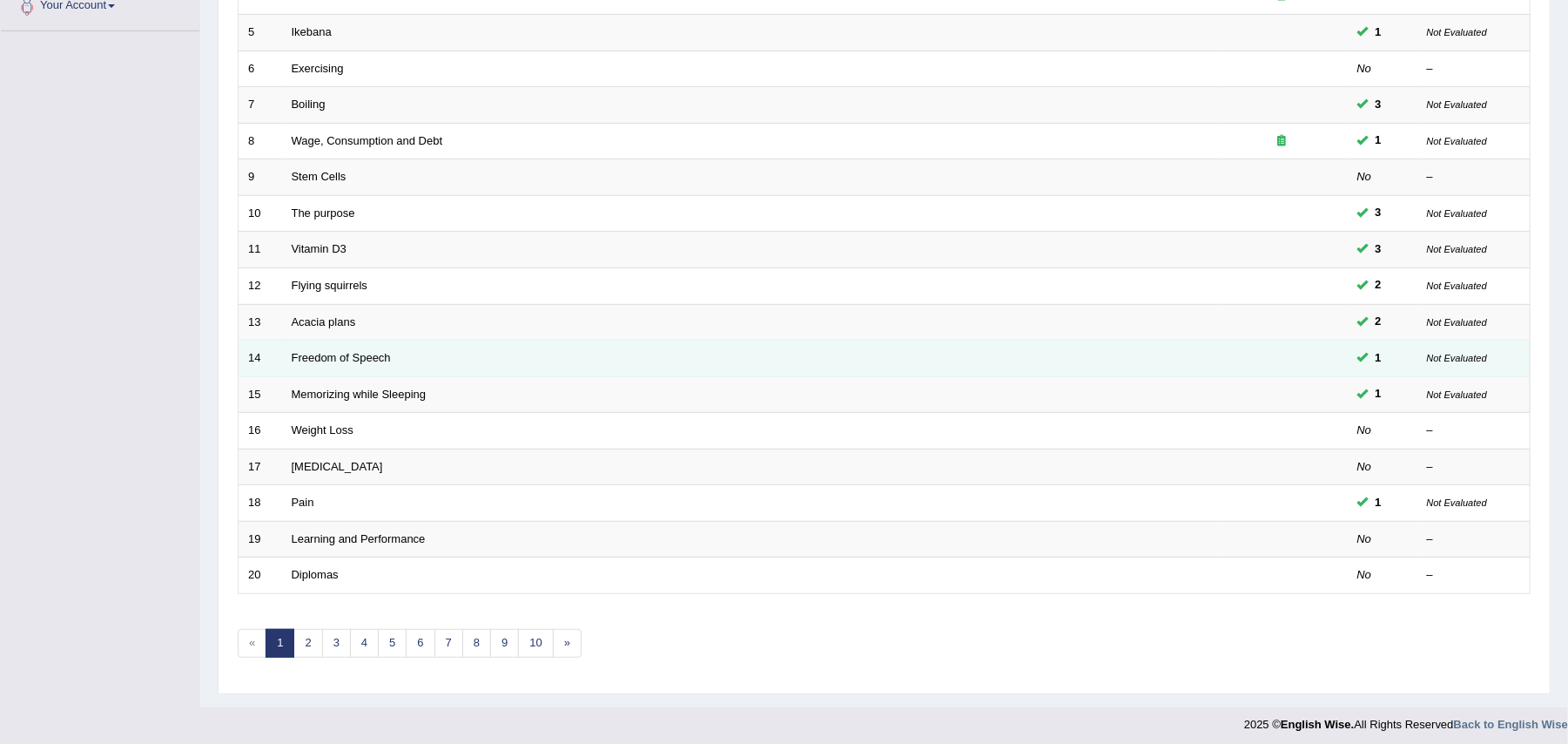
scroll to position [416, 0]
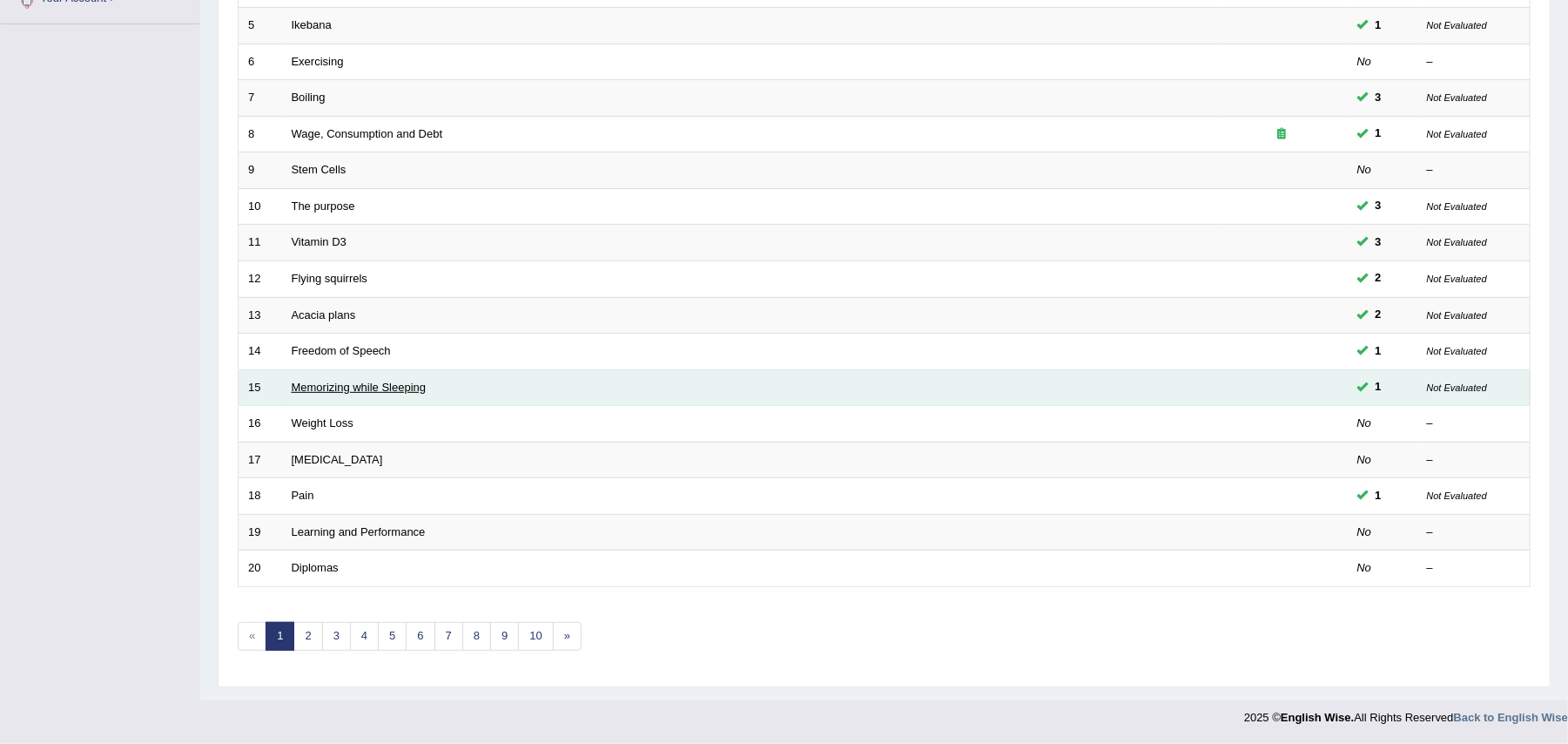
click at [357, 381] on link "Memorizing while Sleeping" at bounding box center [359, 387] width 135 height 13
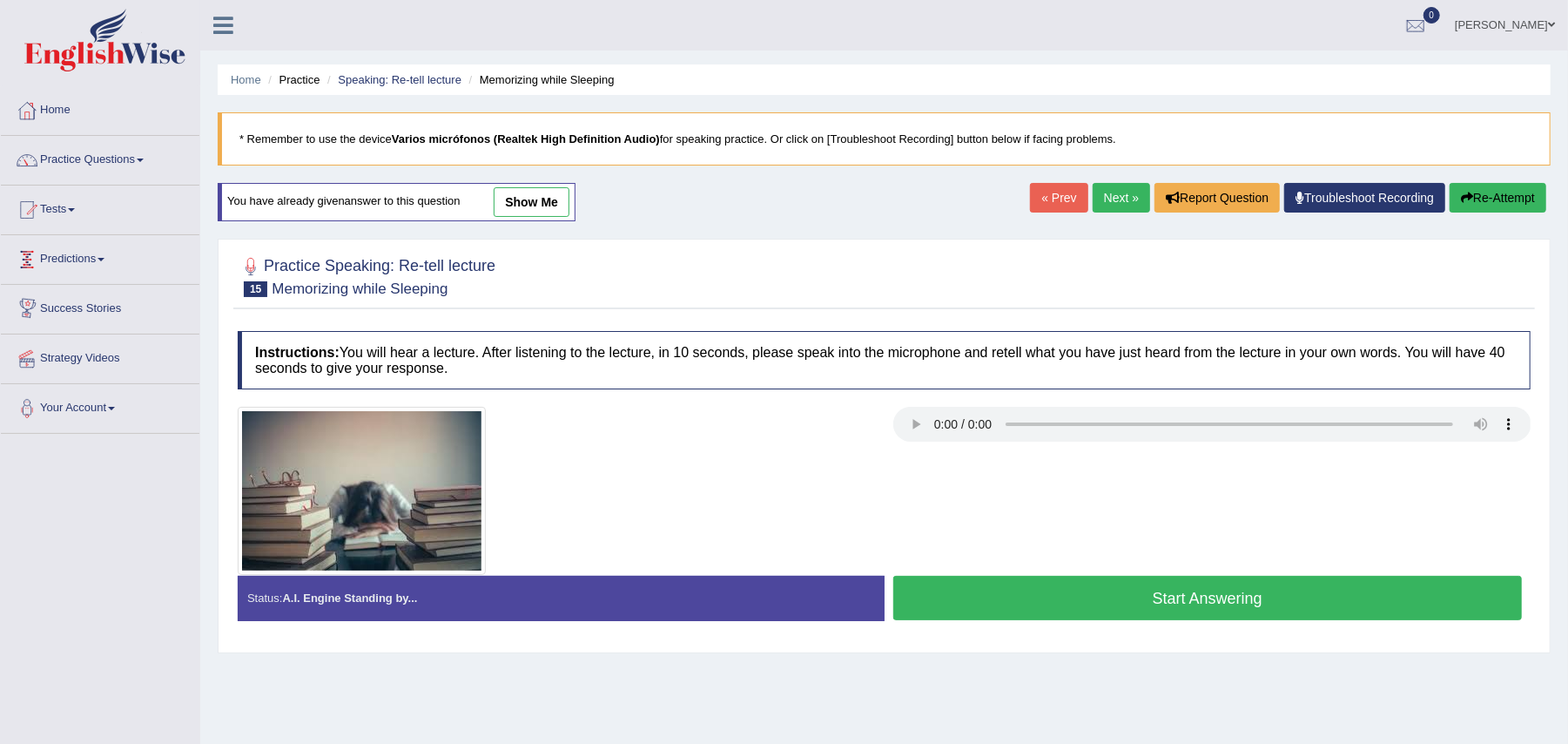
click at [108, 162] on link "Practice Questions" at bounding box center [100, 157] width 198 height 44
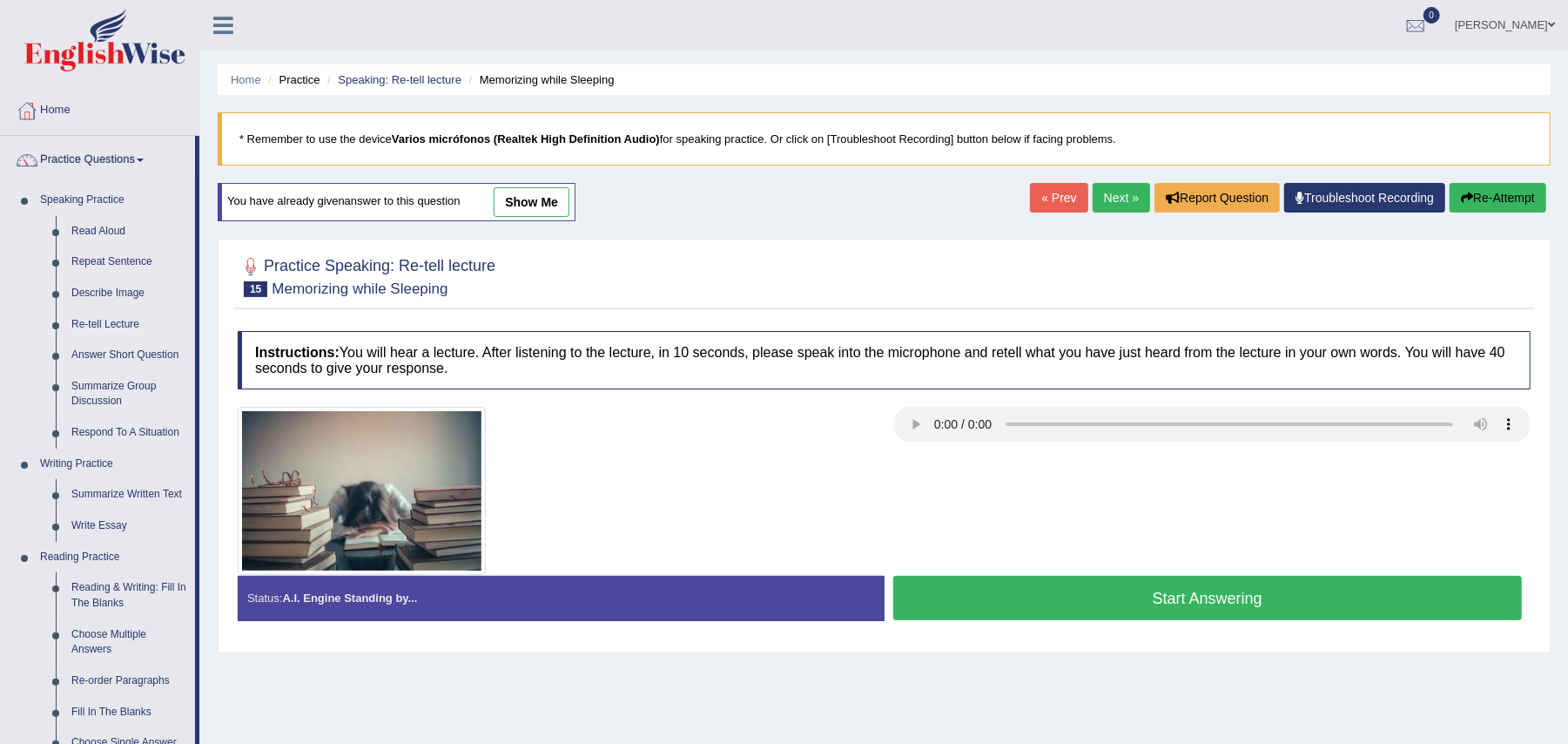
click at [120, 322] on link "Re-tell Lecture" at bounding box center [129, 325] width 132 height 32
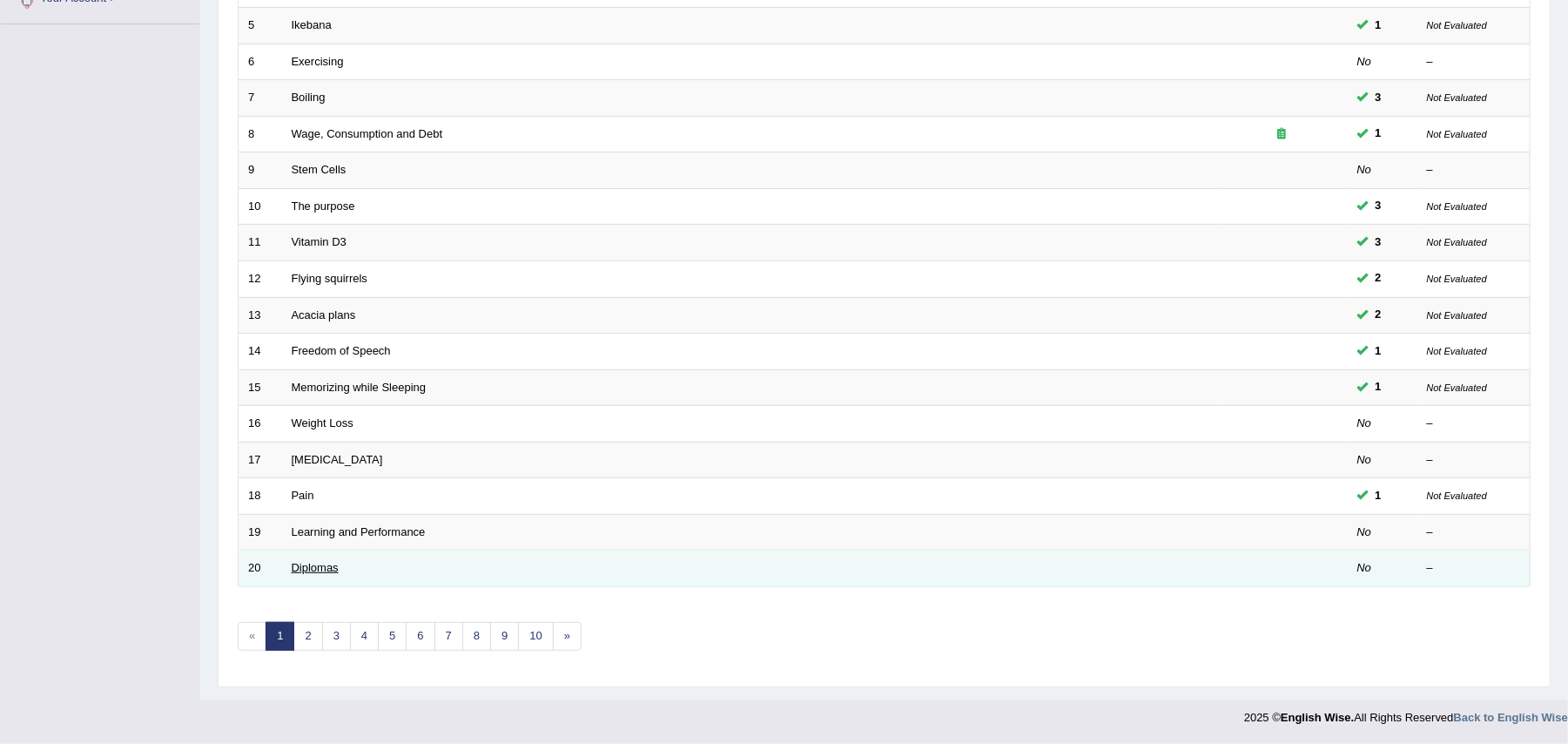
click at [327, 569] on link "Diplomas" at bounding box center [315, 567] width 47 height 13
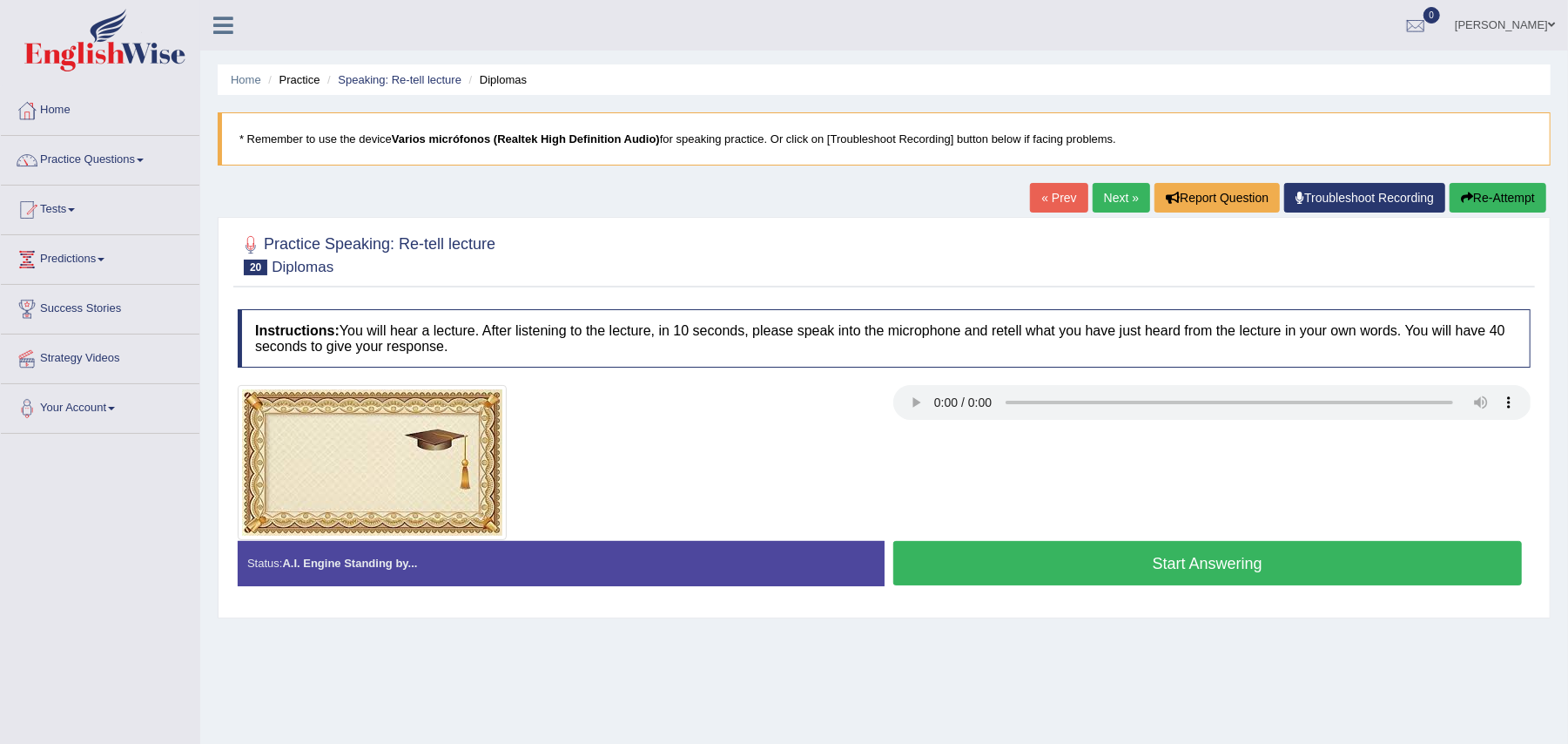
click at [1046, 568] on button "Start Answering" at bounding box center [1208, 564] width 630 height 45
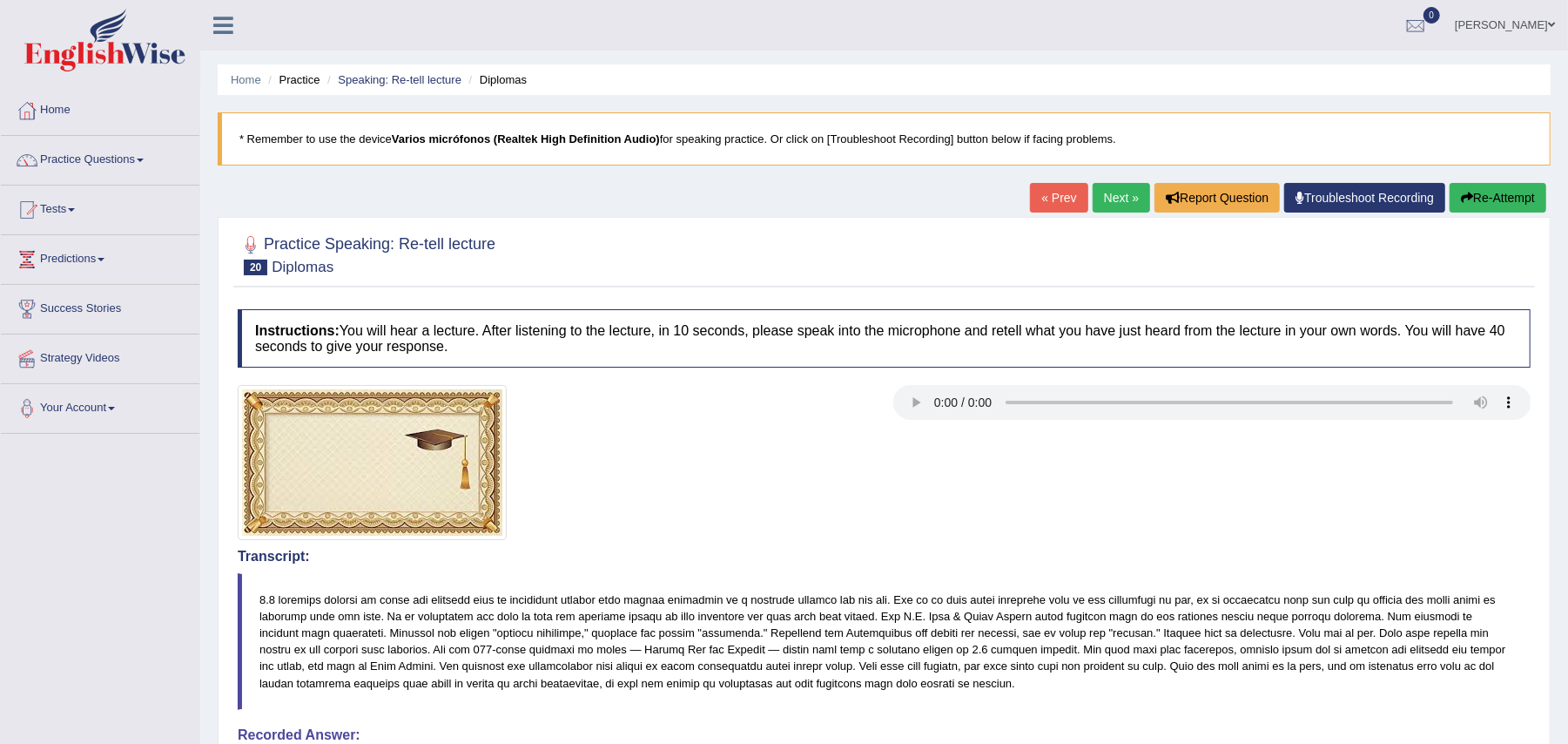
click at [1490, 199] on button "Re-Attempt" at bounding box center [1497, 198] width 96 height 30
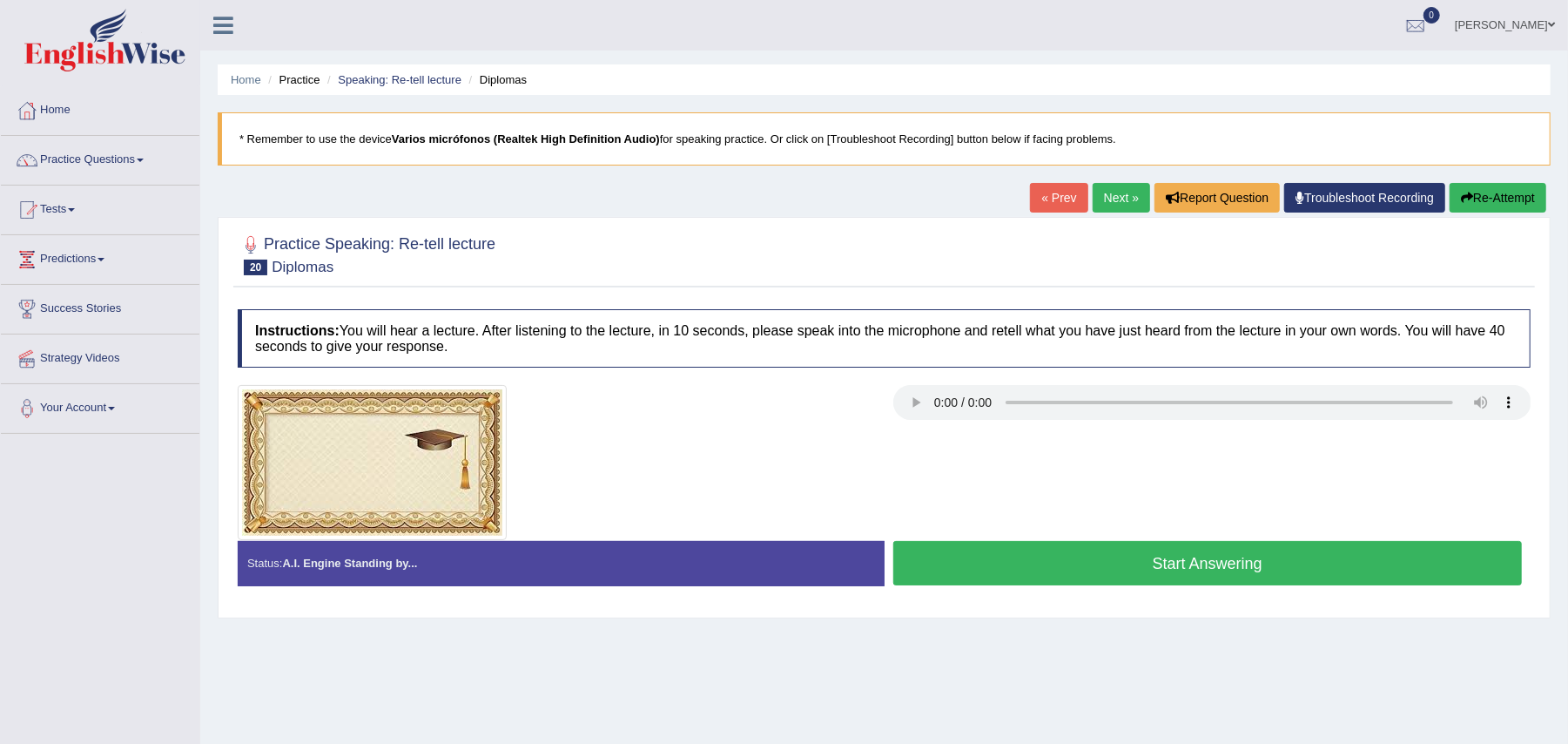
click at [1026, 557] on button "Start Answering" at bounding box center [1208, 564] width 630 height 45
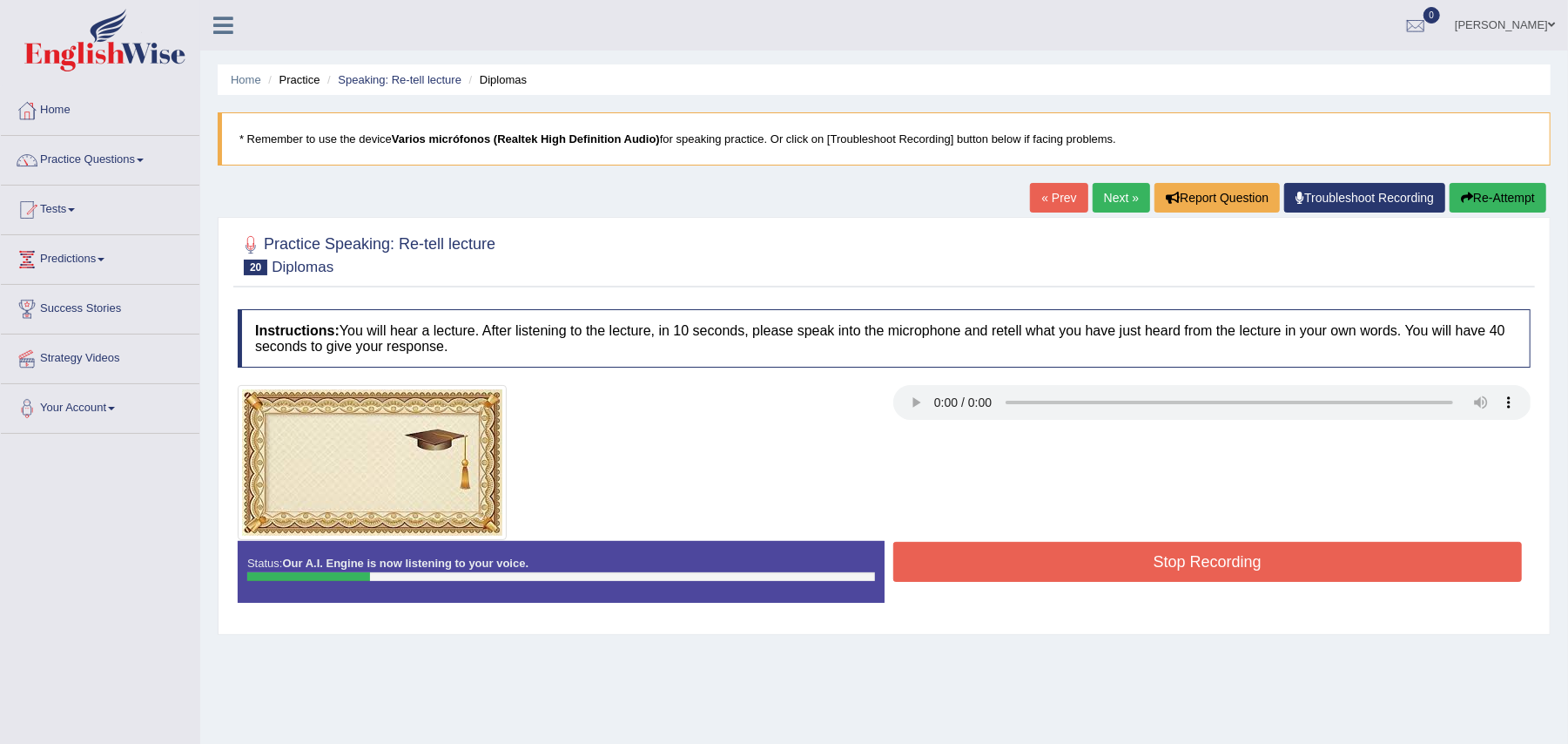
click at [1053, 458] on div at bounding box center [884, 463] width 1310 height 155
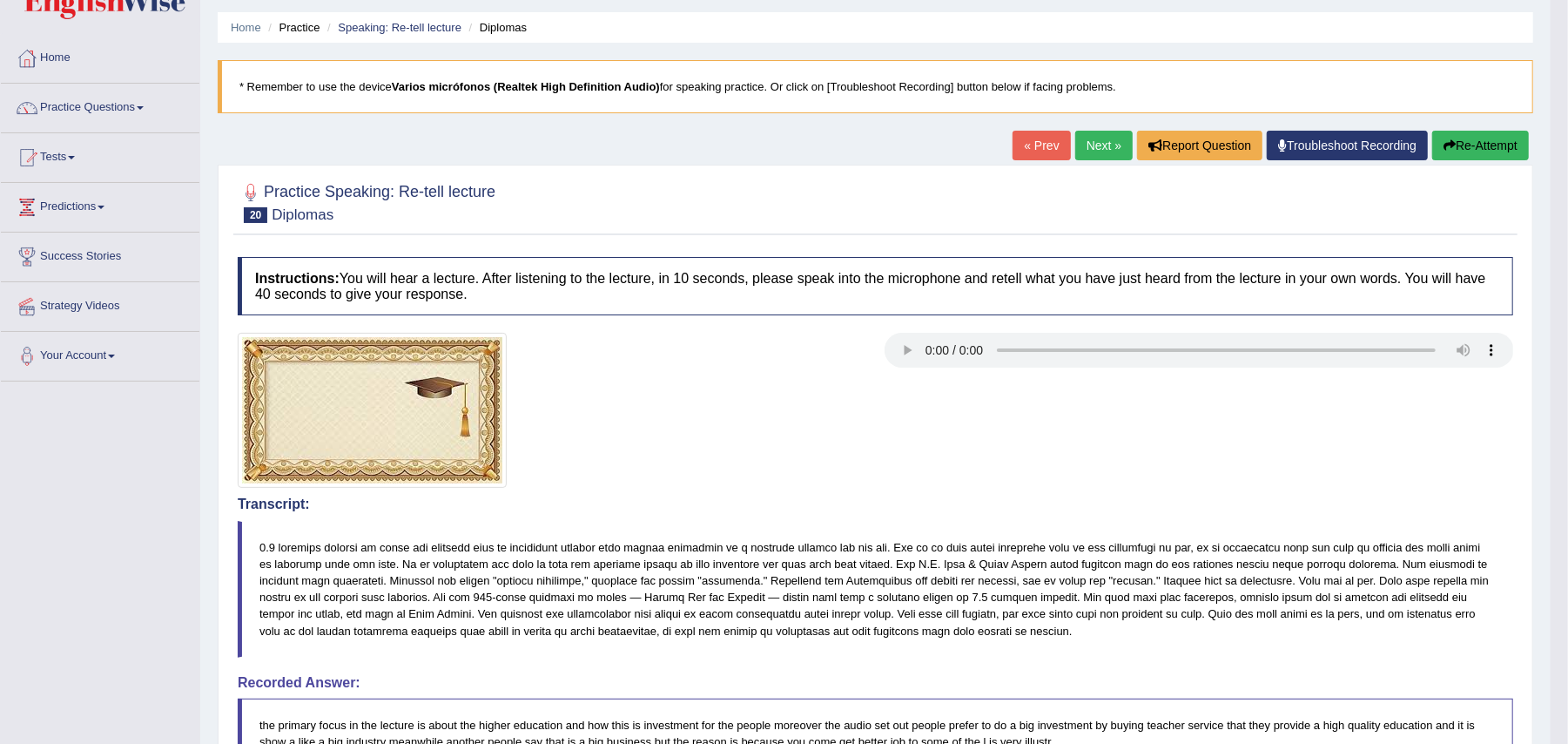
scroll to position [22, 0]
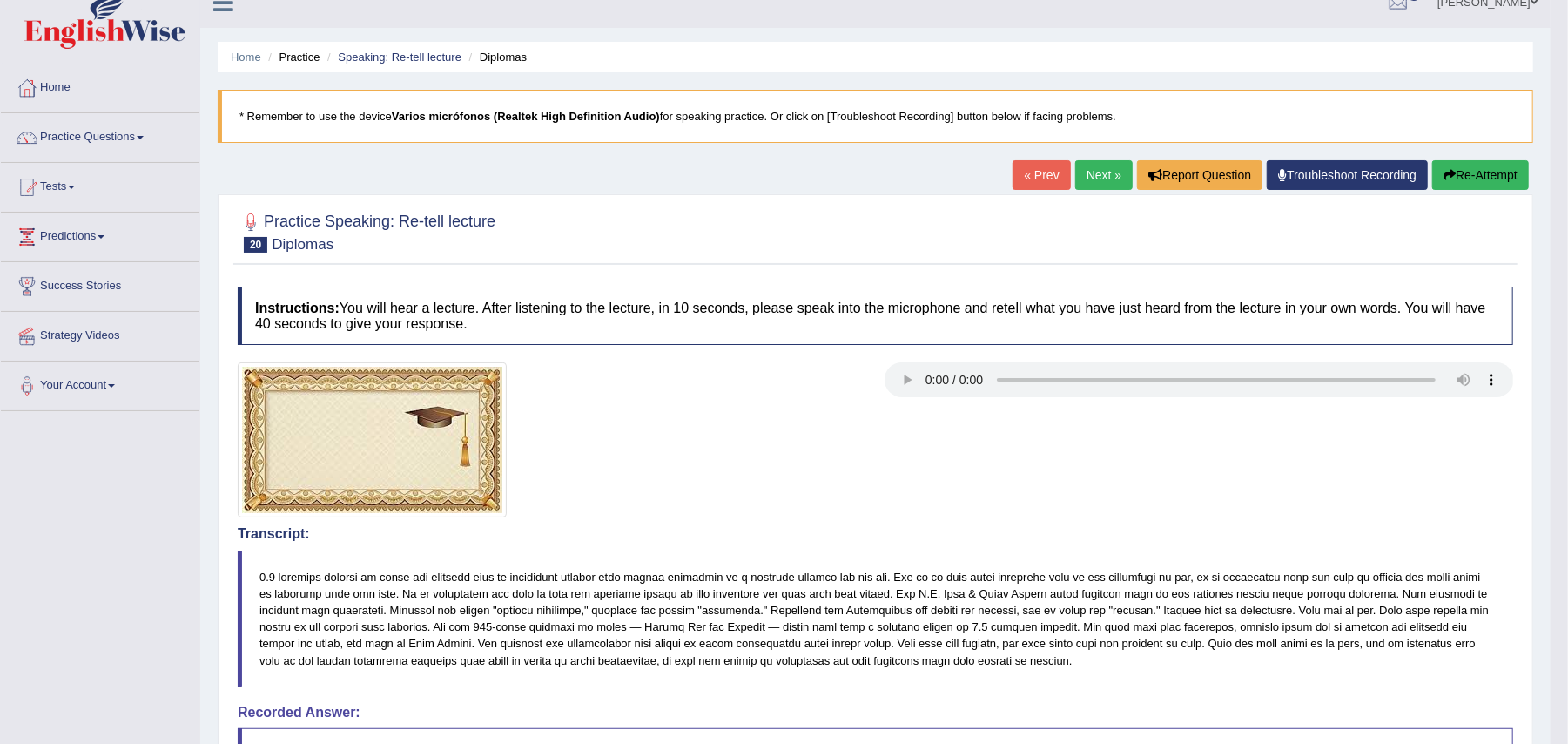
click at [1104, 174] on link "Next »" at bounding box center [1104, 175] width 57 height 30
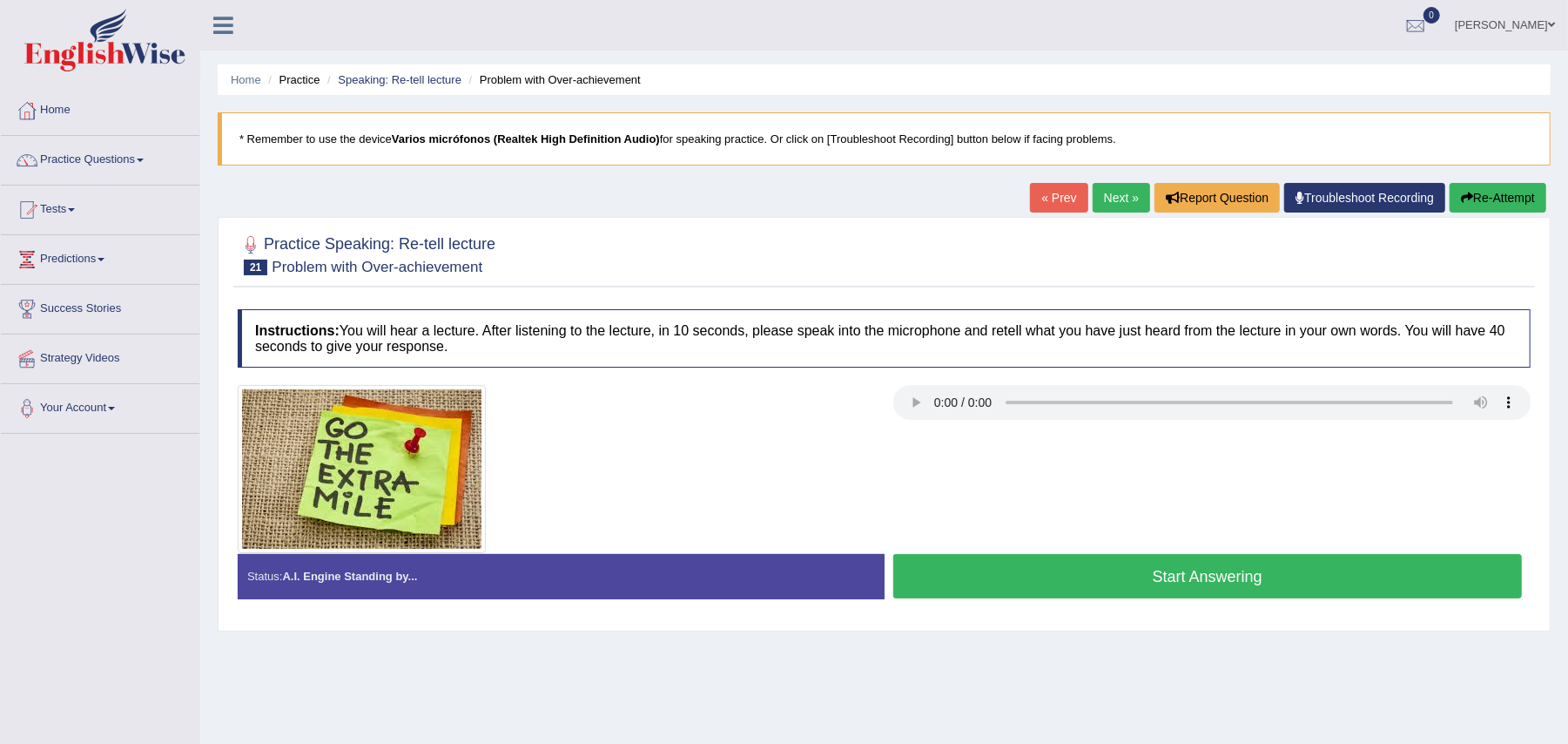
click at [1097, 594] on button "Start Answering" at bounding box center [1208, 577] width 630 height 45
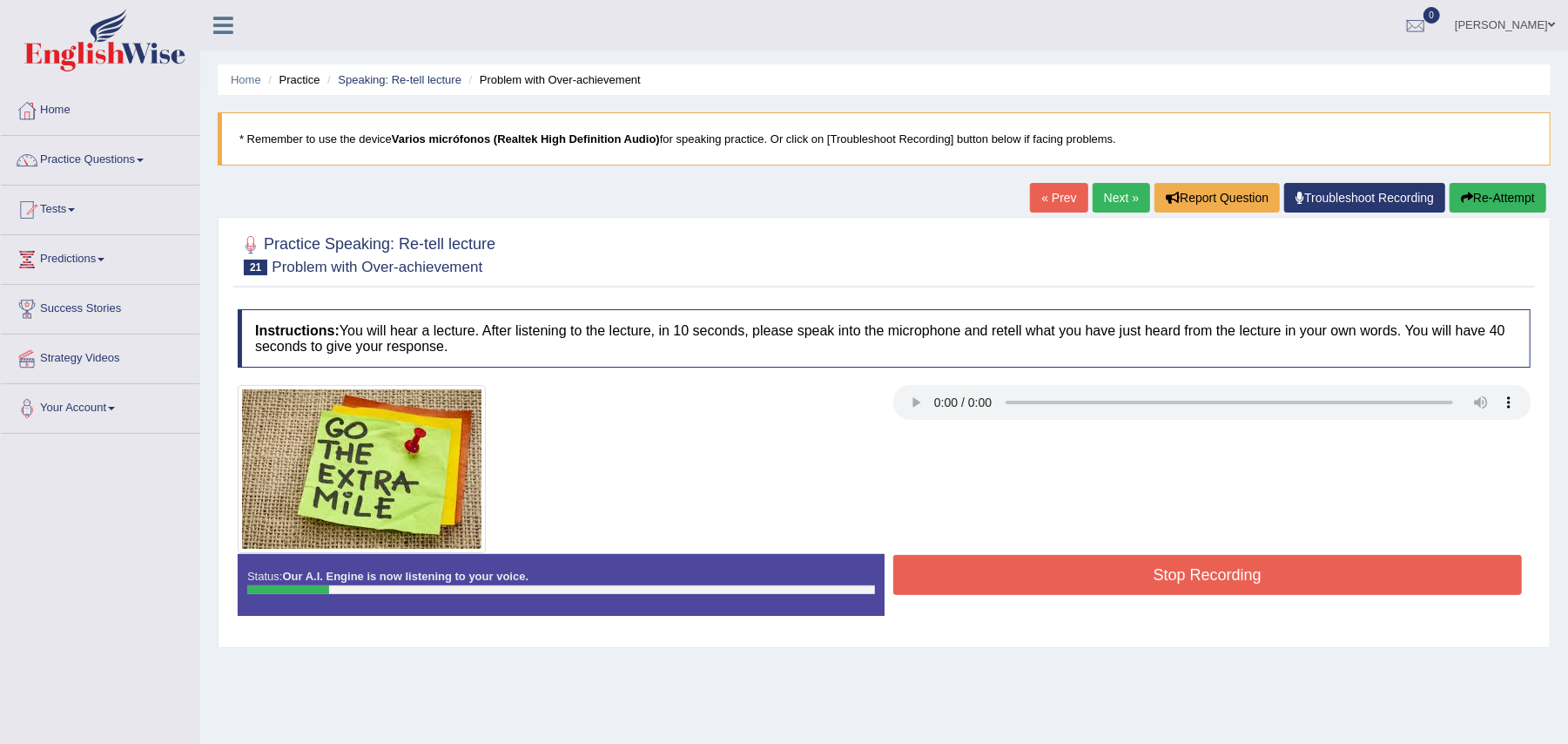
click at [1034, 480] on div at bounding box center [884, 469] width 1310 height 168
click at [1034, 481] on div at bounding box center [884, 469] width 1310 height 168
click at [1033, 482] on div at bounding box center [884, 469] width 1310 height 168
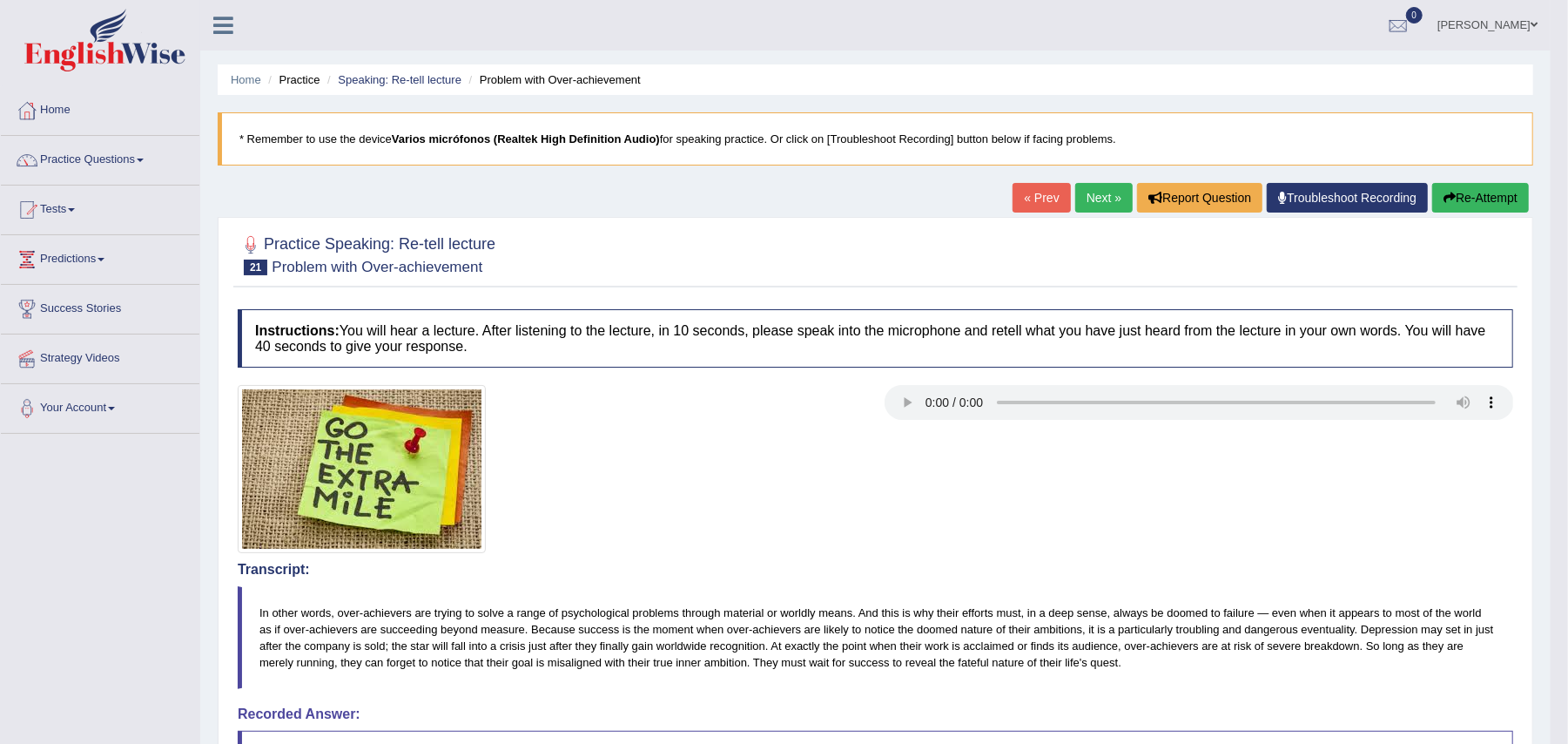
click at [1085, 199] on link "Next »" at bounding box center [1104, 198] width 57 height 30
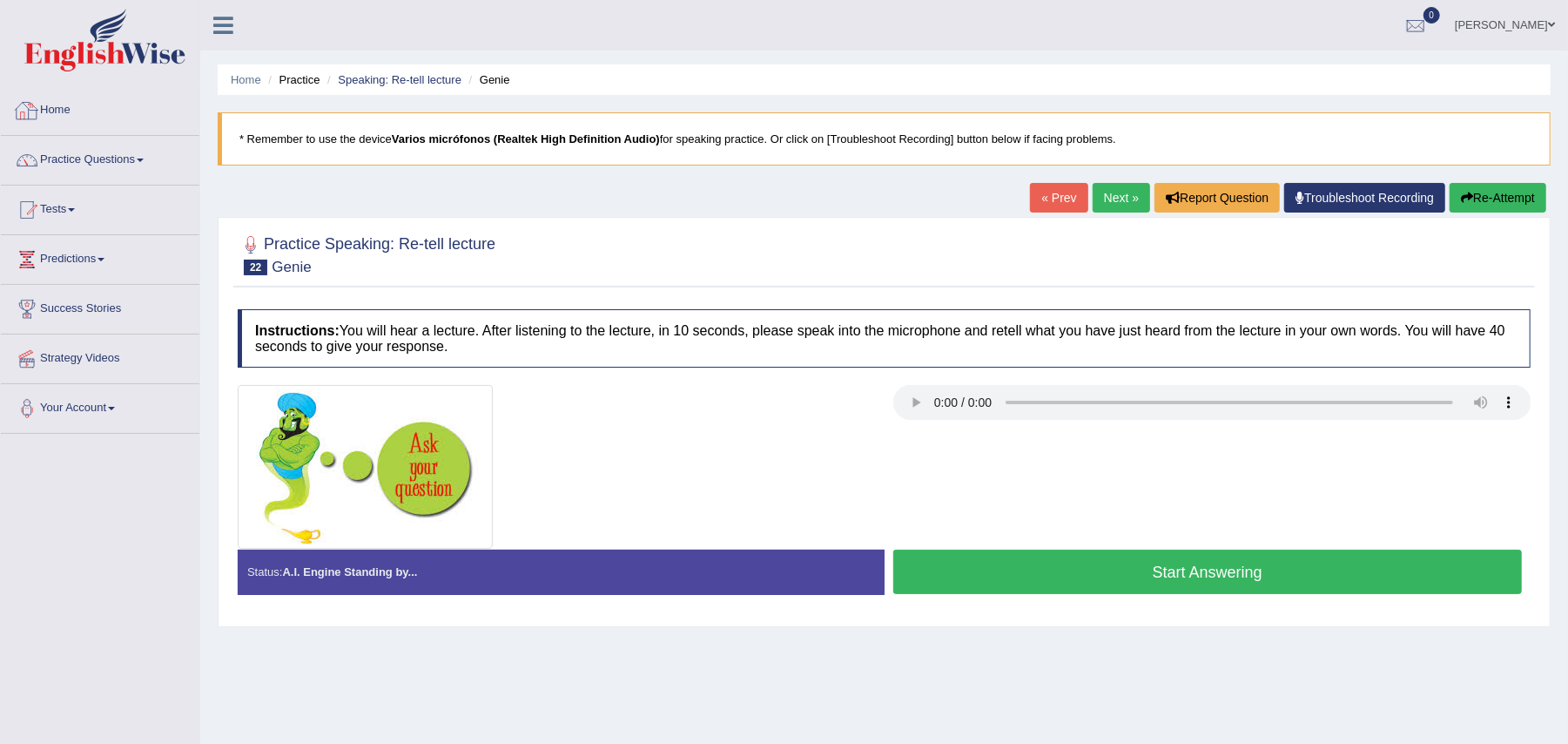
click at [1122, 207] on link "Next »" at bounding box center [1120, 198] width 57 height 30
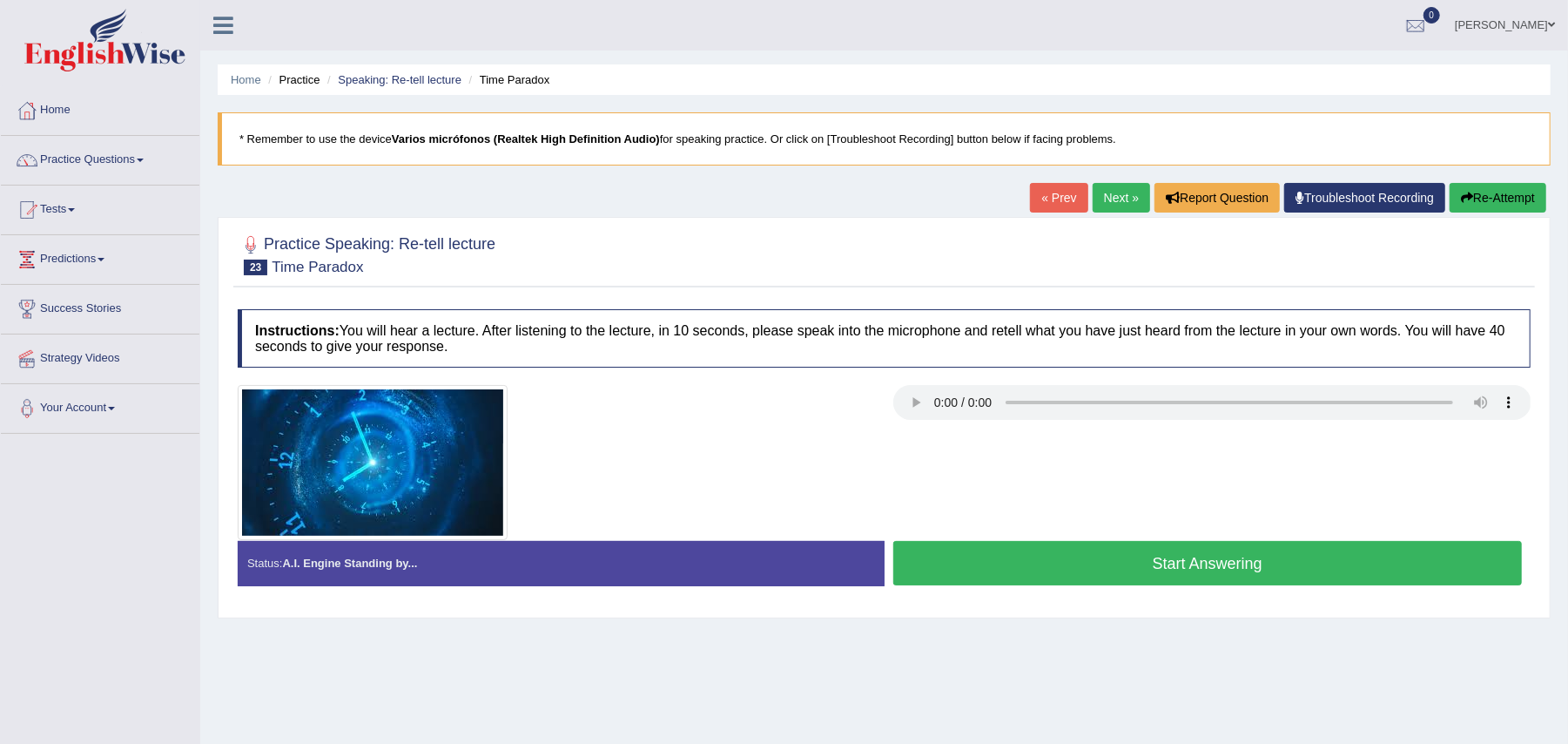
click at [965, 569] on button "Start Answering" at bounding box center [1208, 564] width 630 height 45
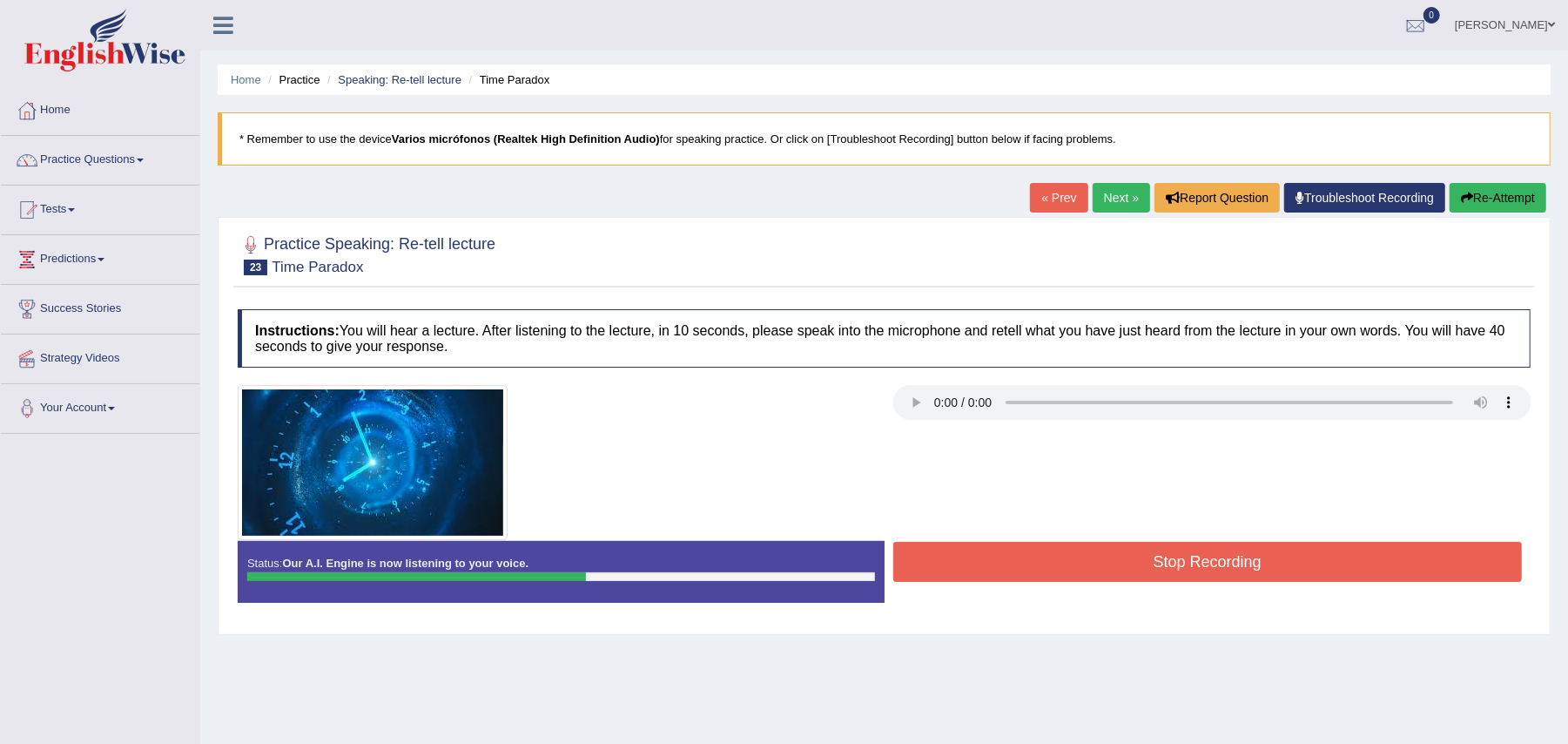
click at [1518, 200] on button "Re-Attempt" at bounding box center [1497, 198] width 96 height 30
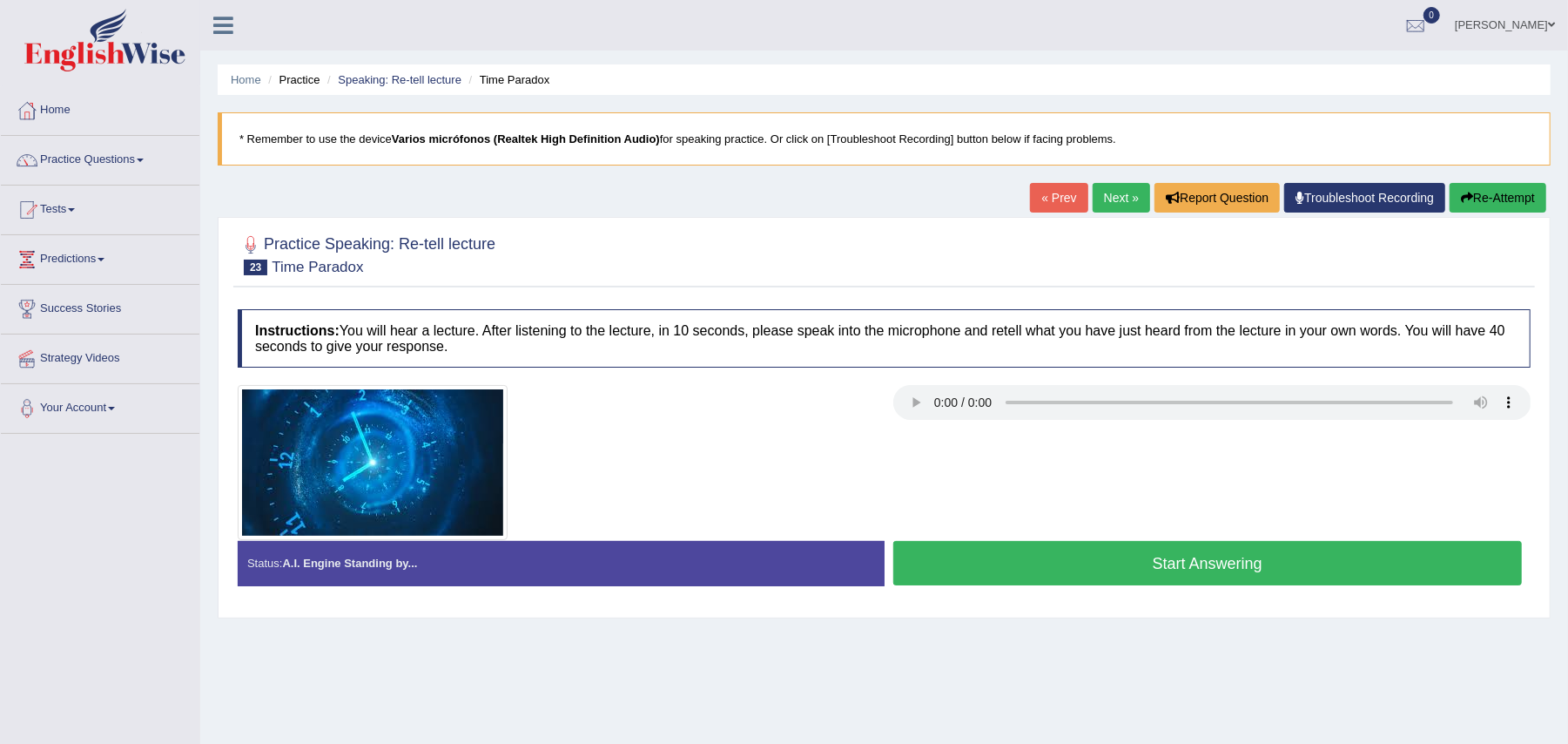
click at [1116, 568] on button "Start Answering" at bounding box center [1208, 564] width 630 height 45
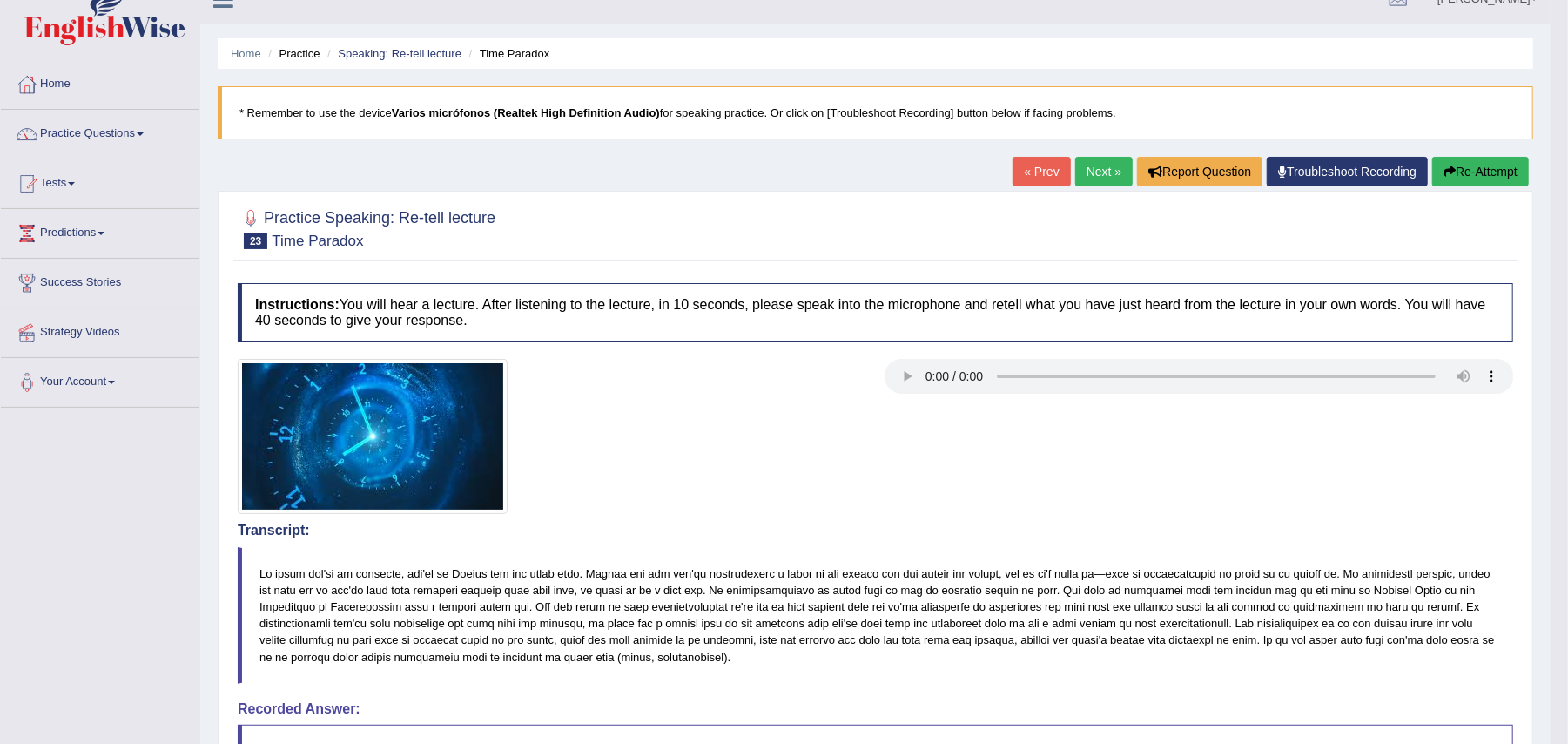
scroll to position [22, 0]
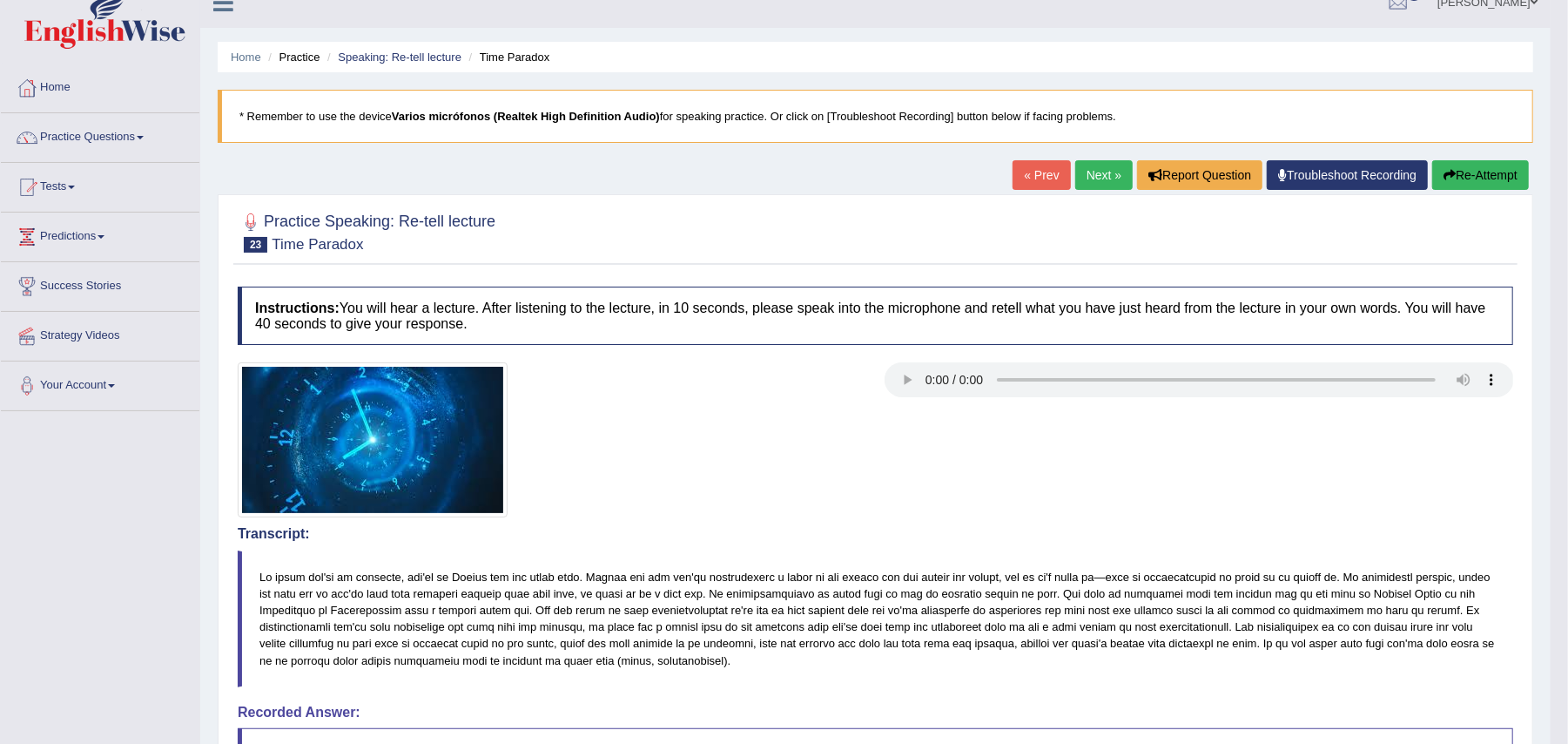
click at [1084, 178] on link "Next »" at bounding box center [1104, 175] width 57 height 30
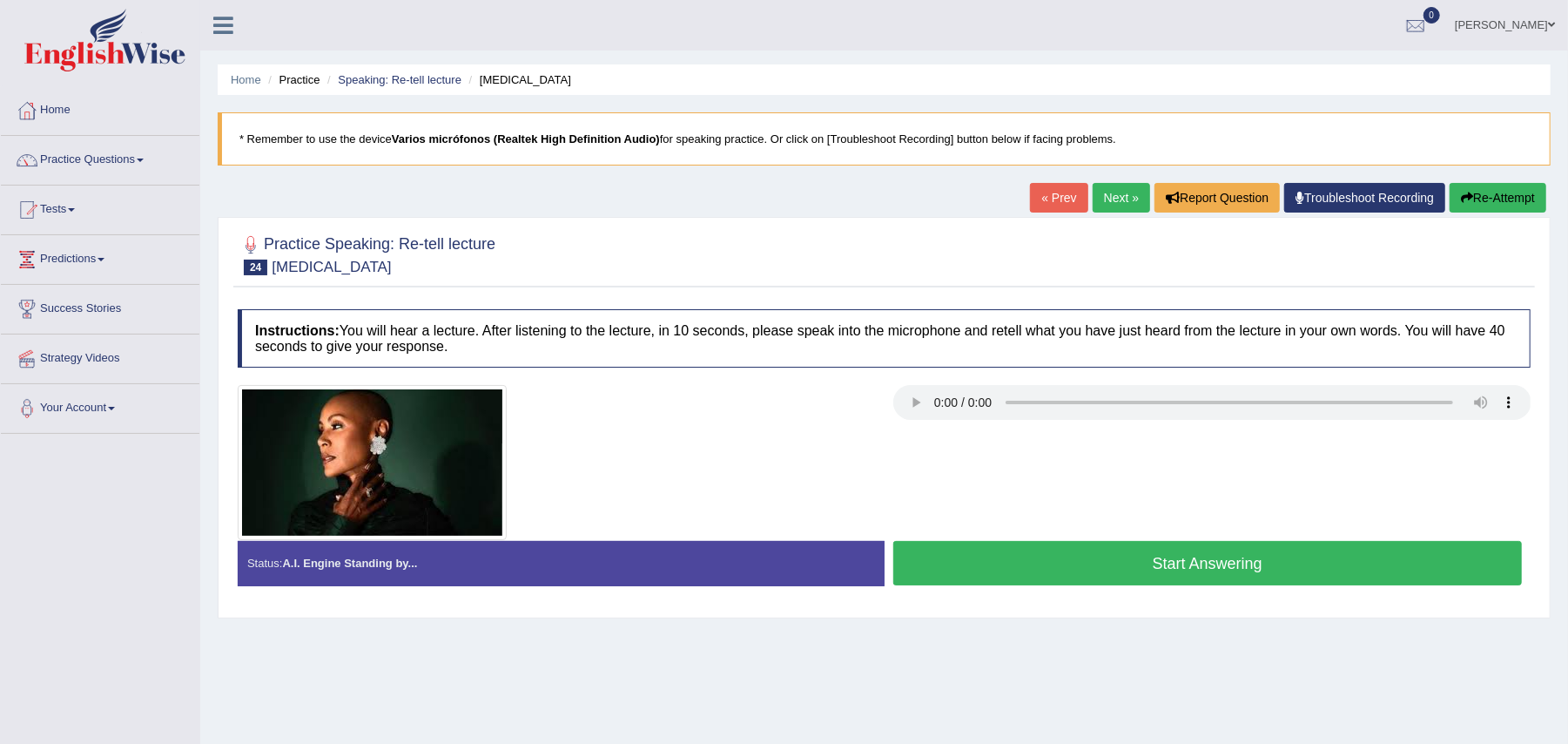
click at [1079, 562] on button "Start Answering" at bounding box center [1208, 564] width 630 height 45
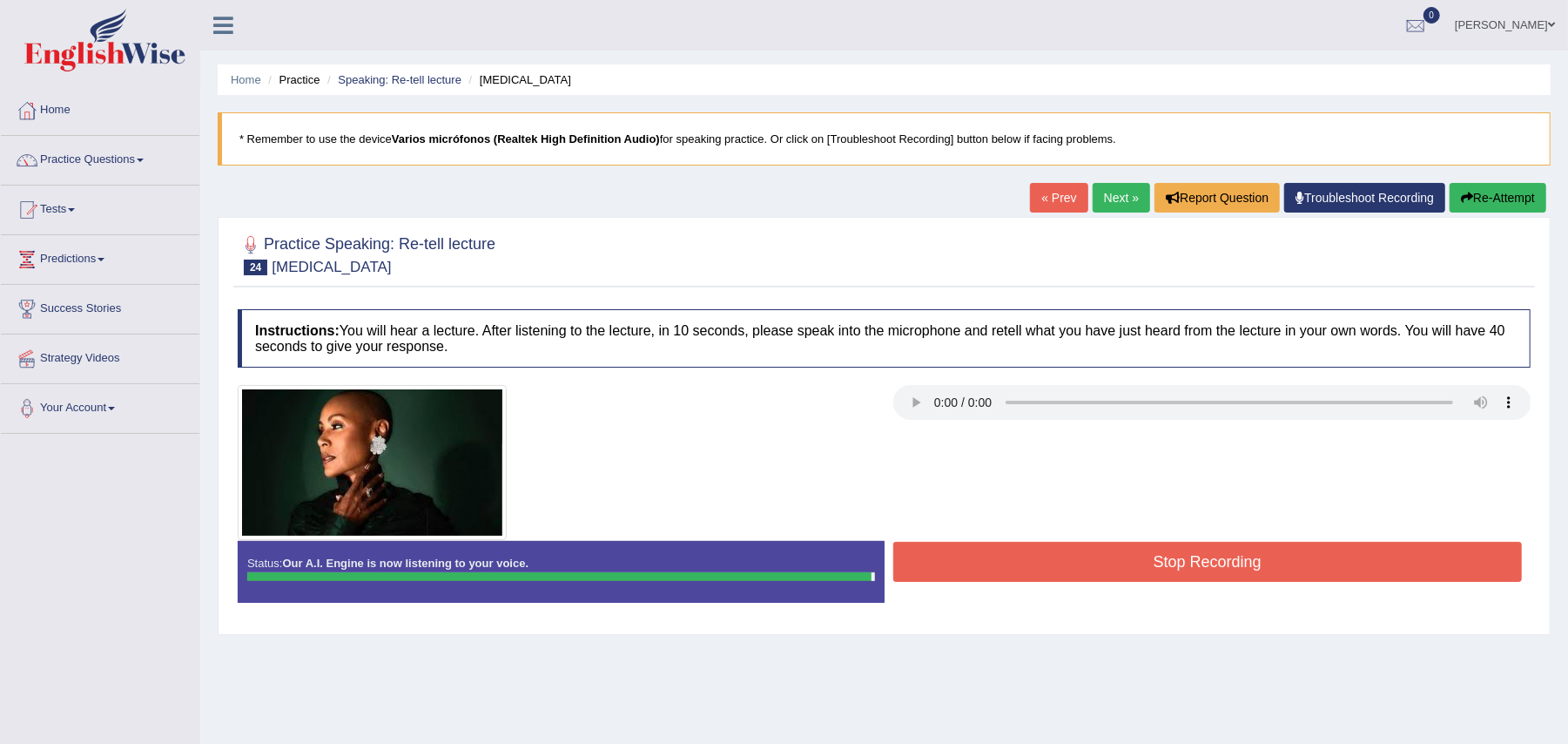
click at [1097, 586] on div "Stop Recording" at bounding box center [1208, 565] width 647 height 45
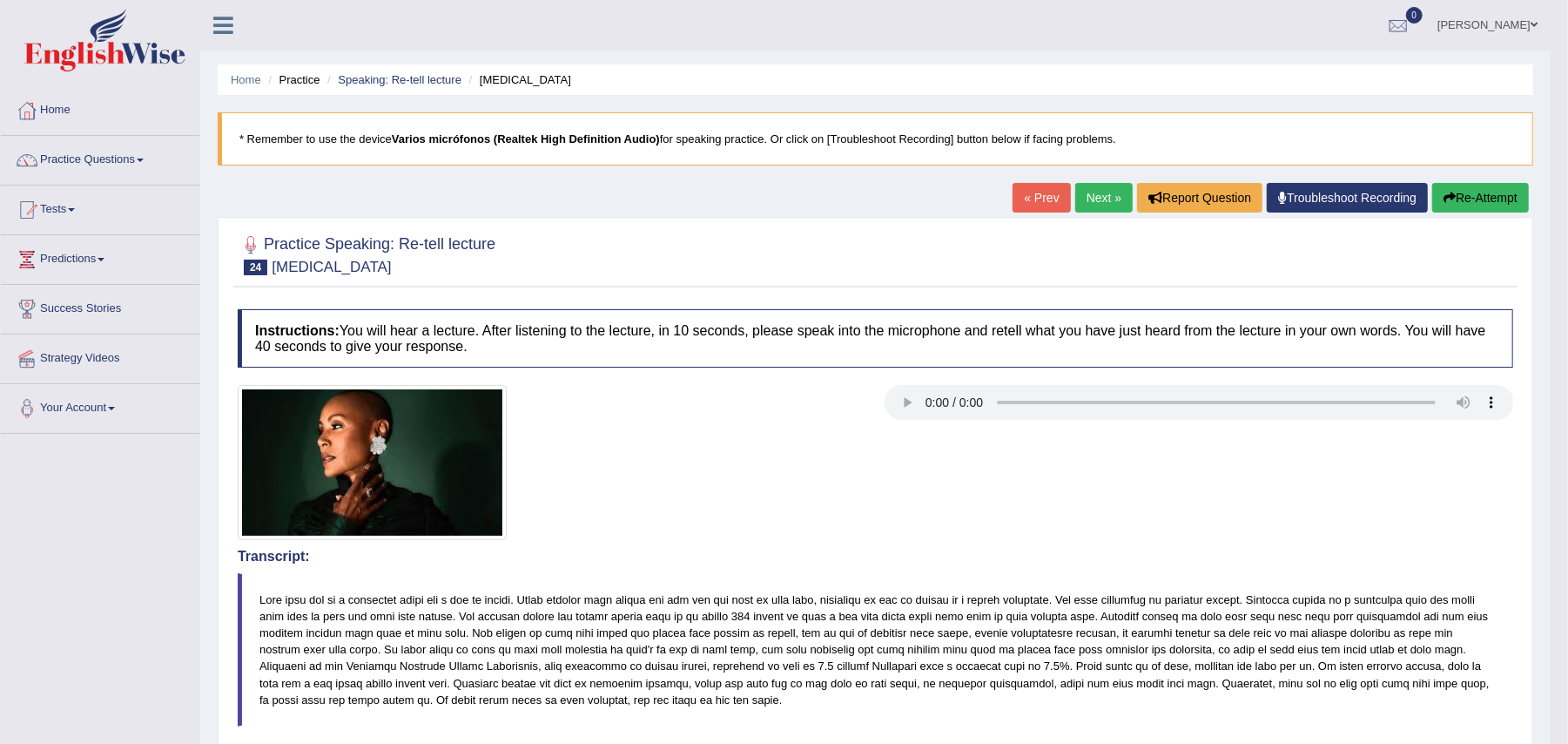
click at [1088, 179] on div "Home Practice Speaking: Re-tell lecture [MEDICAL_DATA] * Remember to use the de…" at bounding box center [875, 657] width 1350 height 1314
click at [1088, 188] on link "Next »" at bounding box center [1104, 198] width 57 height 30
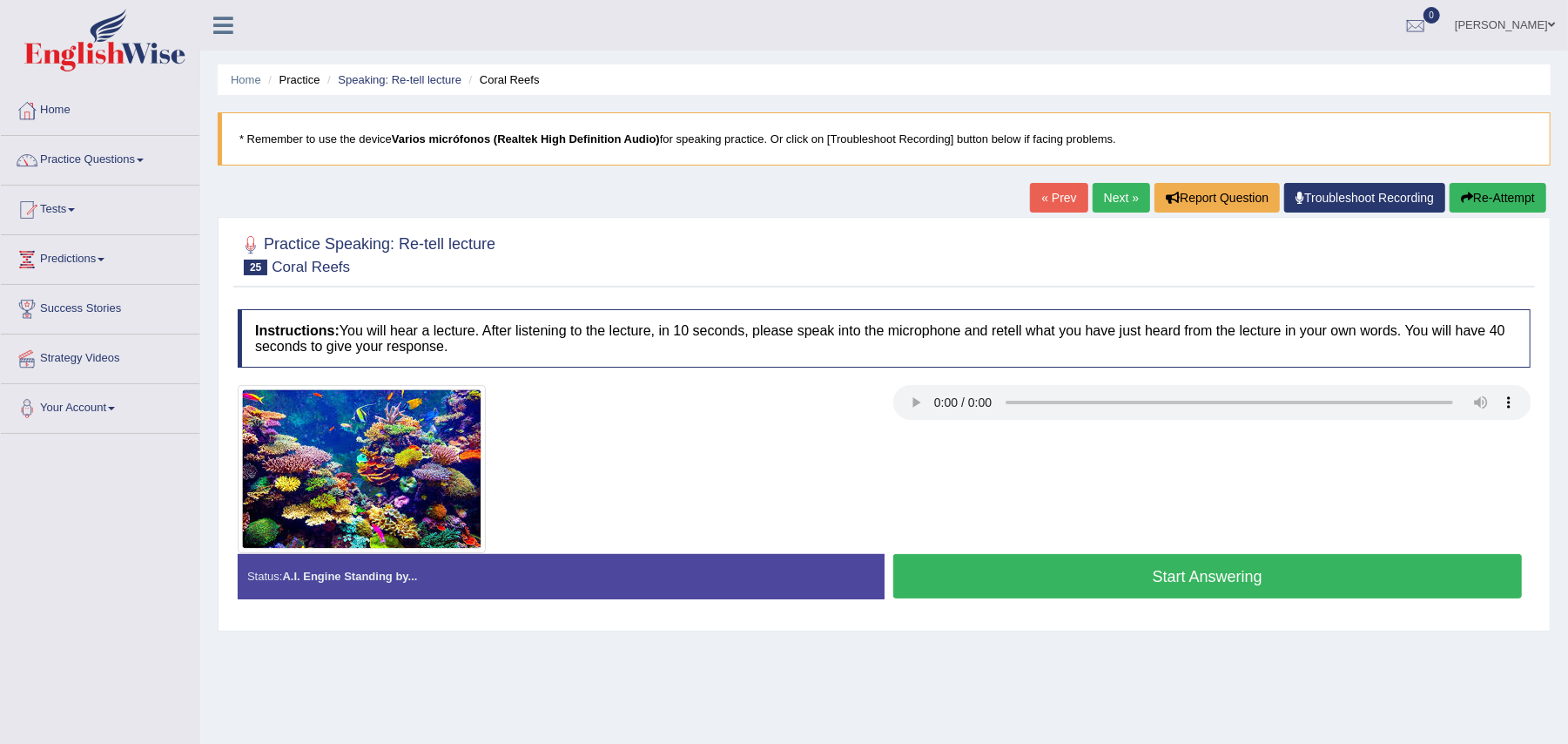
click at [978, 583] on button "Start Answering" at bounding box center [1208, 577] width 630 height 45
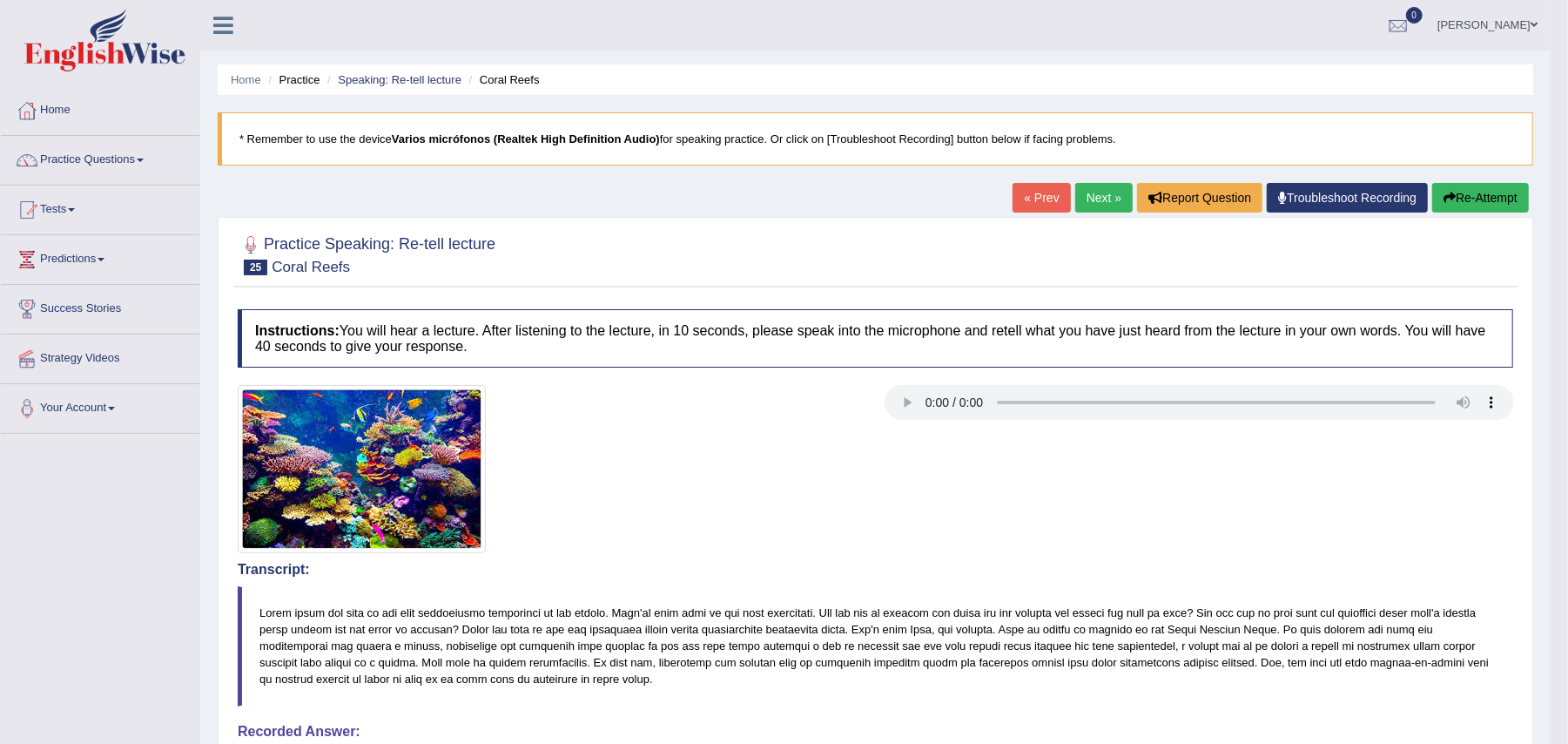
click at [1103, 207] on link "Next »" at bounding box center [1104, 198] width 57 height 30
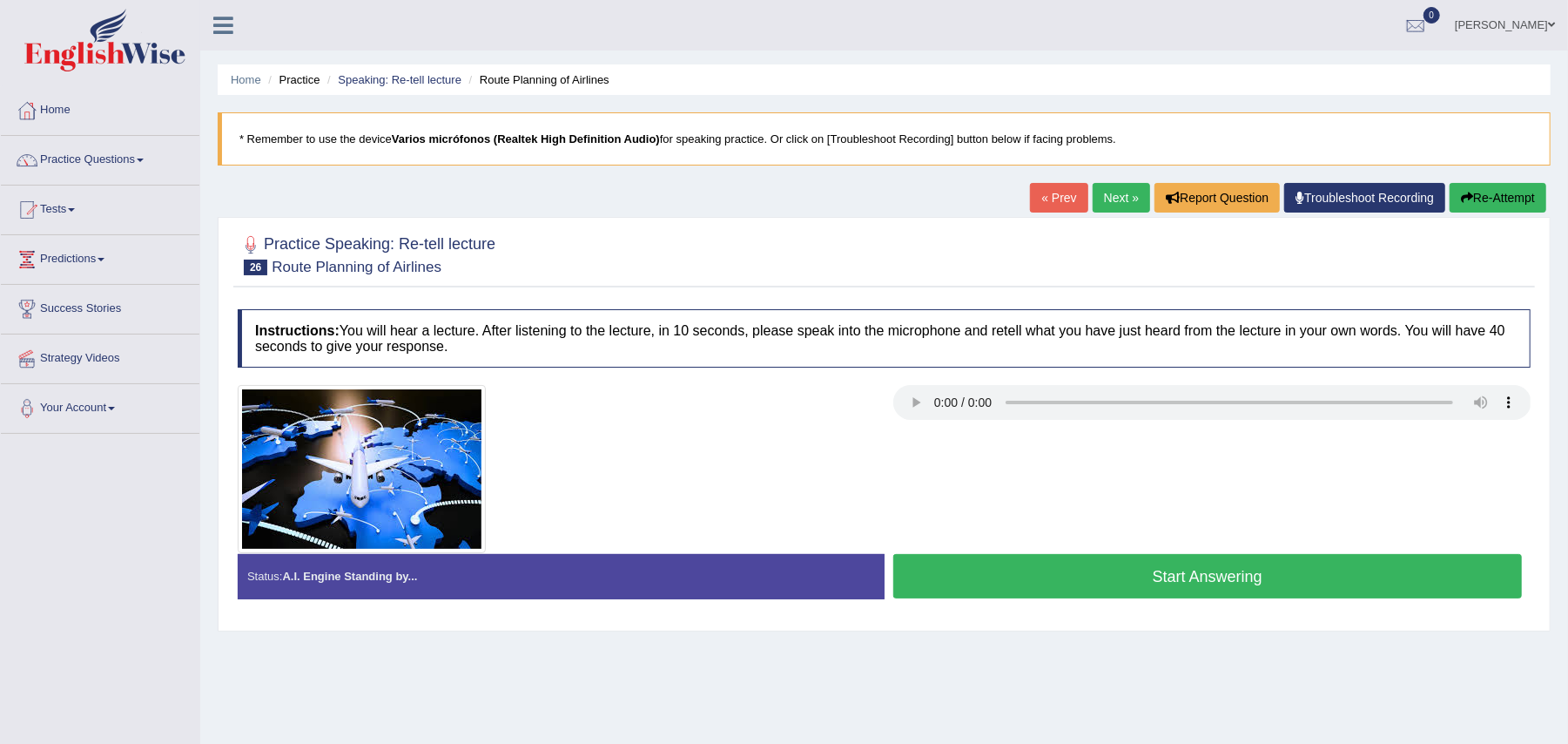
click at [948, 563] on button "Start Answering" at bounding box center [1208, 577] width 630 height 45
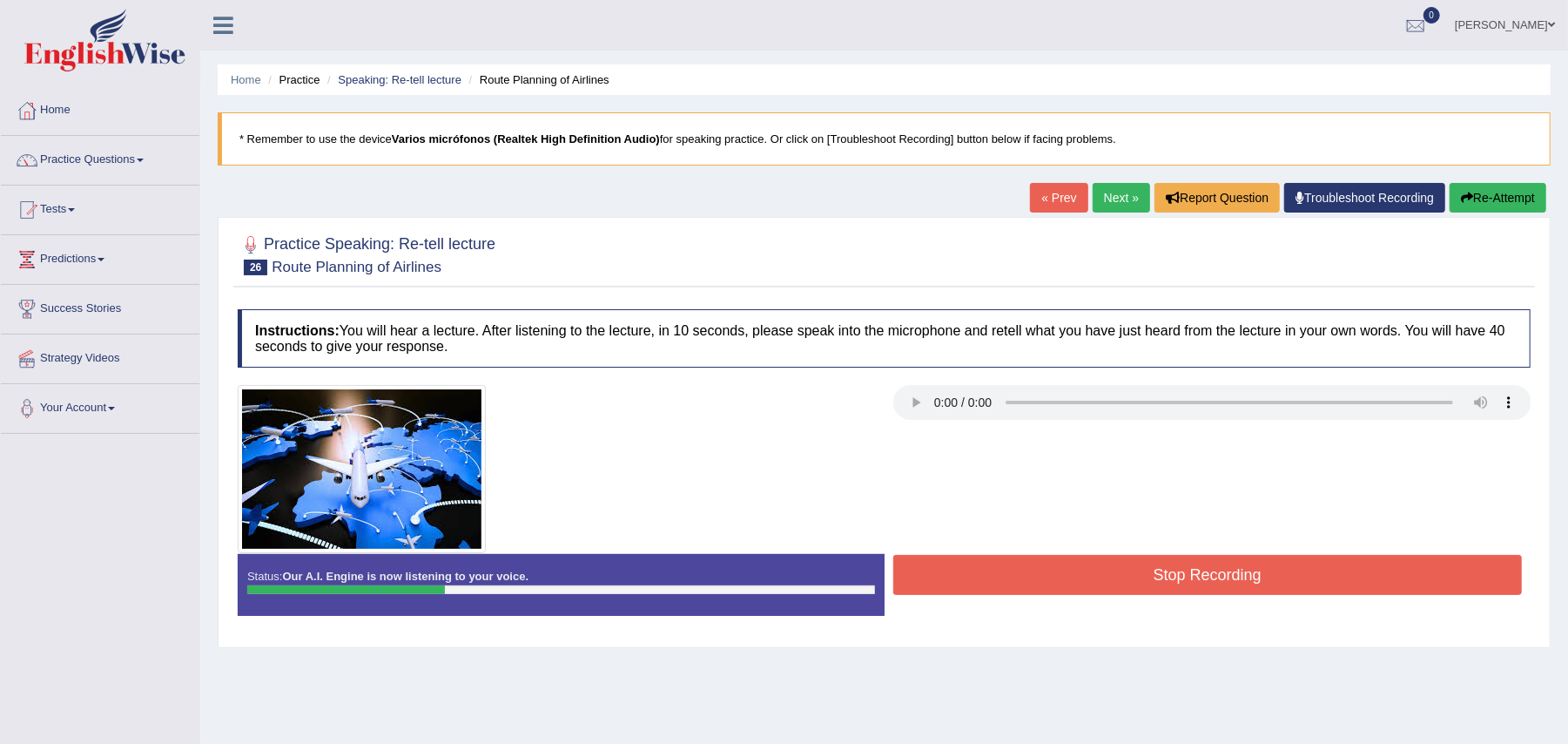
click at [1508, 202] on button "Re-Attempt" at bounding box center [1497, 198] width 96 height 30
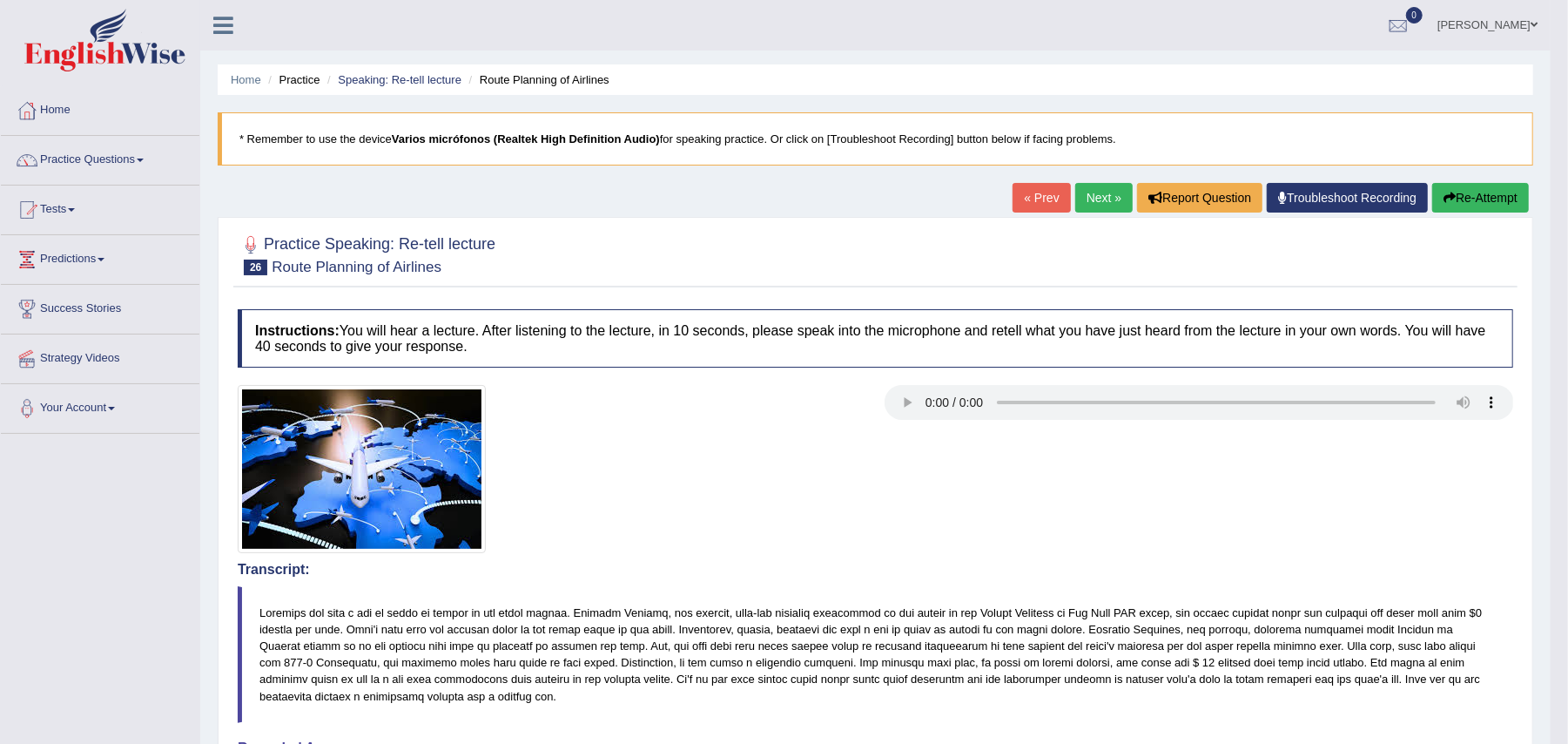
click at [1077, 193] on link "Next »" at bounding box center [1104, 198] width 57 height 30
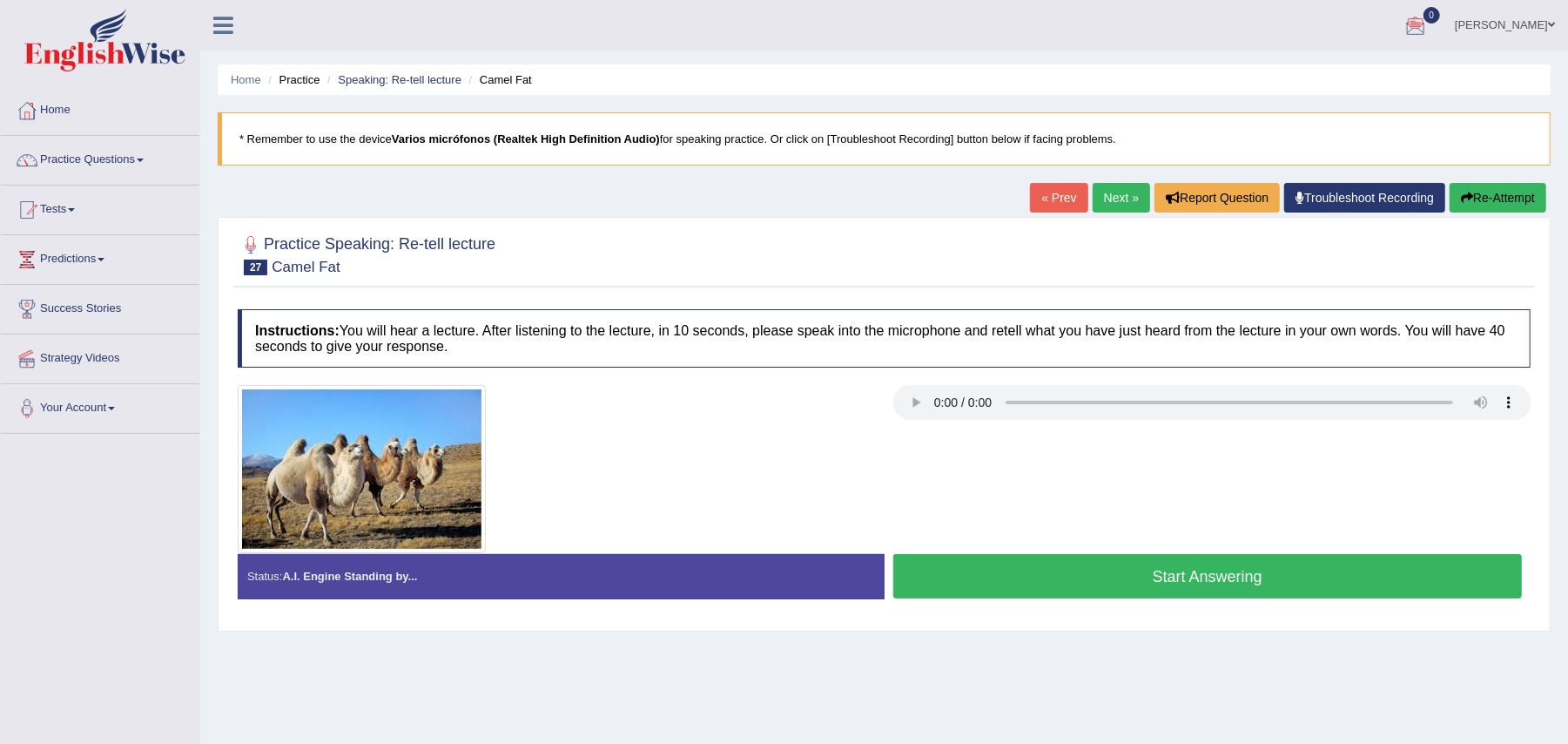
click at [934, 489] on div at bounding box center [884, 469] width 1310 height 168
click at [620, 481] on div at bounding box center [557, 469] width 656 height 168
click at [937, 593] on button "Start Answering" at bounding box center [1208, 577] width 630 height 45
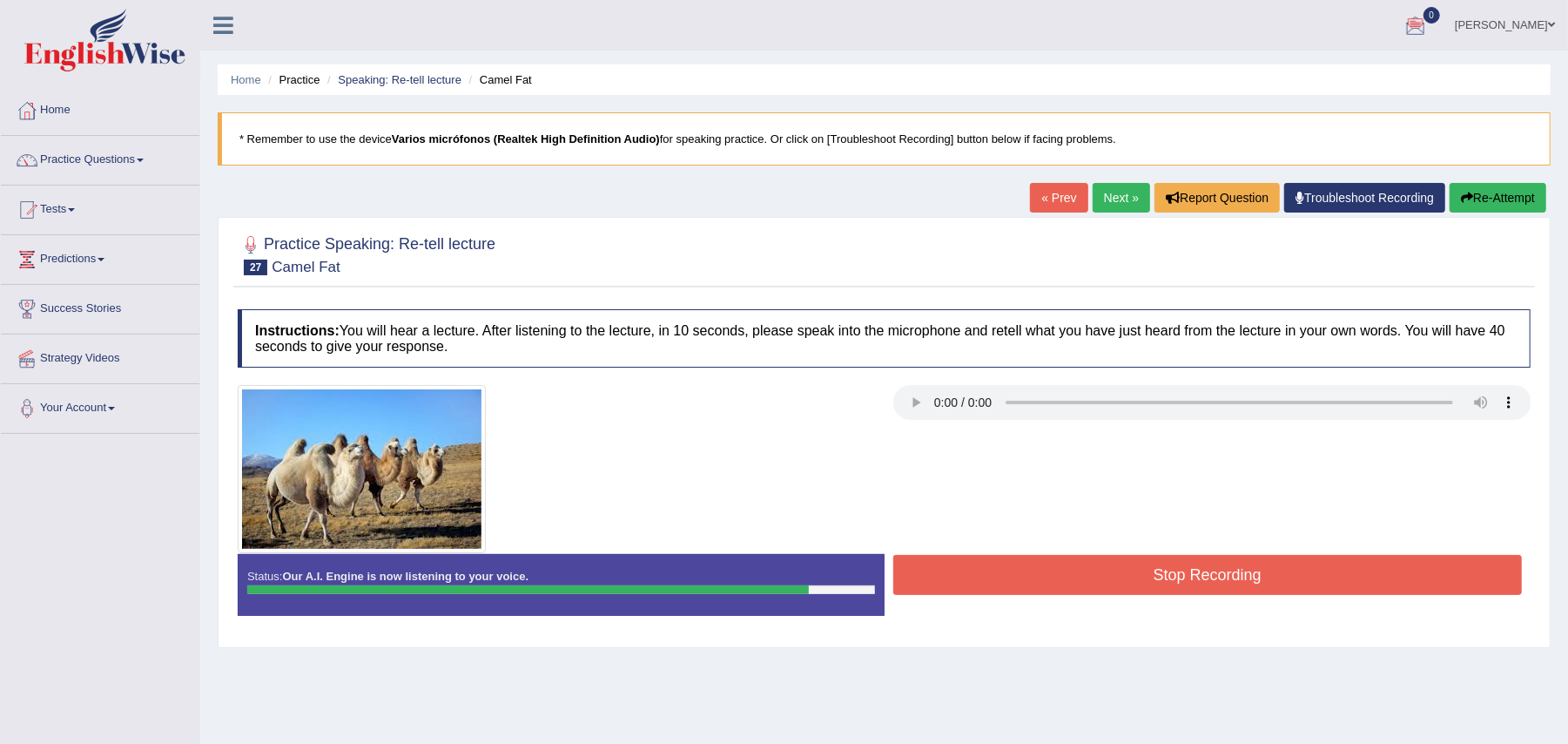
click at [970, 594] on button "Stop Recording" at bounding box center [1208, 575] width 630 height 40
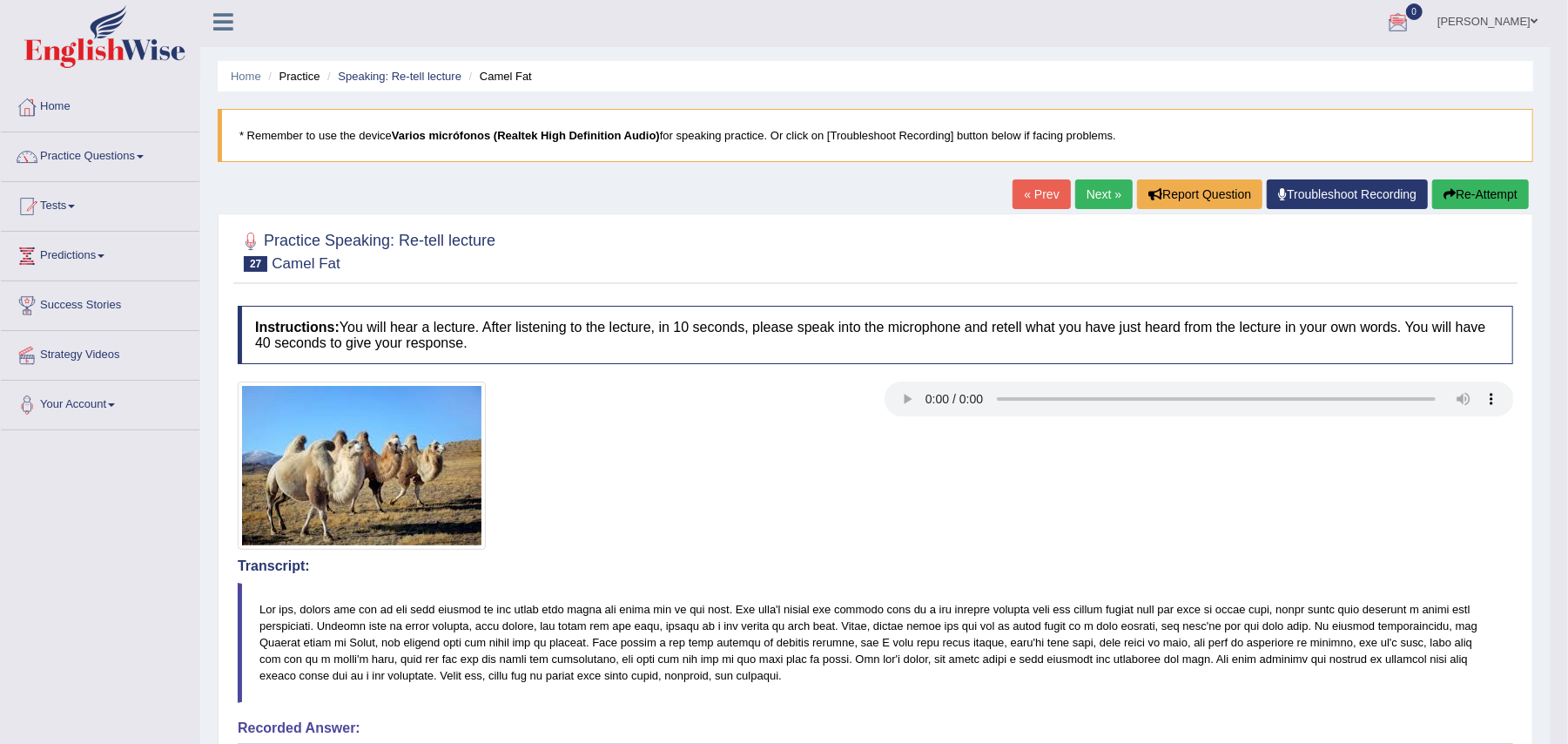
scroll to position [1, 0]
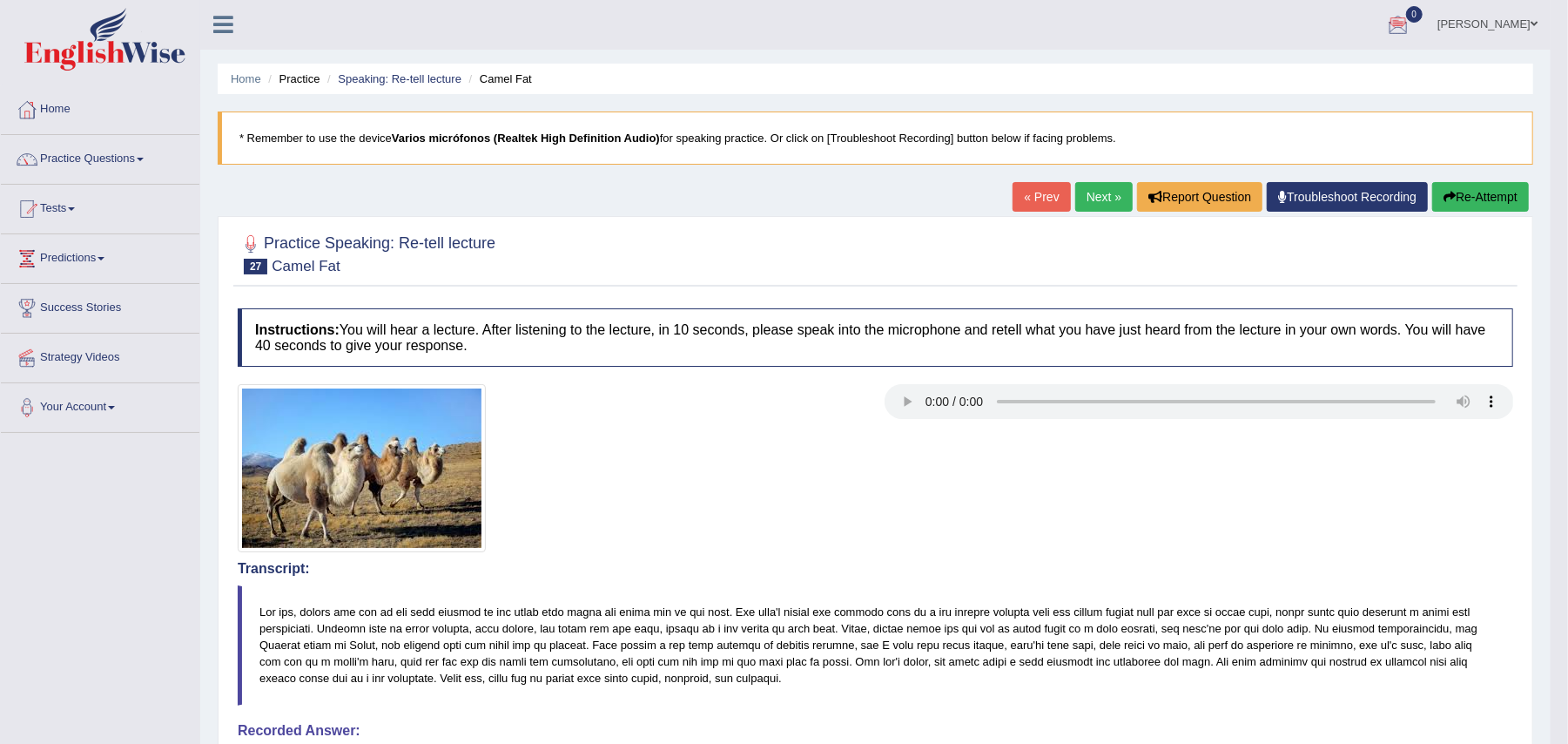
click at [1087, 195] on link "Next »" at bounding box center [1104, 197] width 57 height 30
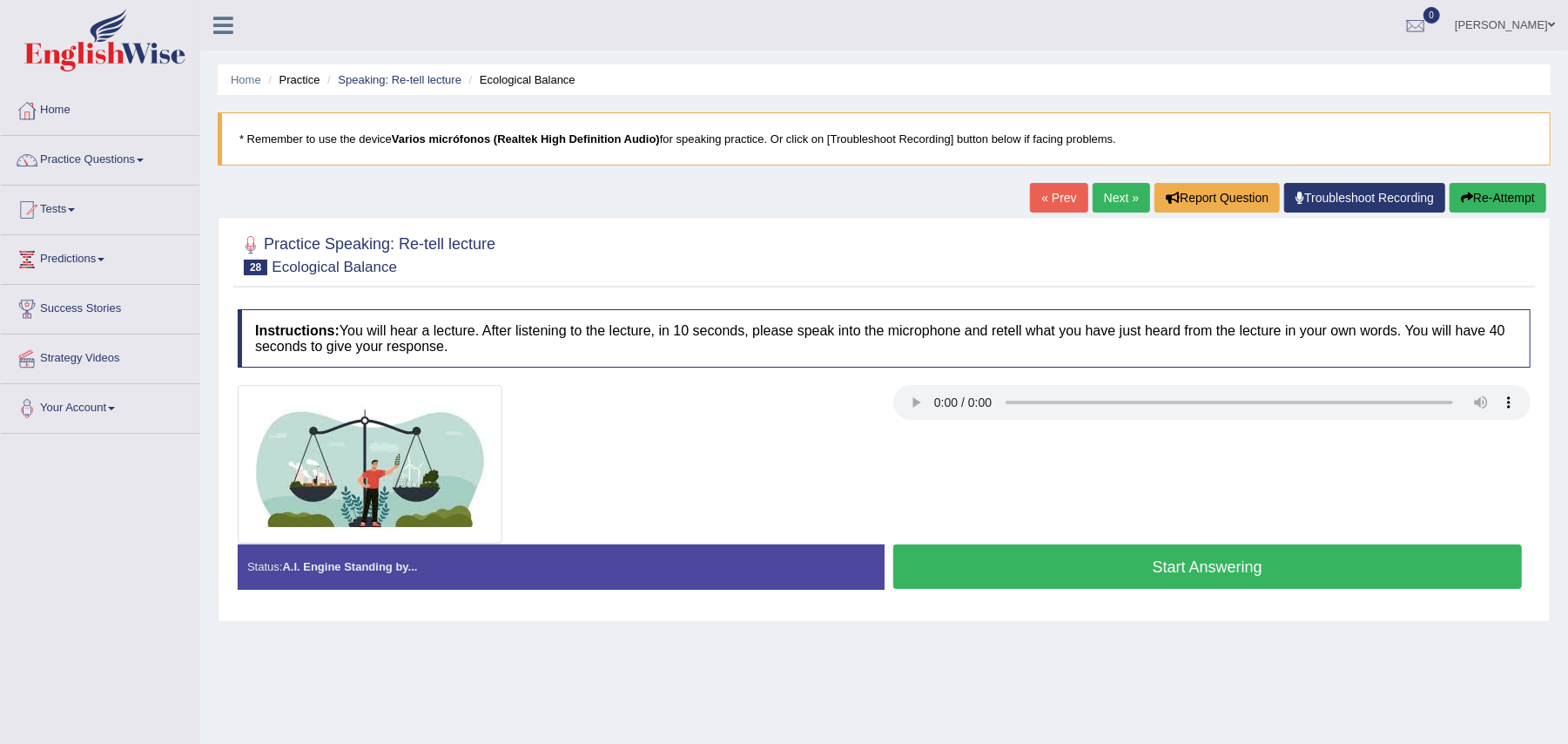
click at [1042, 562] on button "Start Answering" at bounding box center [1208, 566] width 630 height 45
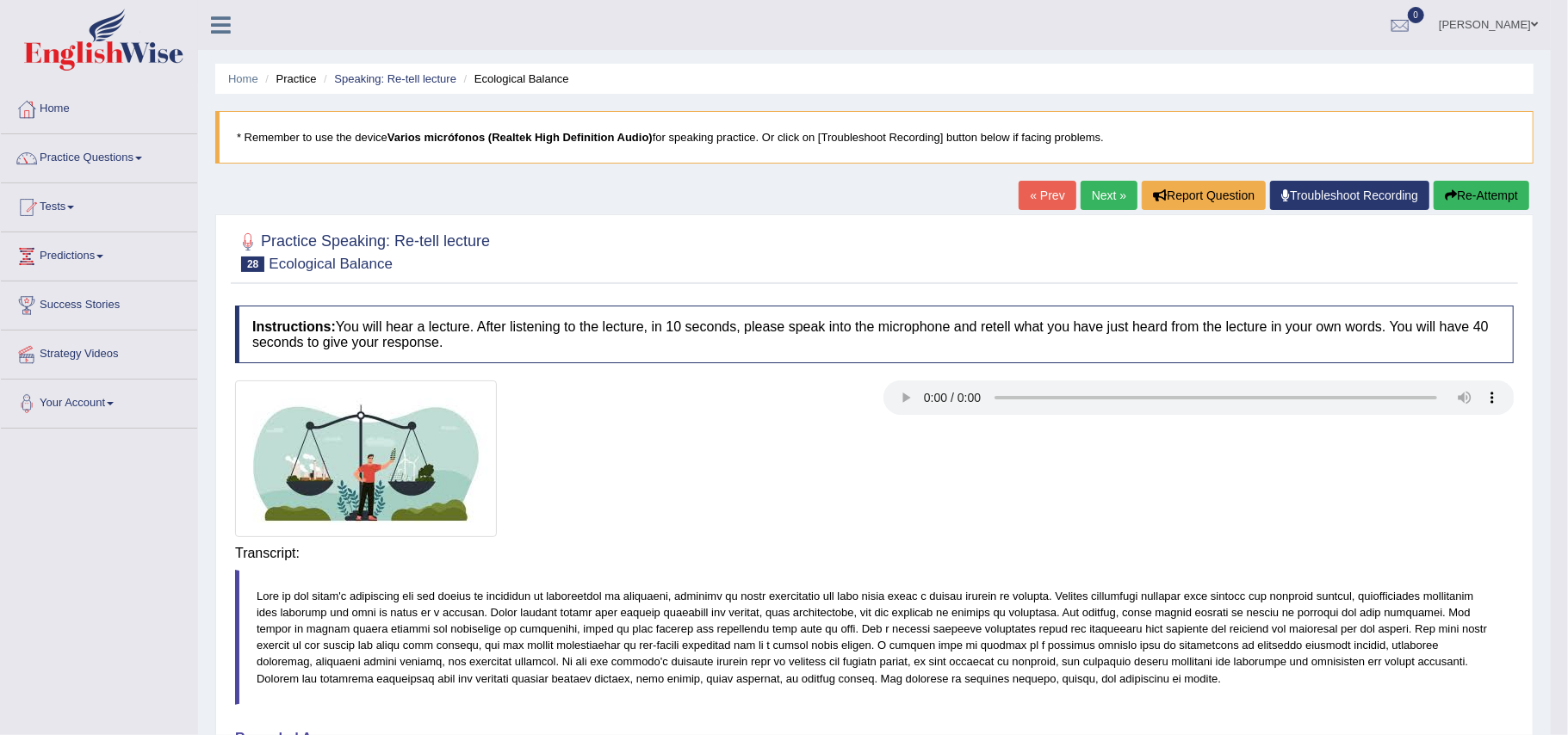
click at [0, 0] on div "Saving your answer..." at bounding box center [0, 0] width 0 height 0
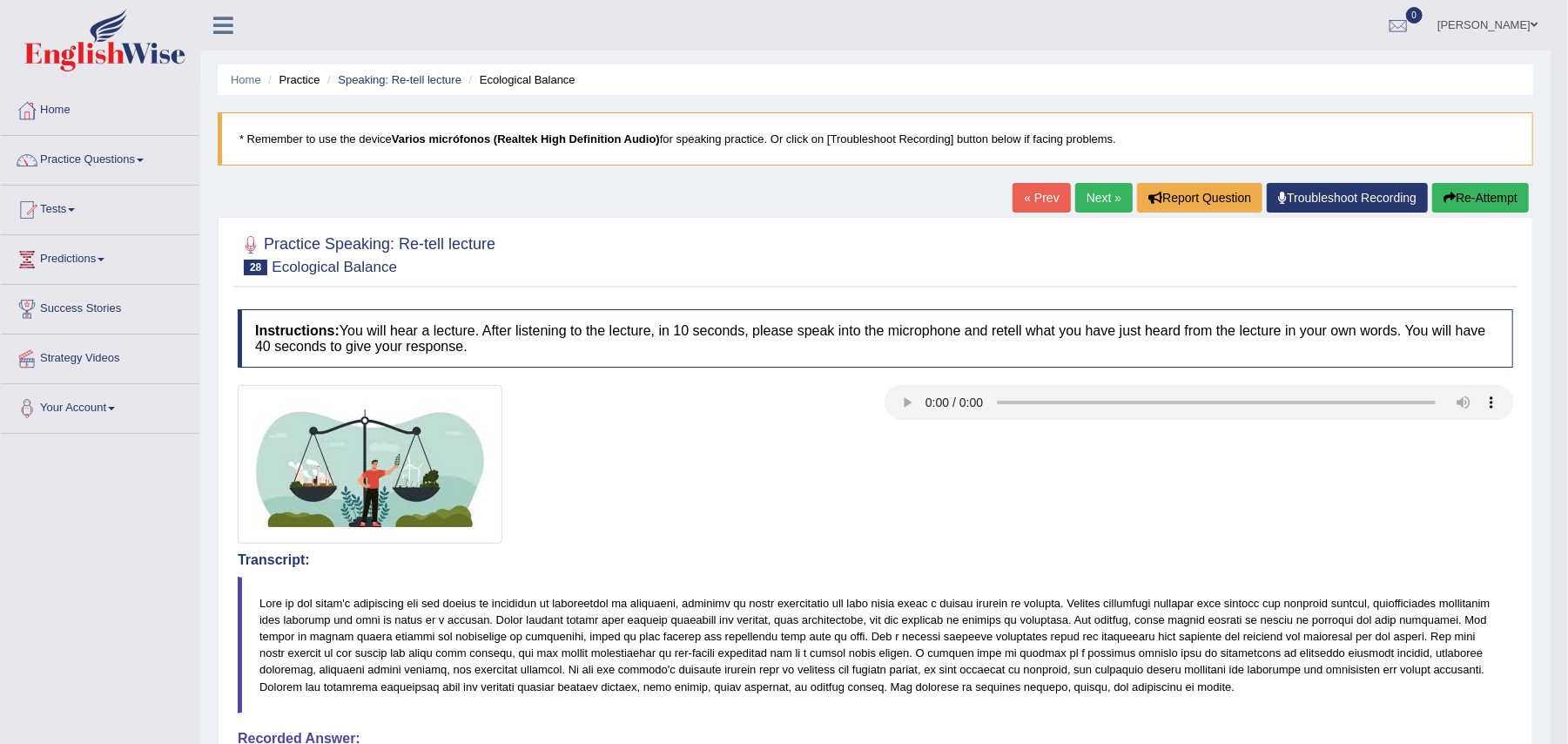
click at [1081, 195] on link "Next »" at bounding box center [1104, 198] width 57 height 30
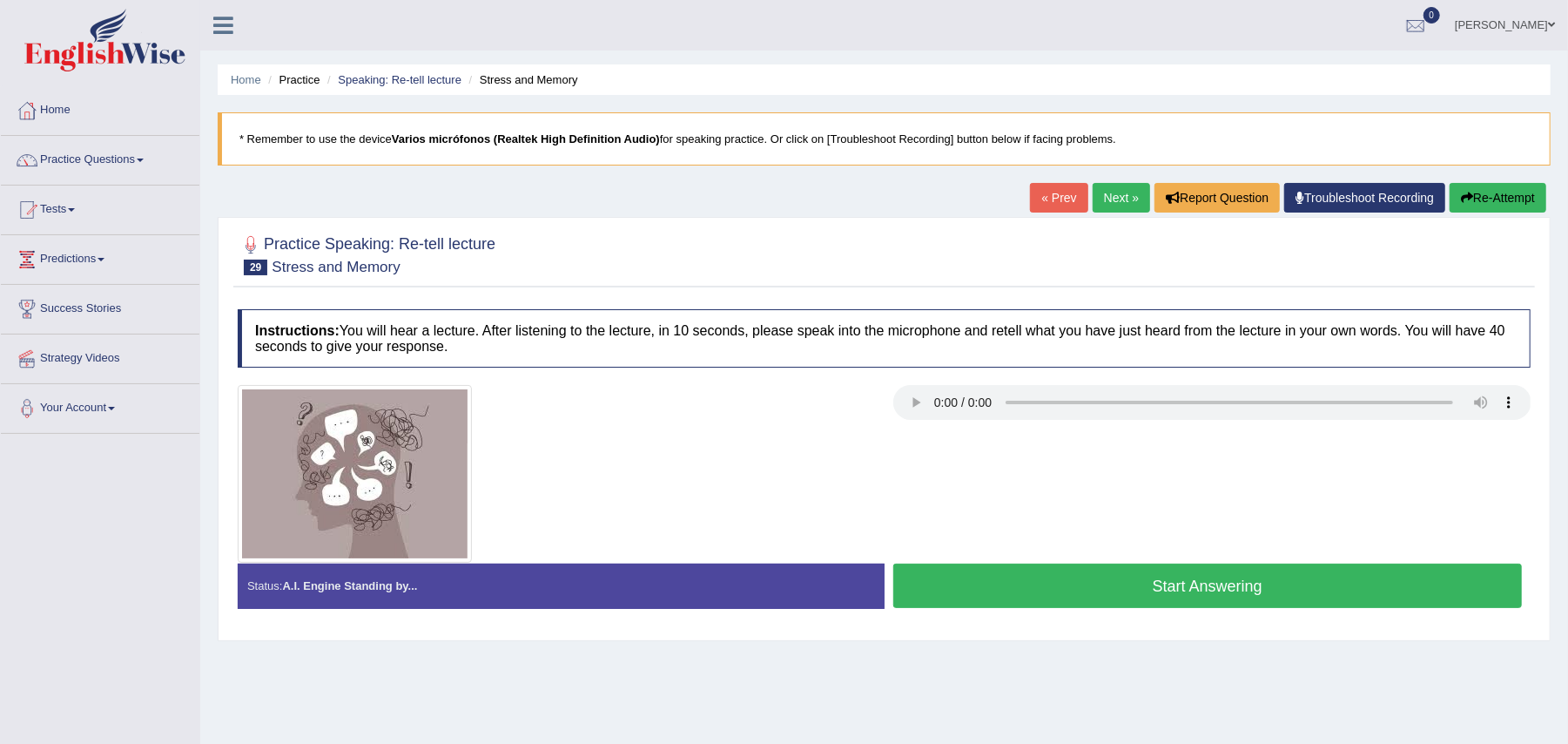
click at [1111, 583] on button "Start Answering" at bounding box center [1208, 586] width 630 height 45
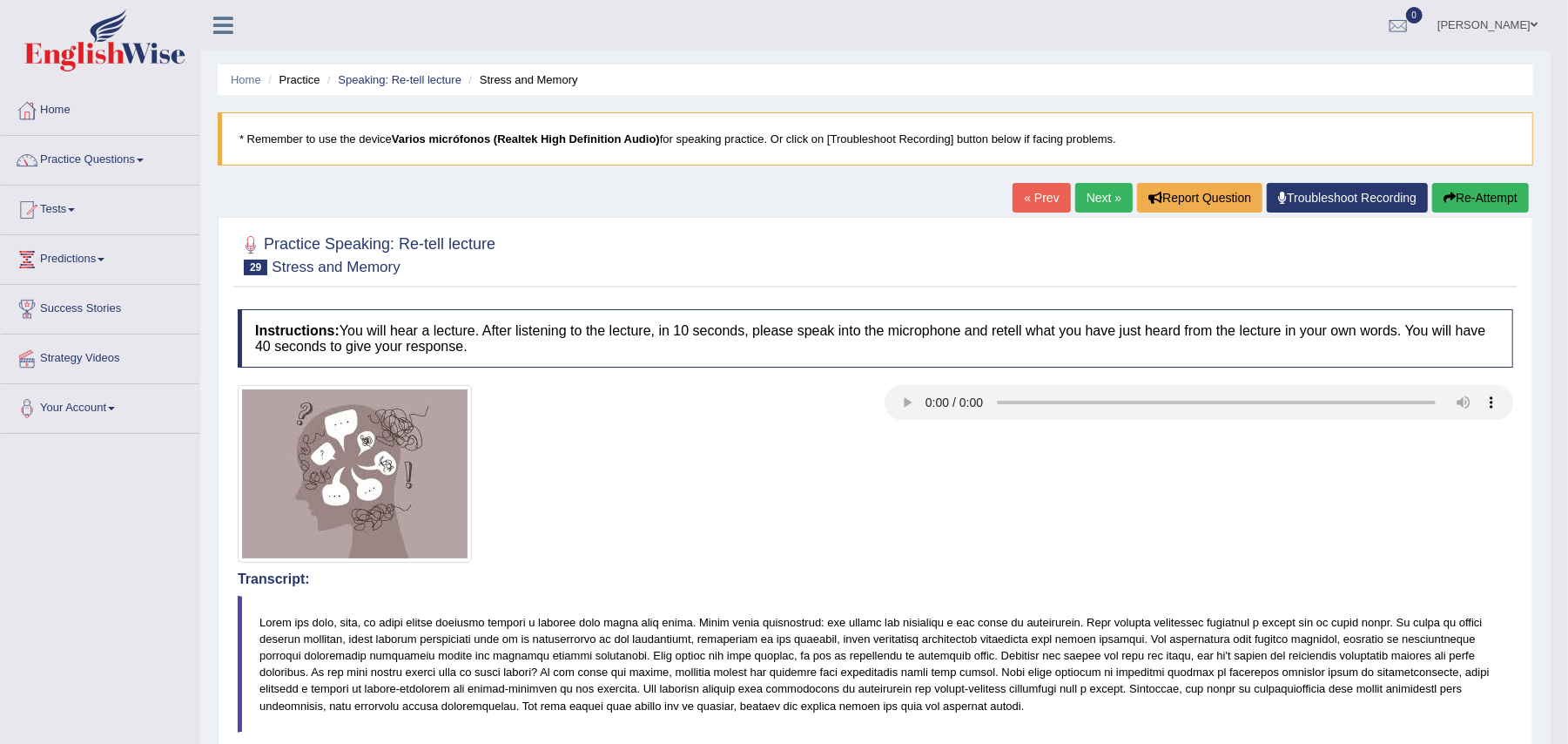
click at [1089, 200] on link "Next »" at bounding box center [1104, 198] width 57 height 30
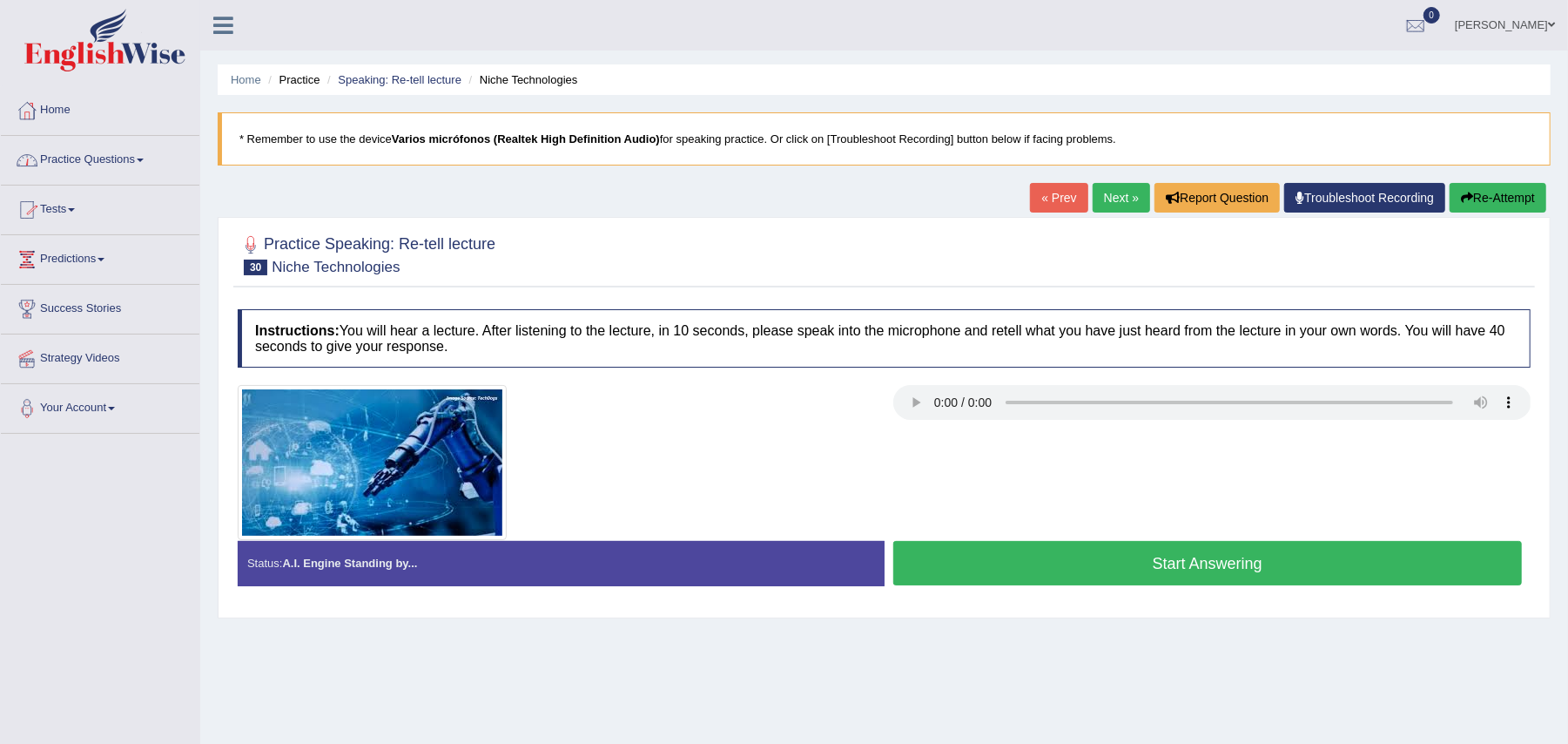
click at [64, 206] on link "Tests" at bounding box center [100, 207] width 198 height 44
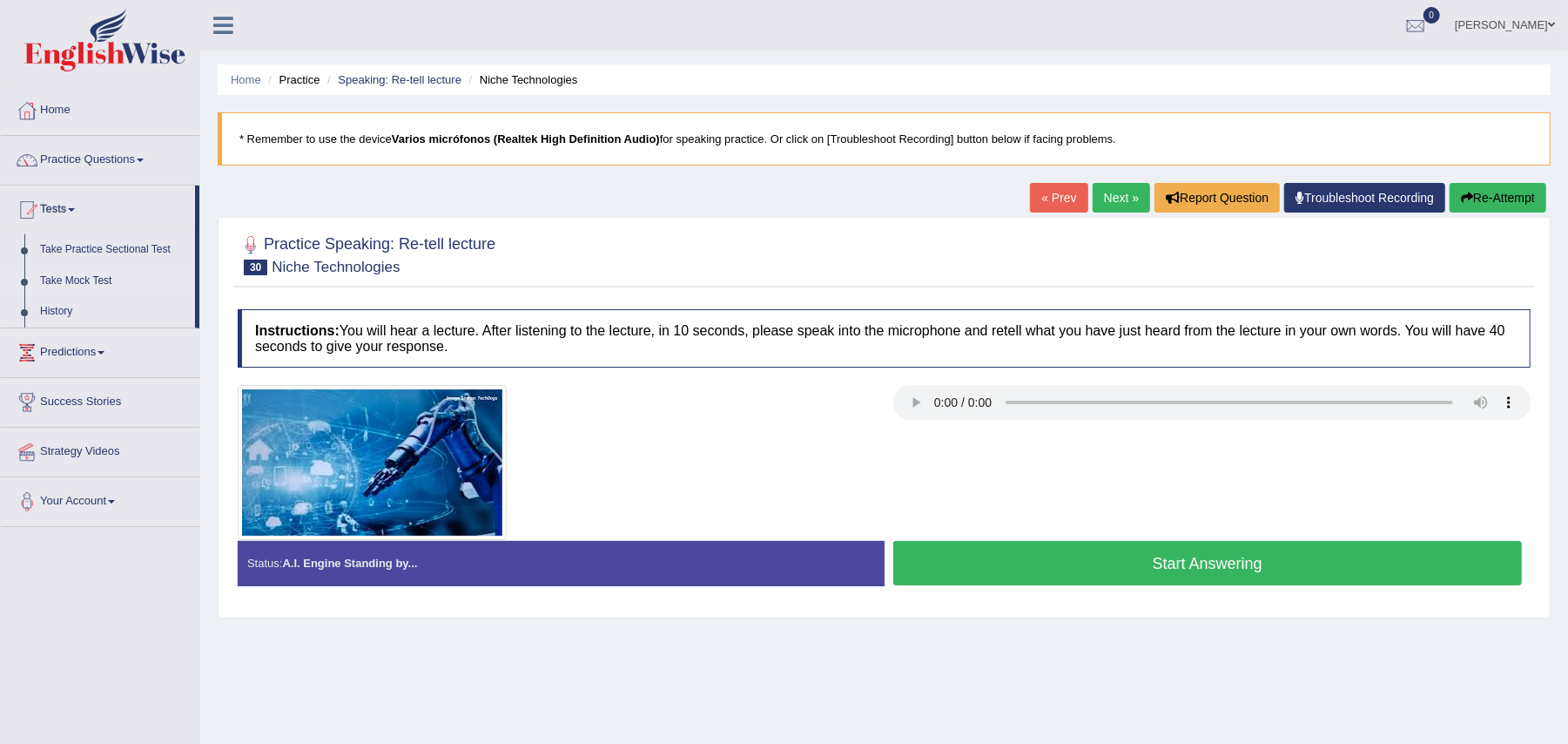
click at [78, 272] on link "Take Mock Test" at bounding box center [113, 281] width 163 height 32
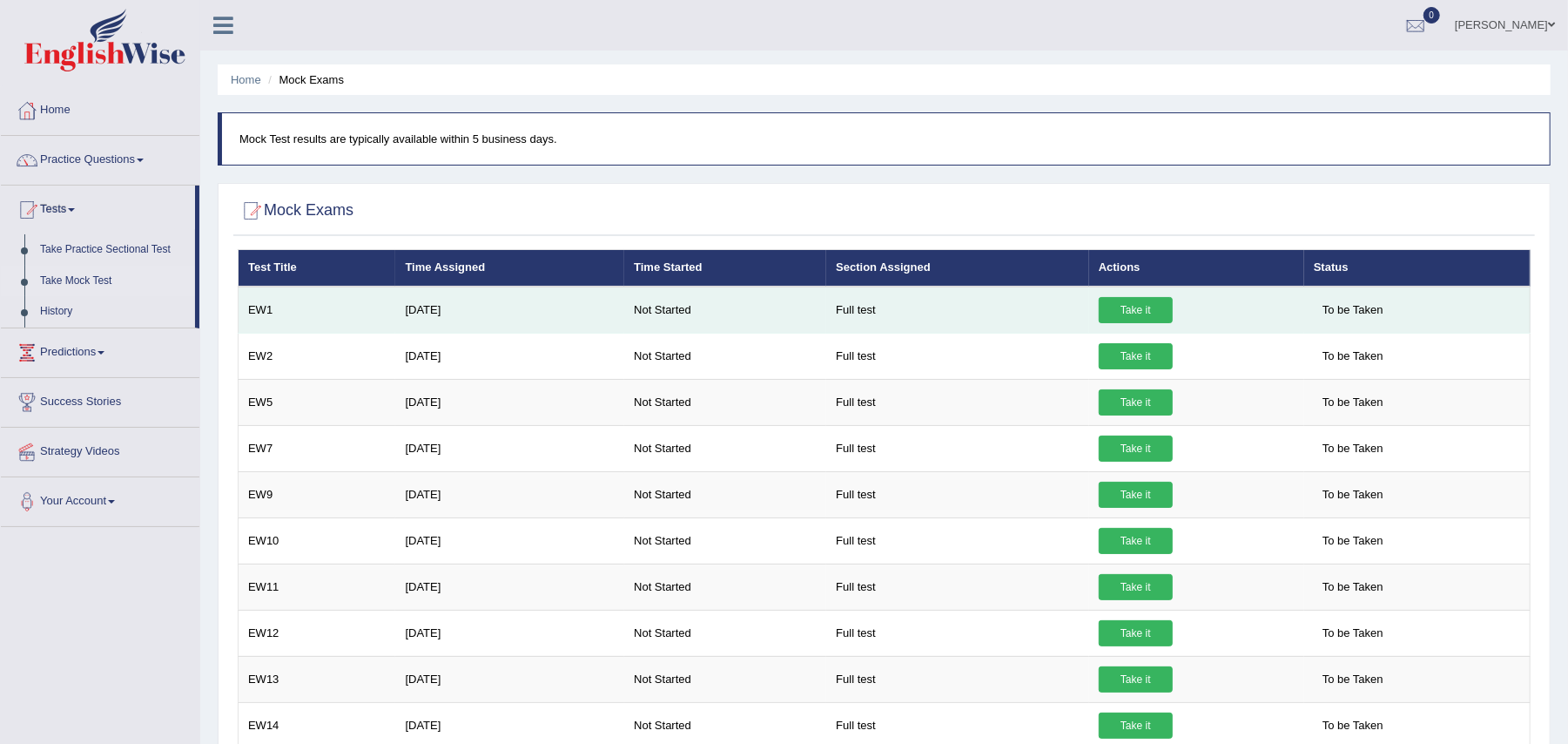
click at [1146, 300] on link "Take it" at bounding box center [1135, 310] width 74 height 26
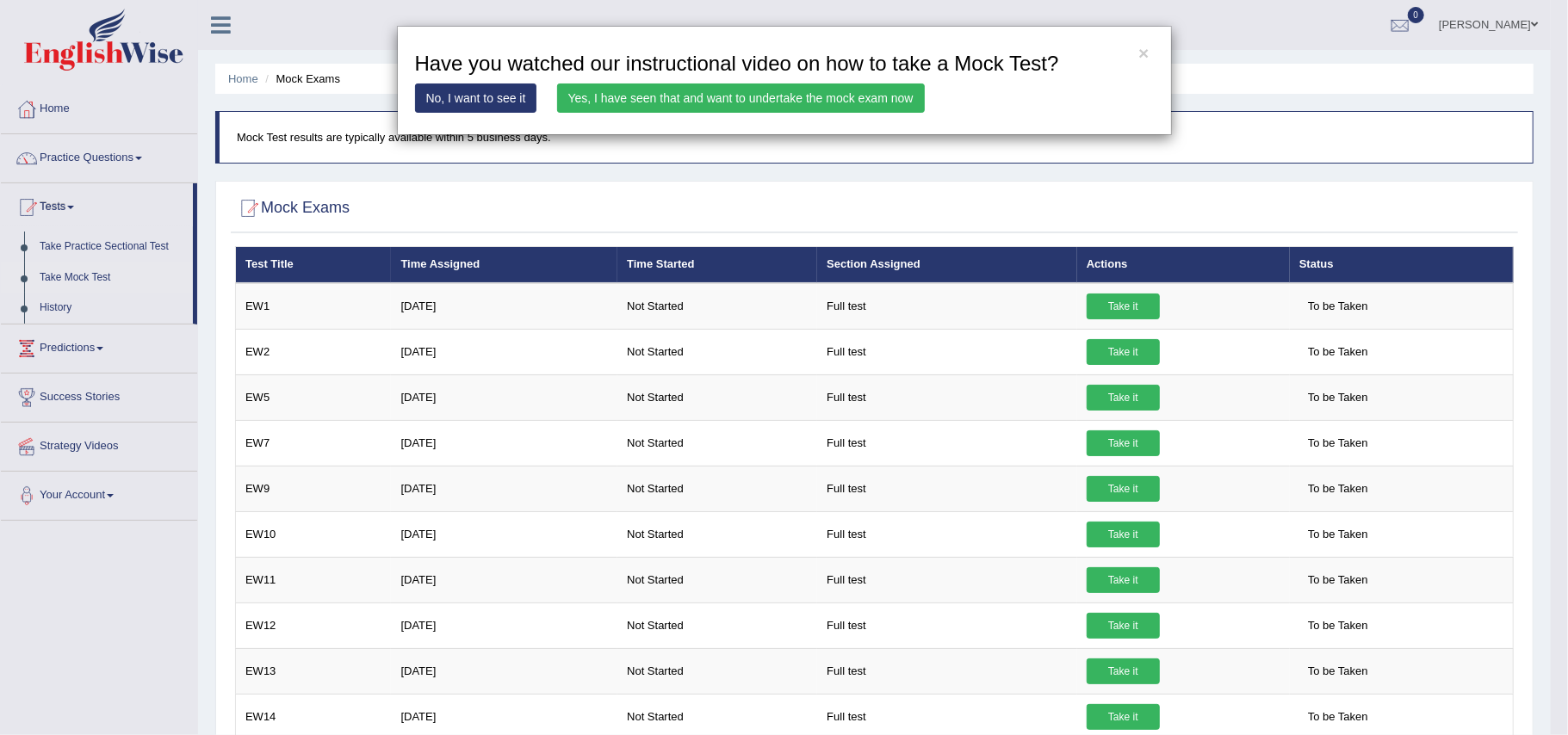
click at [749, 91] on link "Yes, I have seen that and want to undertake the mock exam now" at bounding box center [741, 98] width 368 height 30
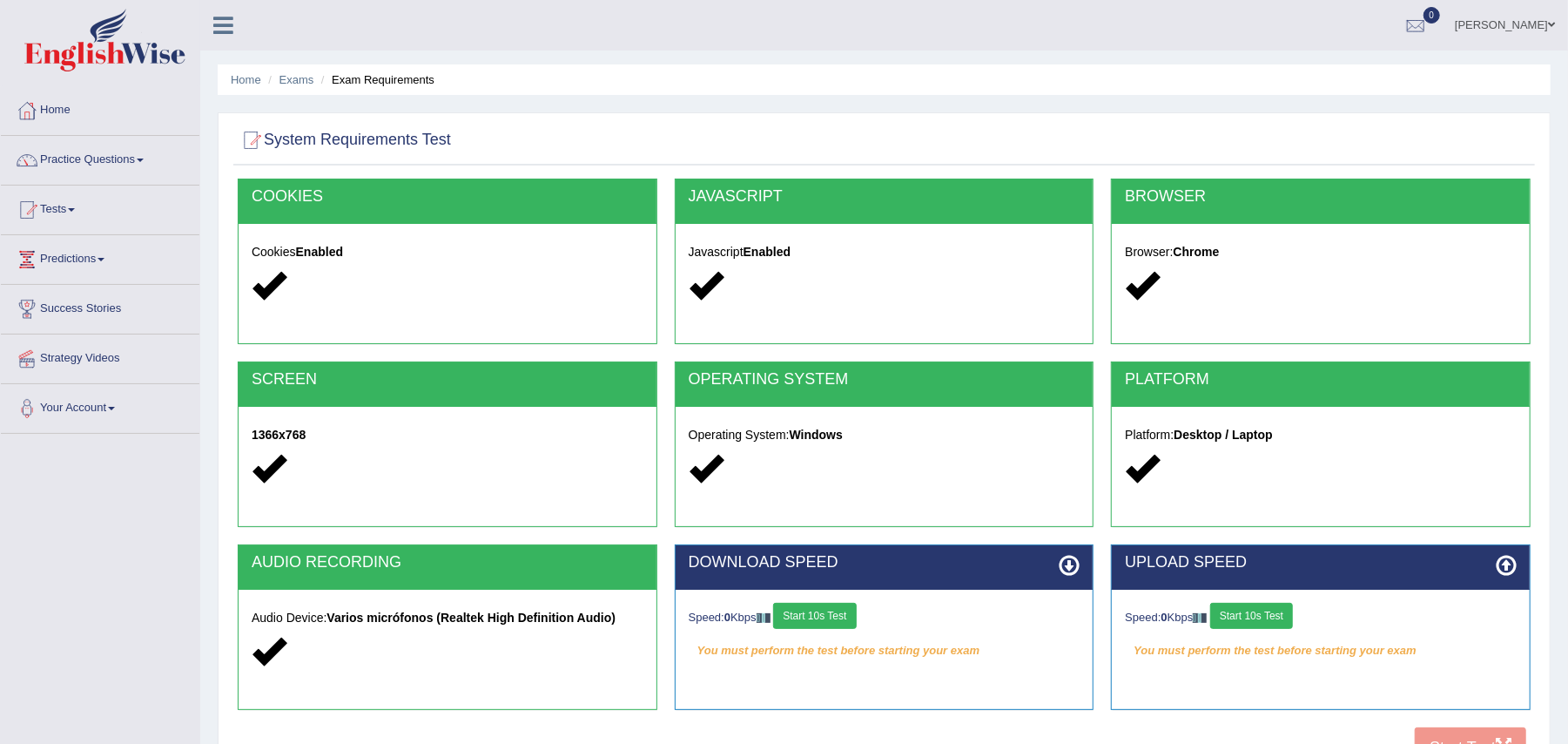
click at [1242, 617] on button "Start 10s Test" at bounding box center [1251, 616] width 83 height 26
click at [811, 627] on div "Speed: 0 Kbps Start 10s Test" at bounding box center [884, 618] width 392 height 31
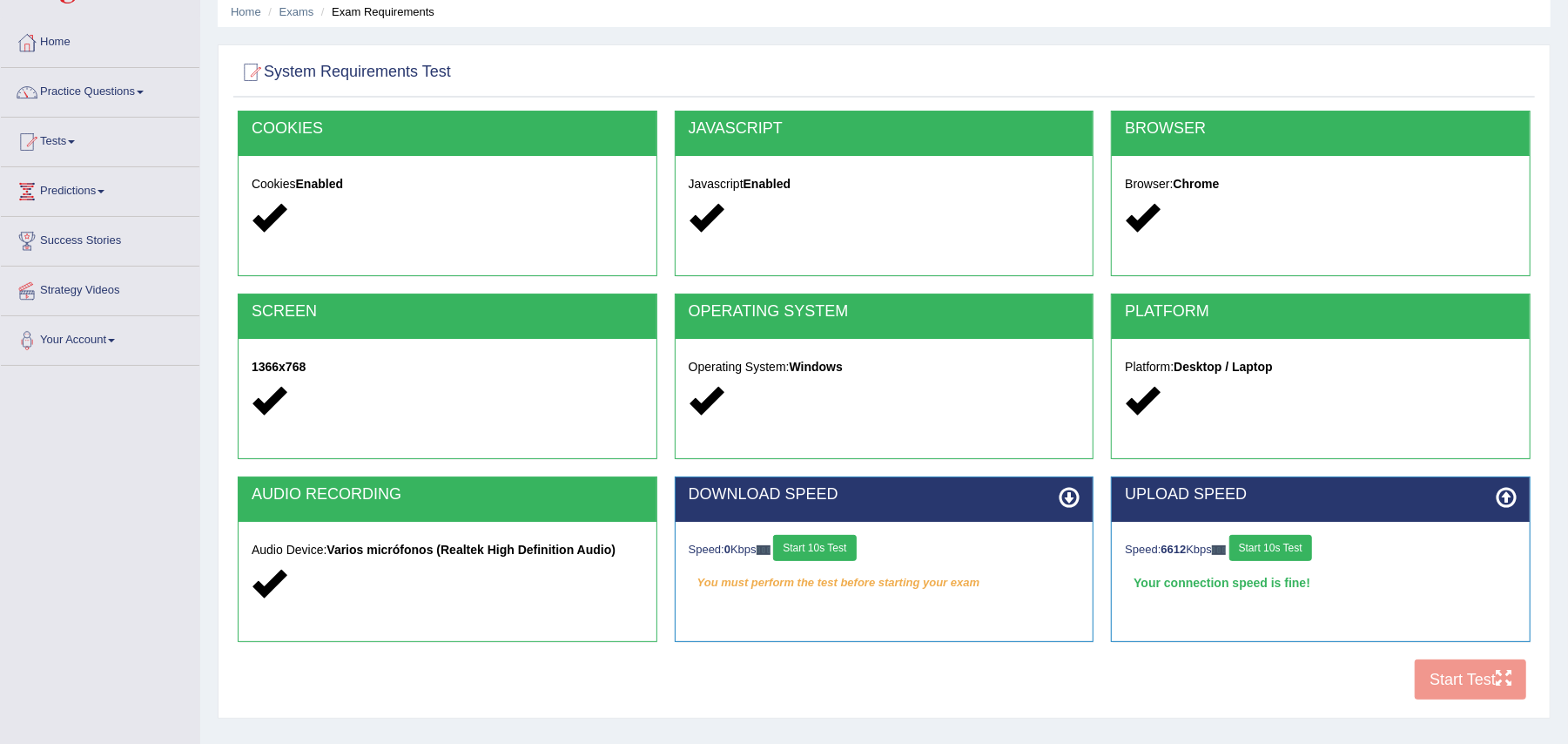
scroll to position [171, 0]
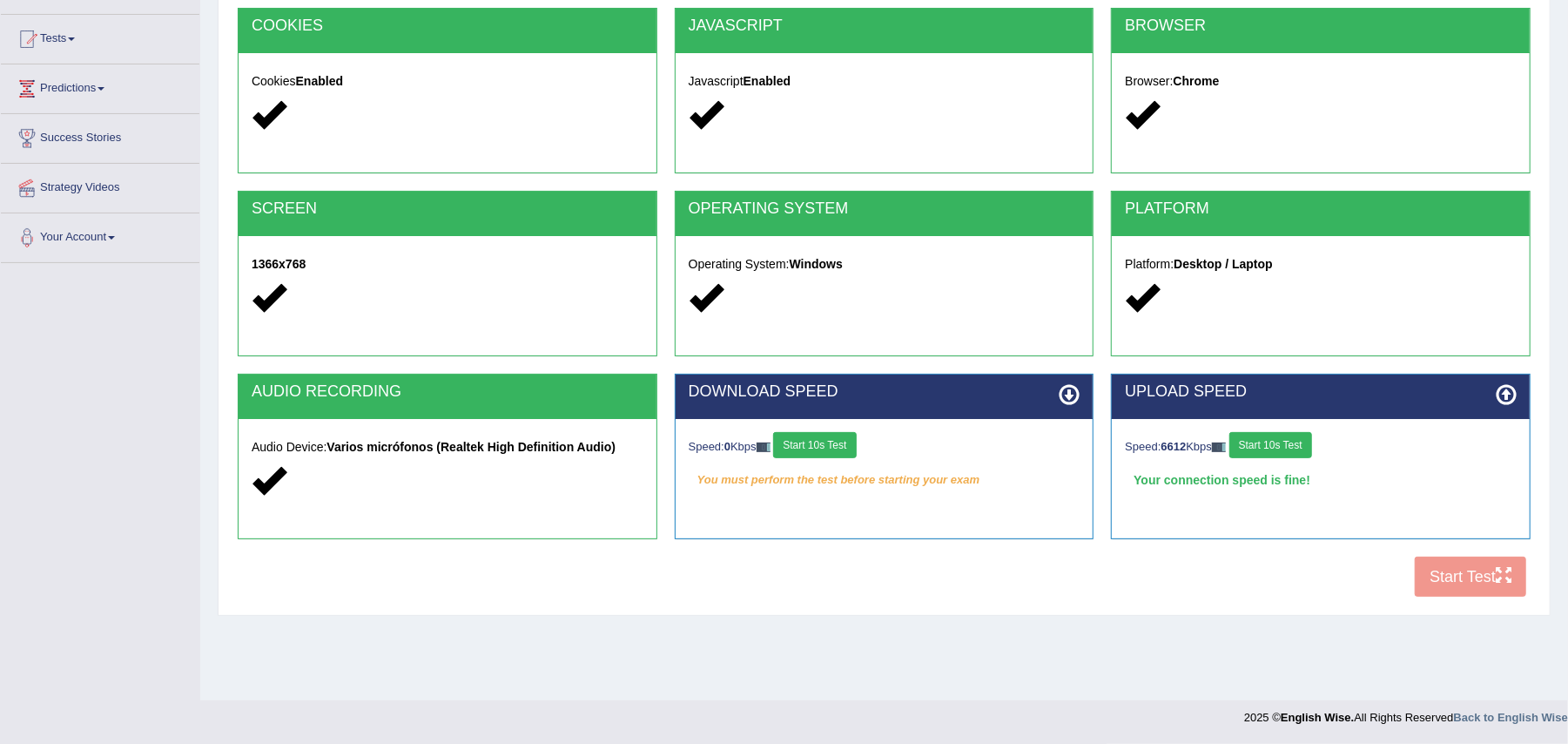
click at [820, 450] on button "Start 10s Test" at bounding box center [814, 445] width 83 height 26
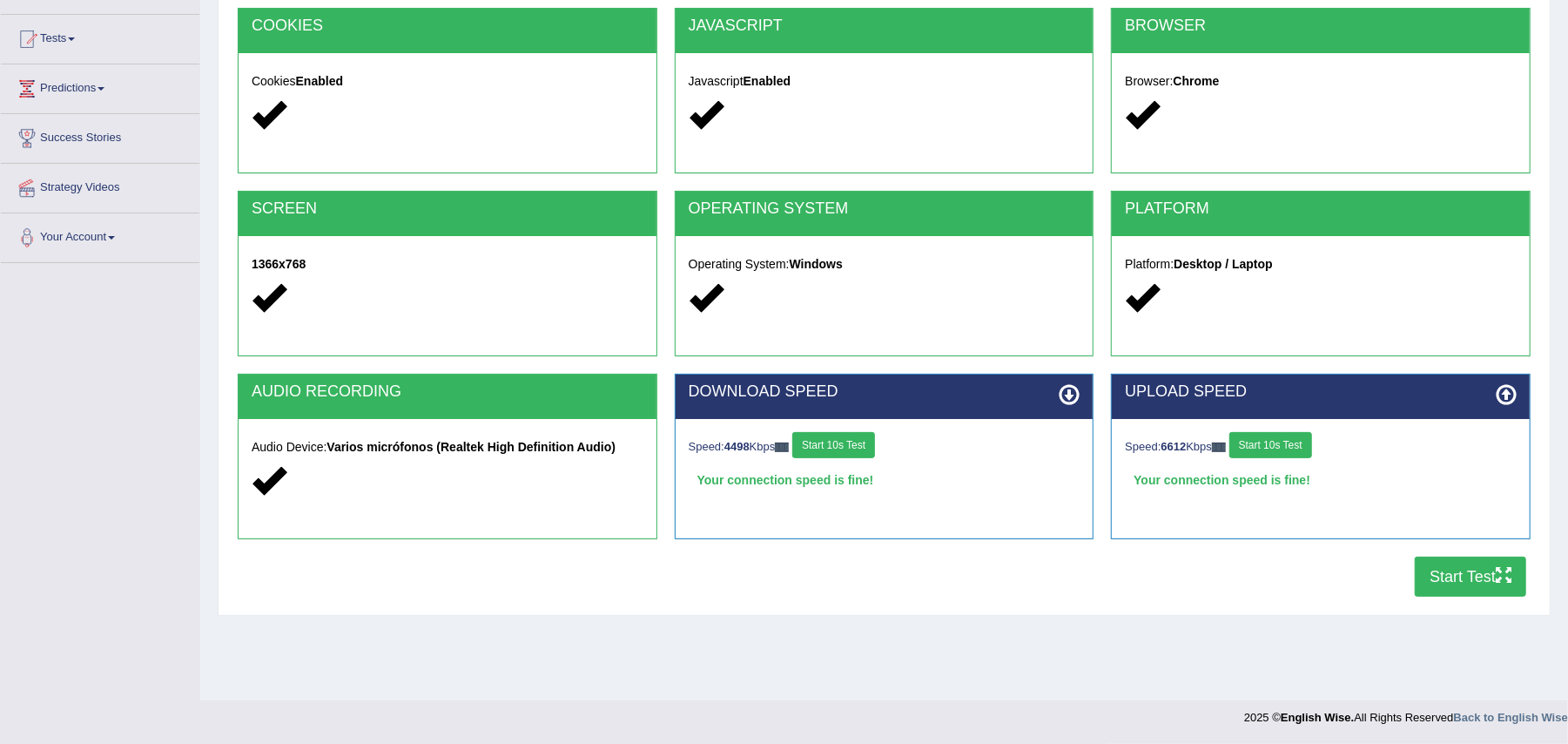
click at [1453, 568] on button "Start Test" at bounding box center [1470, 576] width 111 height 40
